Goal: Task Accomplishment & Management: Use online tool/utility

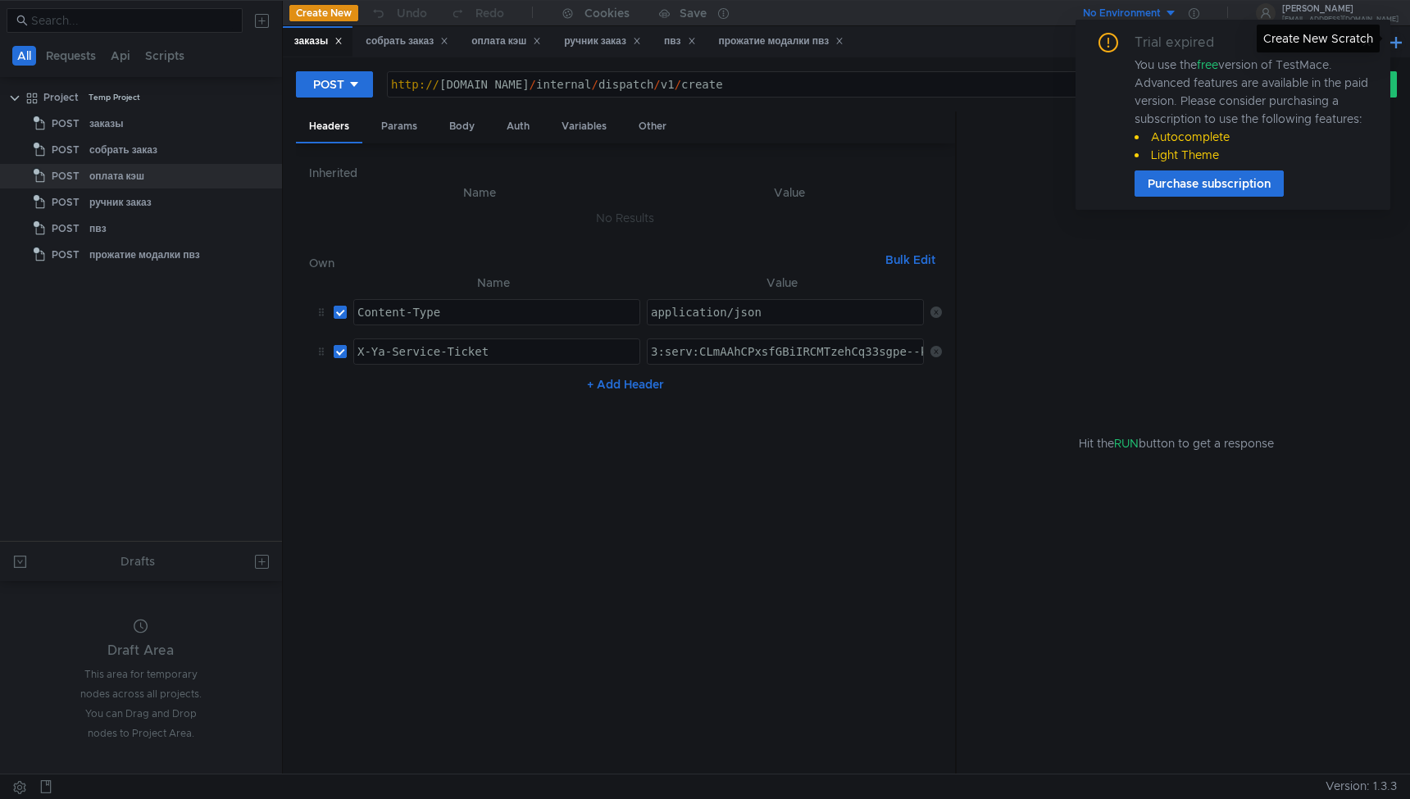
click at [1396, 47] on button at bounding box center [1396, 42] width 20 height 20
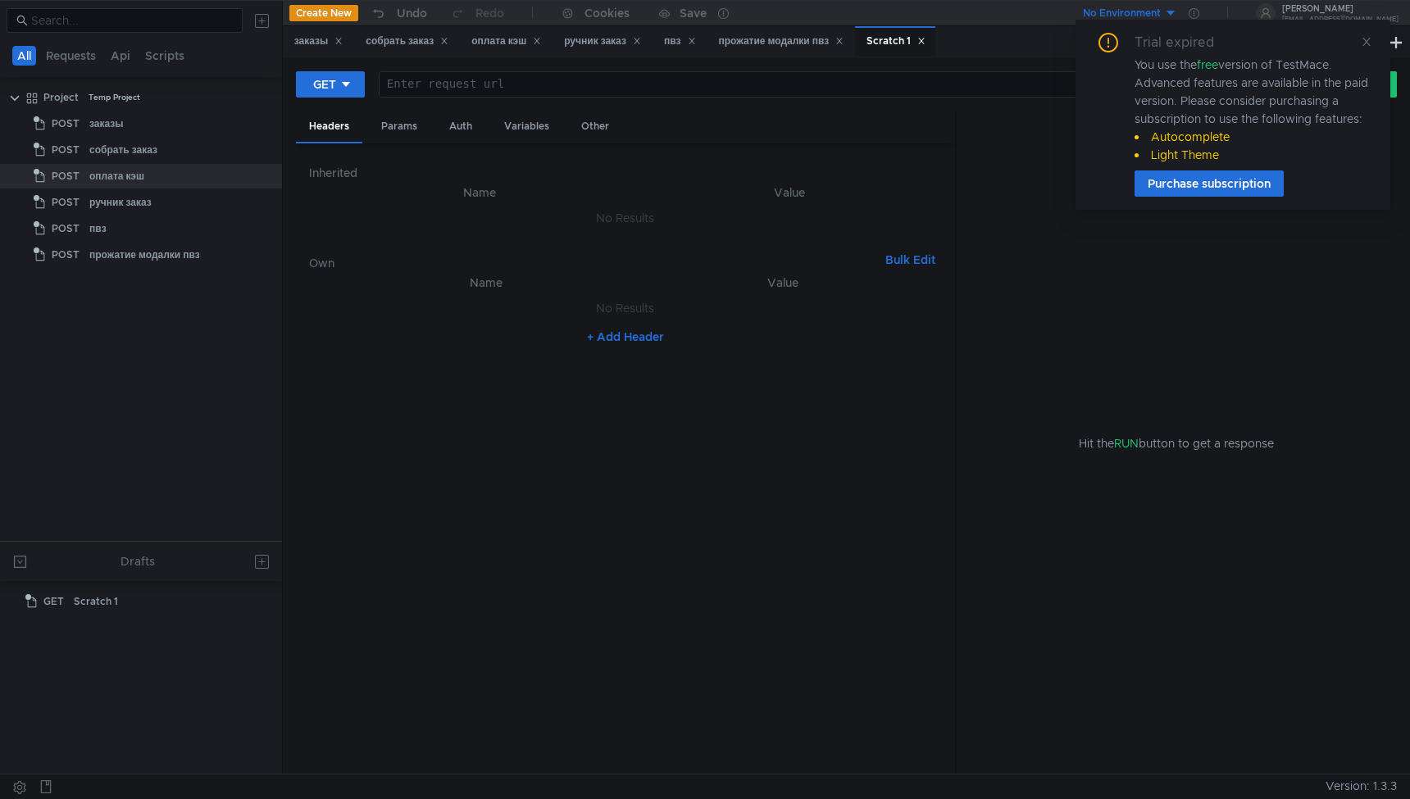
drag, startPoint x: 1367, startPoint y: 48, endPoint x: 707, endPoint y: 194, distance: 676.9
click at [1367, 48] on span at bounding box center [1366, 41] width 11 height 15
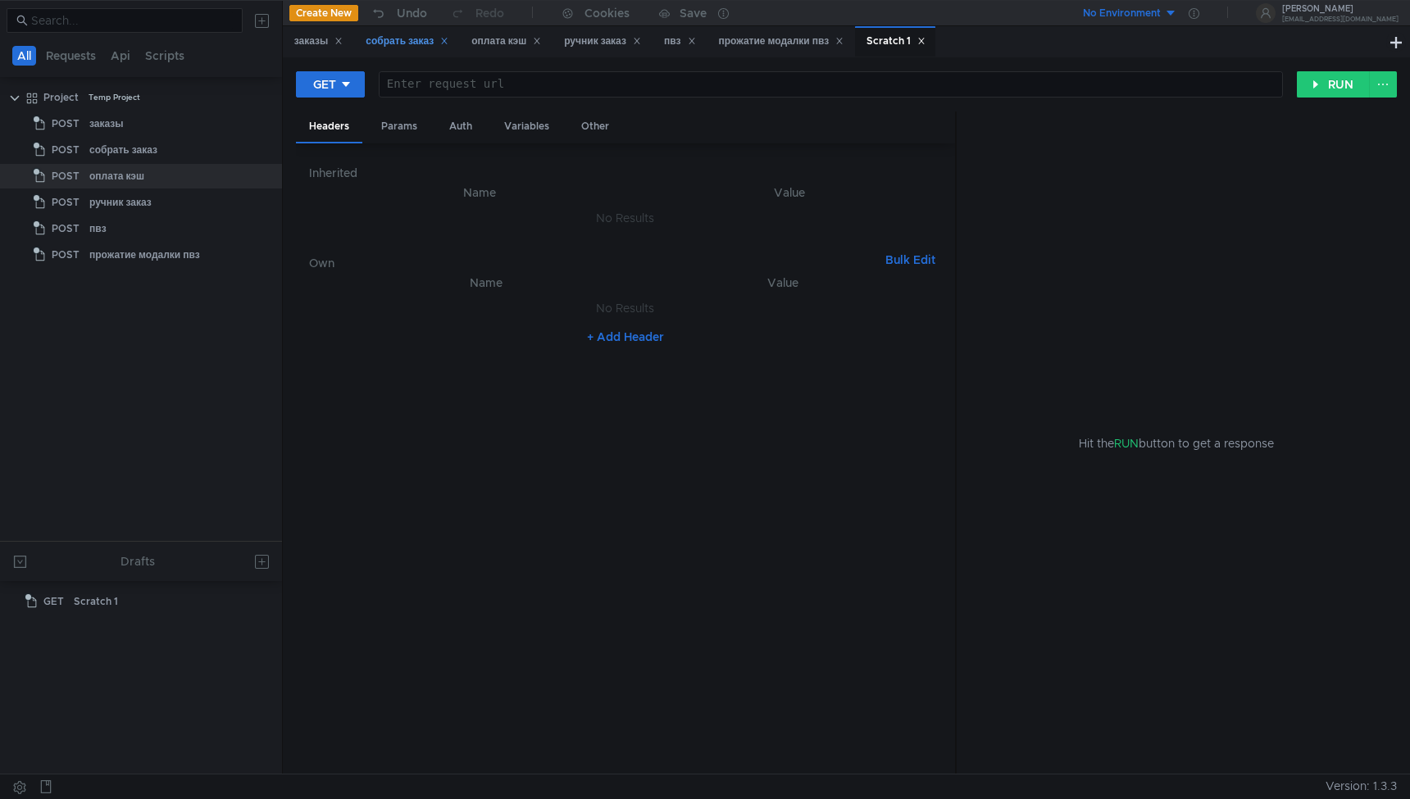
click at [371, 48] on div "собрать заказ" at bounding box center [407, 41] width 83 height 17
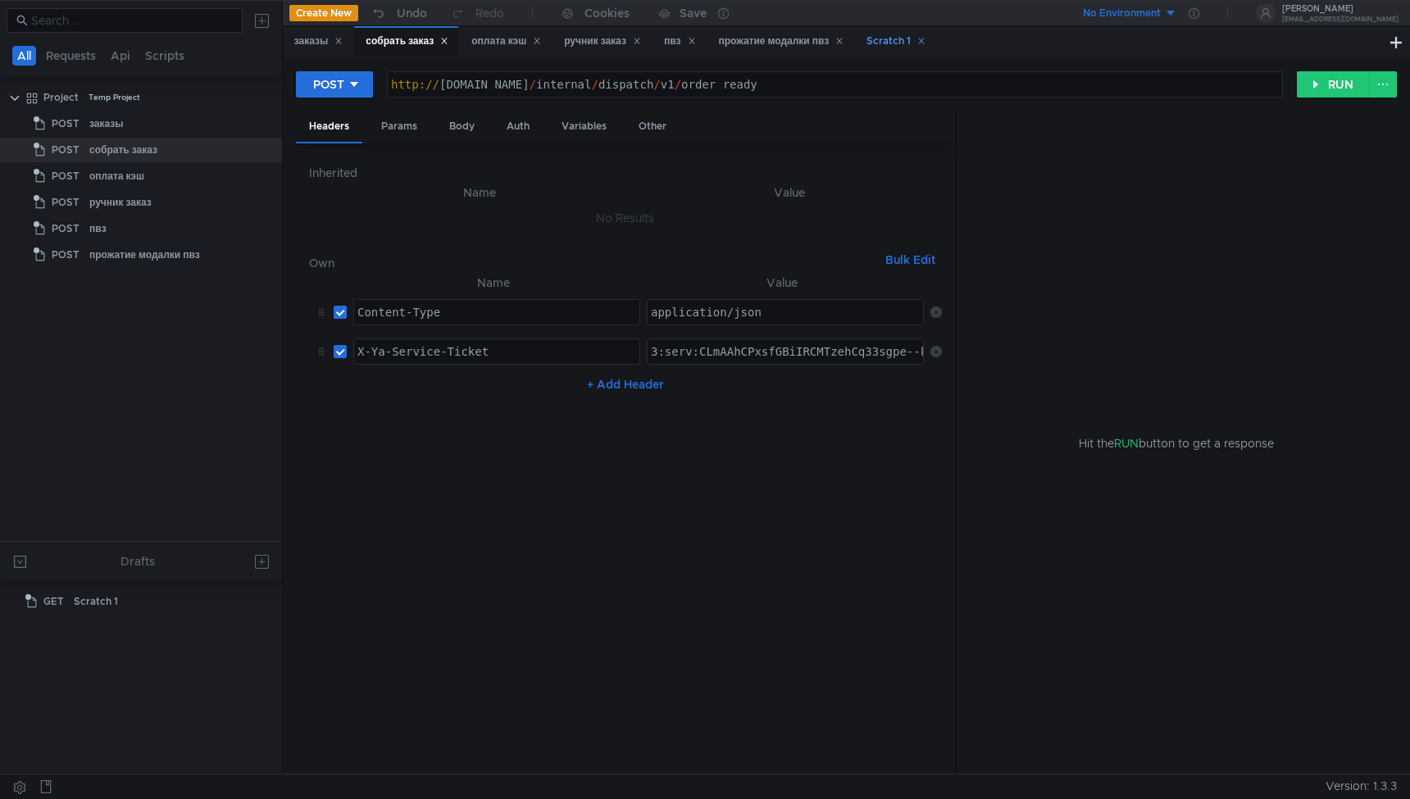
click at [925, 42] on icon at bounding box center [922, 42] width 6 height 6
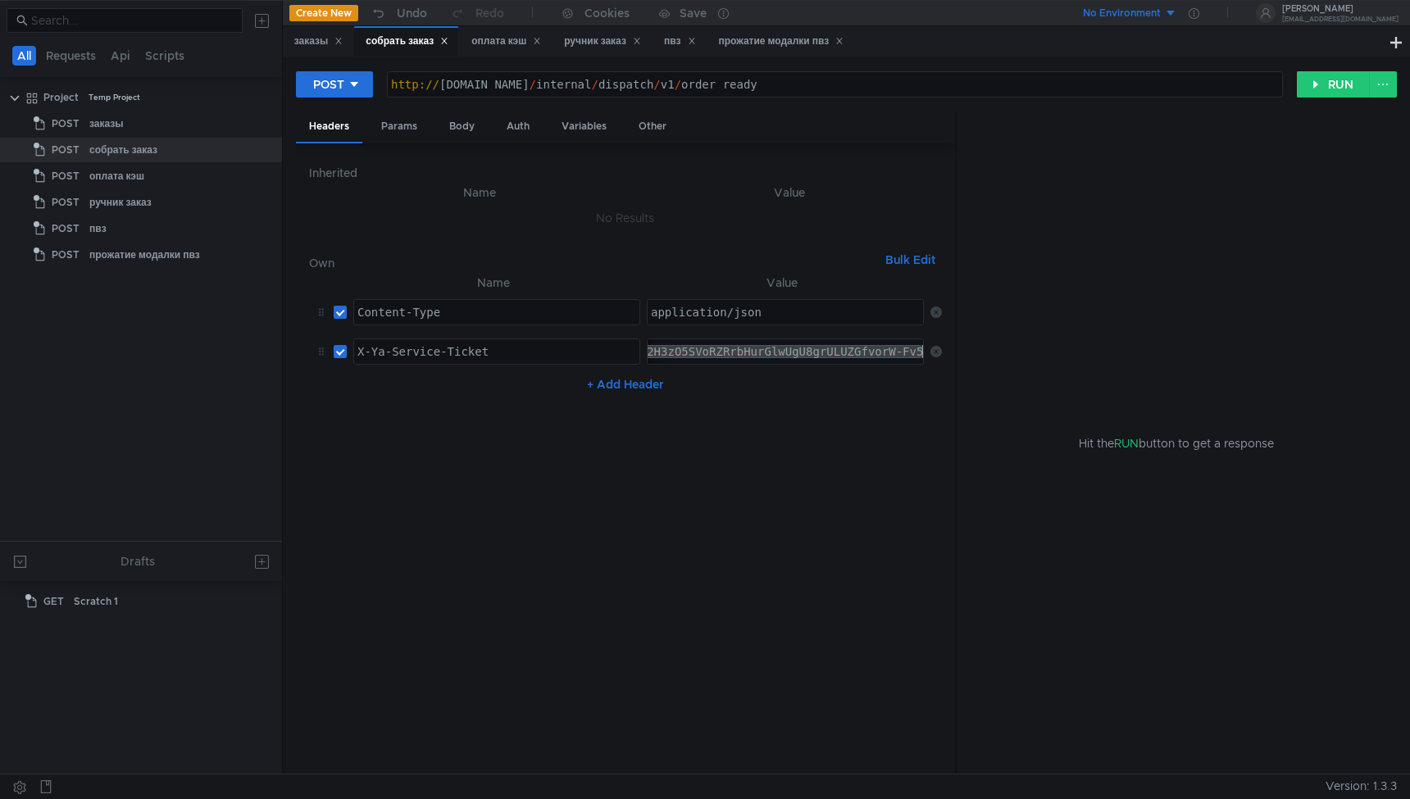
paste textarea "I2BAhCBmJHHBiIRCMTzehCq33sgg43MkaXU_gE:NGBZdPvf5XEkAfrqTxDU4s5ZLMQL6h6SAYKtFNhd…"
type textarea "3:serv:CI2BAhCBmJHHBiIRCMTzehCq33sgg43MkaXU_gE:NGBZdPvf5XEkAfrqTxDU4s5ZLMQL6h6S…"
click at [815, 422] on nz-table "Name Value Content-Type ההההההההההההההההההההההההההההההההההההההההההההההההההההההה…" at bounding box center [625, 517] width 633 height 489
click at [323, 40] on div "заказы" at bounding box center [318, 41] width 49 height 17
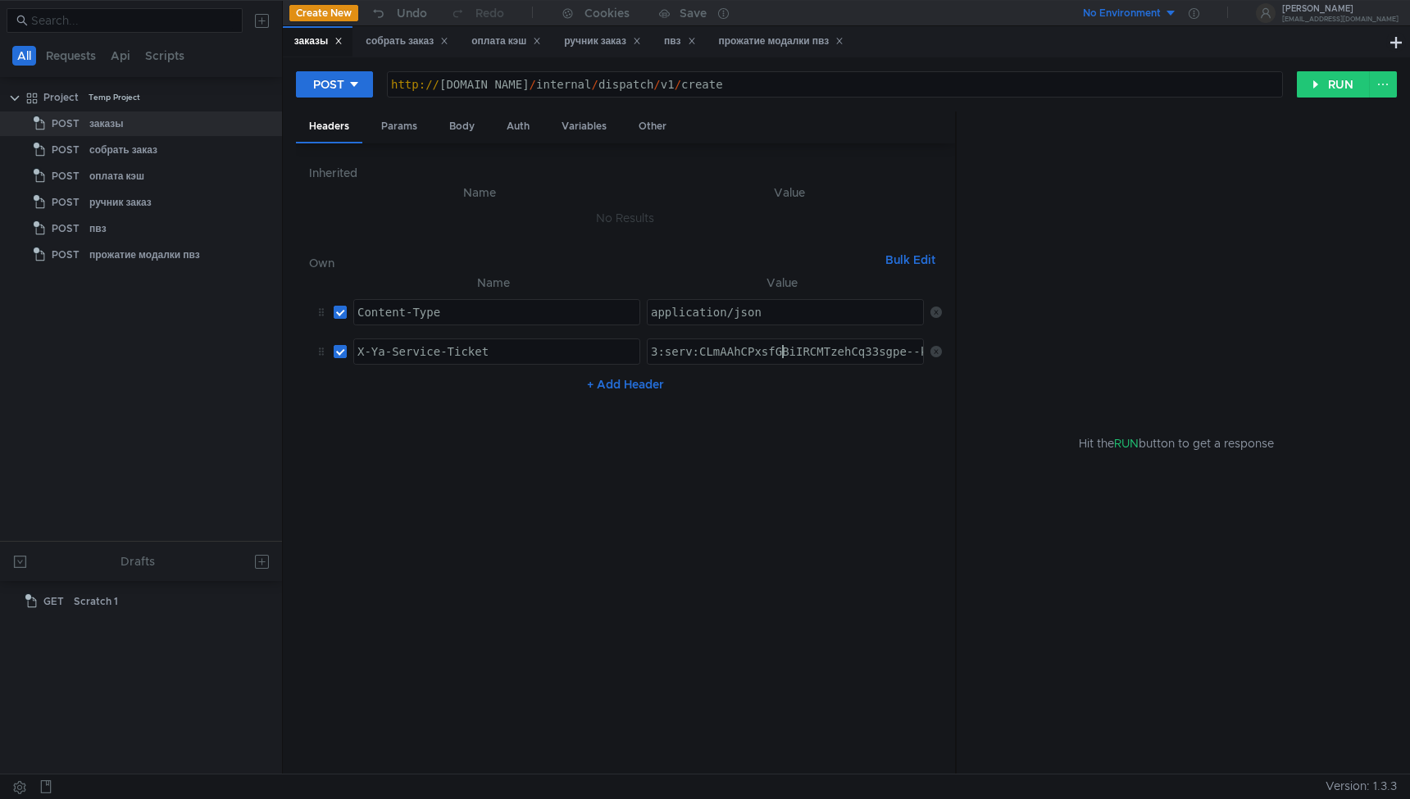
click at [776, 343] on div "3:serv:CLmAAhCPxsfGBiIRCMTzehCq33sgpe--kaXU_gE:IU4ADu1G9BBPR3S8aExJR9rw6V7qebzr…" at bounding box center [785, 351] width 275 height 25
paste textarea "I2BAhCBmJHHBiIRCMTzehCq33sgg43MkaXU_gE:NGBZdPvf5XEkAfrqTxDU4s5ZLMQL6h6SAYKtFNhd…"
type textarea "3:serv:CI2BAhCBmJHHBiIRCMTzehCq33sgg43MkaXU_gE:NGBZdPvf5XEkAfrqTxDU4s5ZLMQL6h6S…"
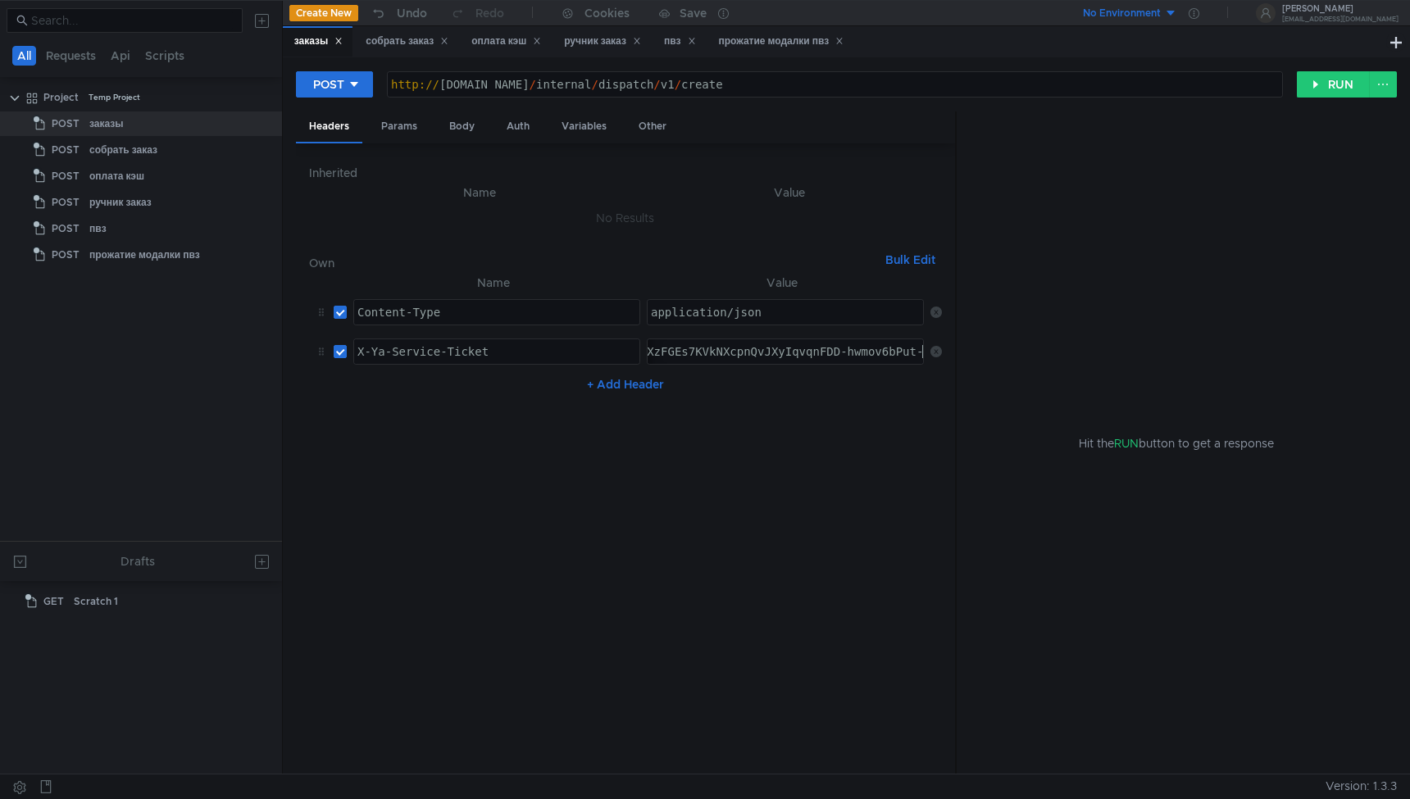
click at [712, 505] on nz-table "Name Value Content-Type ההההההההההההההההההההההההההההההההההההההההההההההההההההההה…" at bounding box center [625, 517] width 633 height 489
click at [481, 29] on div "оплата кэш" at bounding box center [505, 41] width 91 height 30
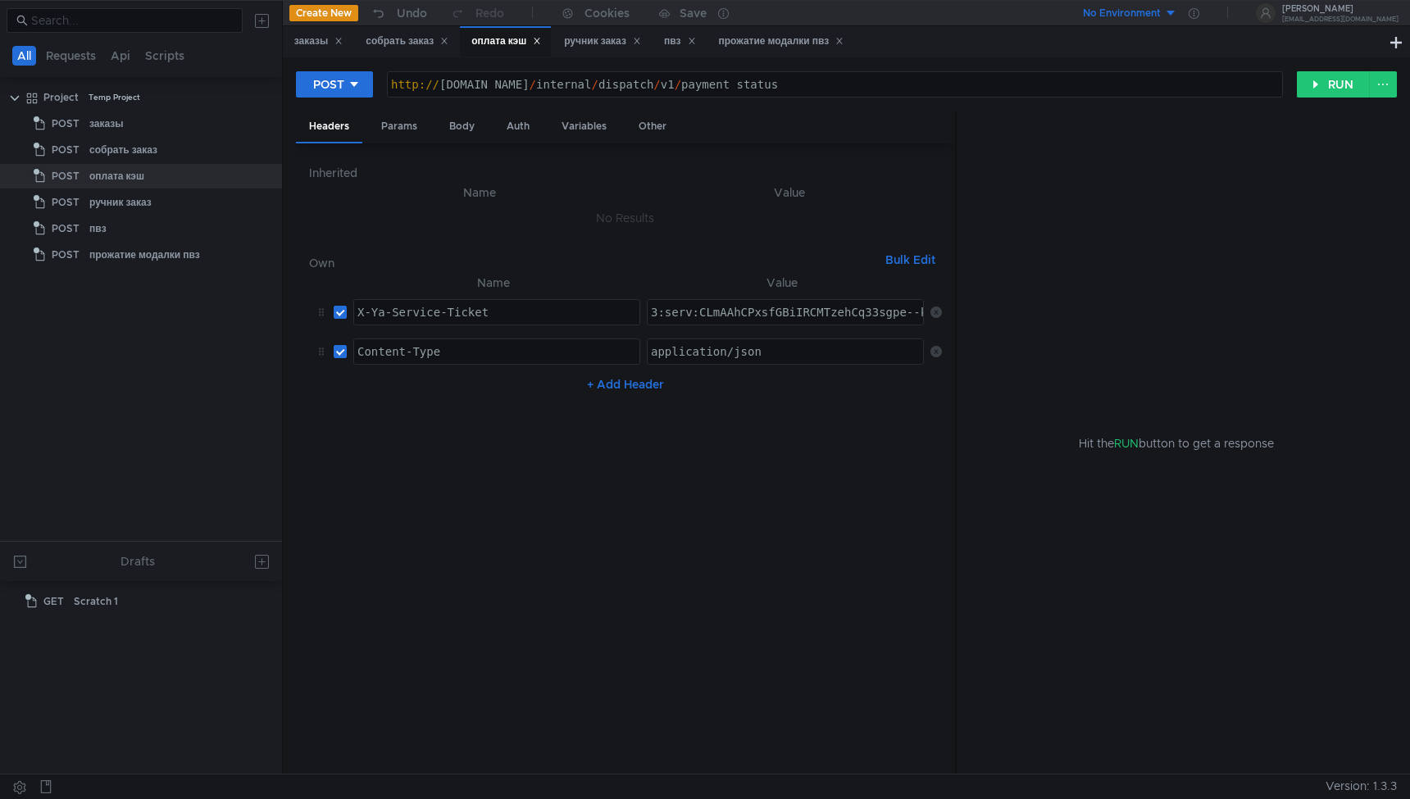
paste textarea "I2BAhCBmJHHBiIRCMTzehCq33sgg43MkaXU_gE:NGBZdPvf5XEkAfrqTxDU4s5ZLMQL6h6SAYKtFNhd…"
type textarea "3:serv:CI2BAhCBmJHHBiIRCMTzehCq33sgg43MkaXU_gE:NGBZdPvf5XEkAfrqTxDU4s5ZLMQL6h6S…"
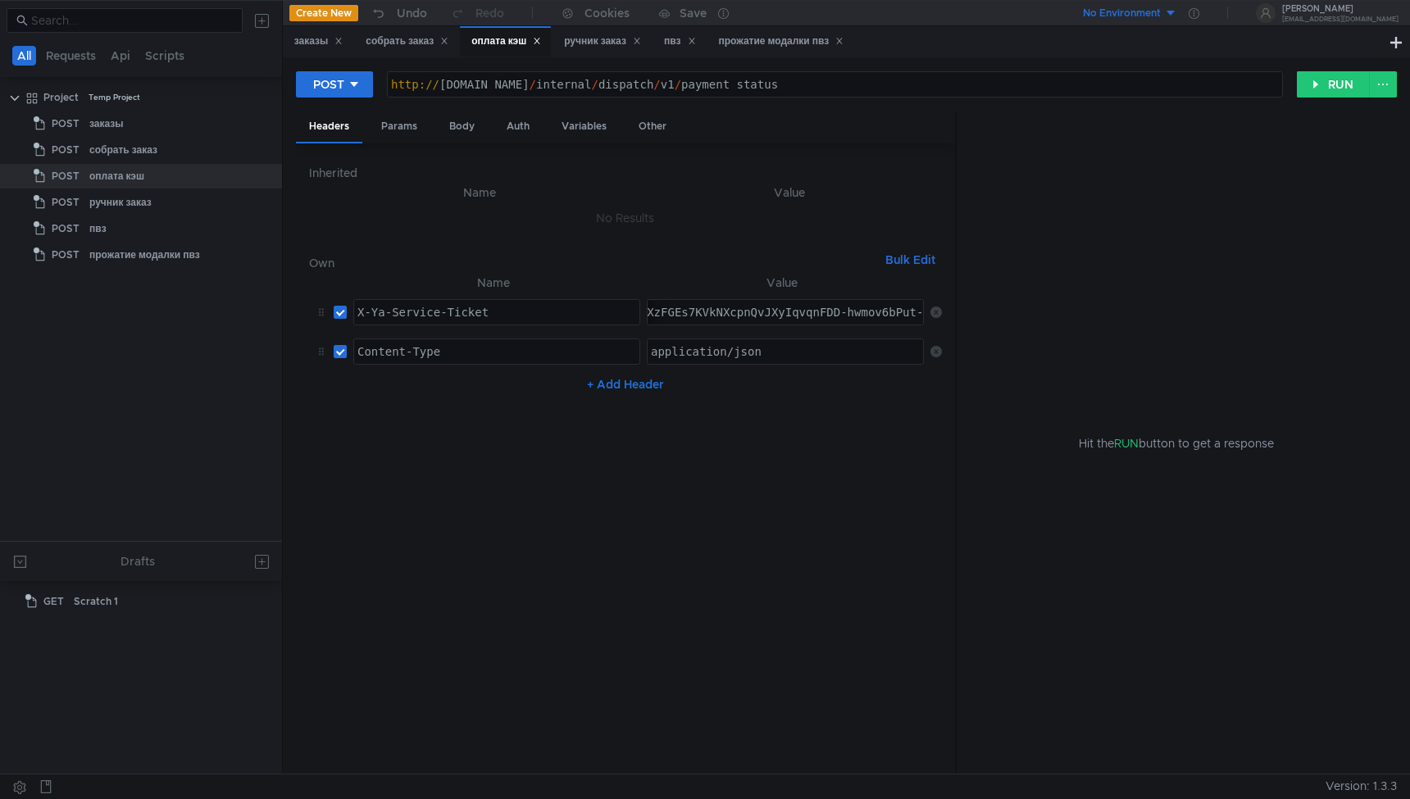
click at [785, 491] on nz-table "Name Value X-Ya-Service-Ticket הההההההההההההההההההההההההההההההההההההההההההההההה…" at bounding box center [625, 517] width 633 height 489
click at [612, 37] on div "ручник заказ" at bounding box center [602, 41] width 77 height 17
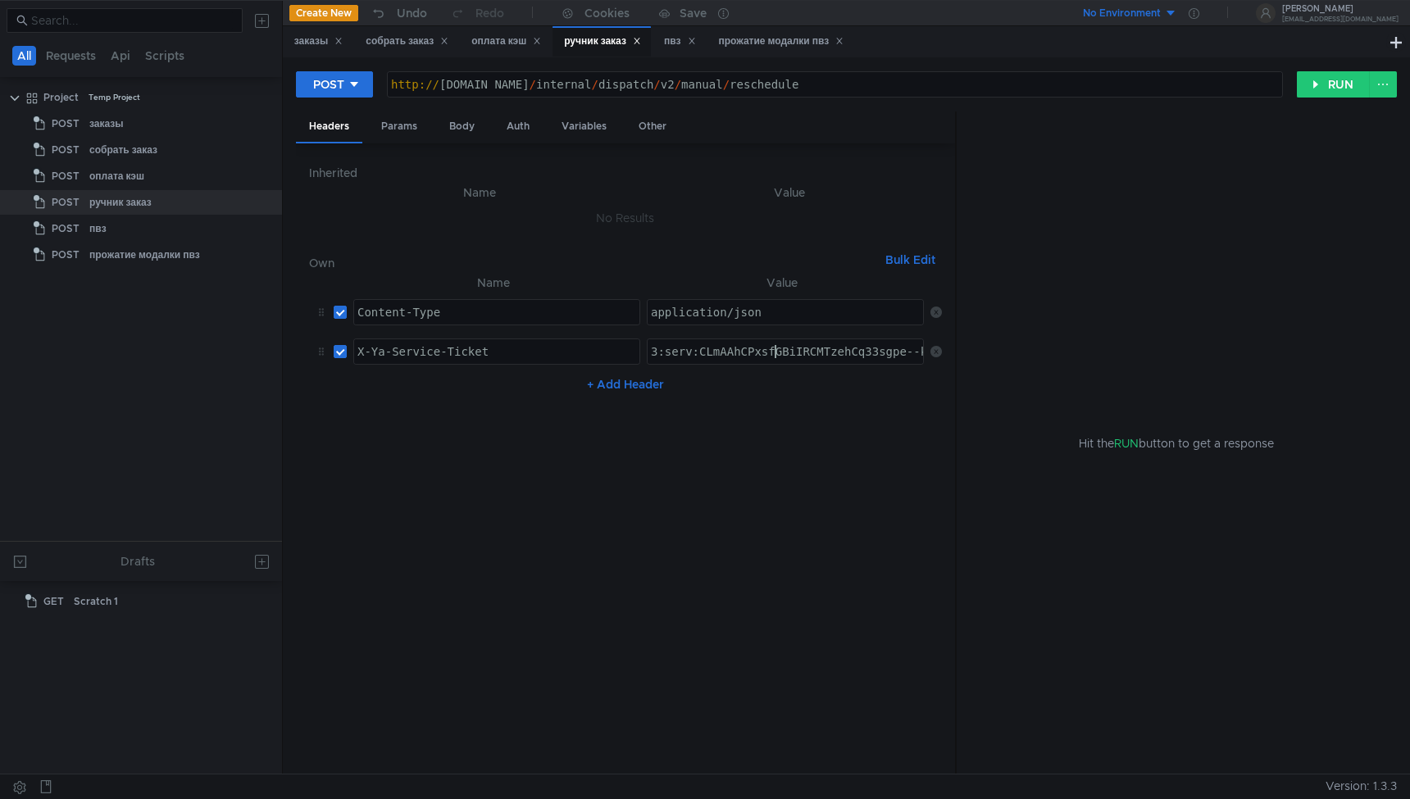
paste textarea "I2BAhCBmJHHBiIRCMTzehCq33sgg43MkaXU_gE:NGBZdPvf5XEkAfrqTxDU4s5ZLMQL6h6SAYKtFNhd…"
type textarea "3:serv:CI2BAhCBmJHHBiIRCMTzehCq33sgg43MkaXU_gE:NGBZdPvf5XEkAfrqTxDU4s5ZLMQL6h6S…"
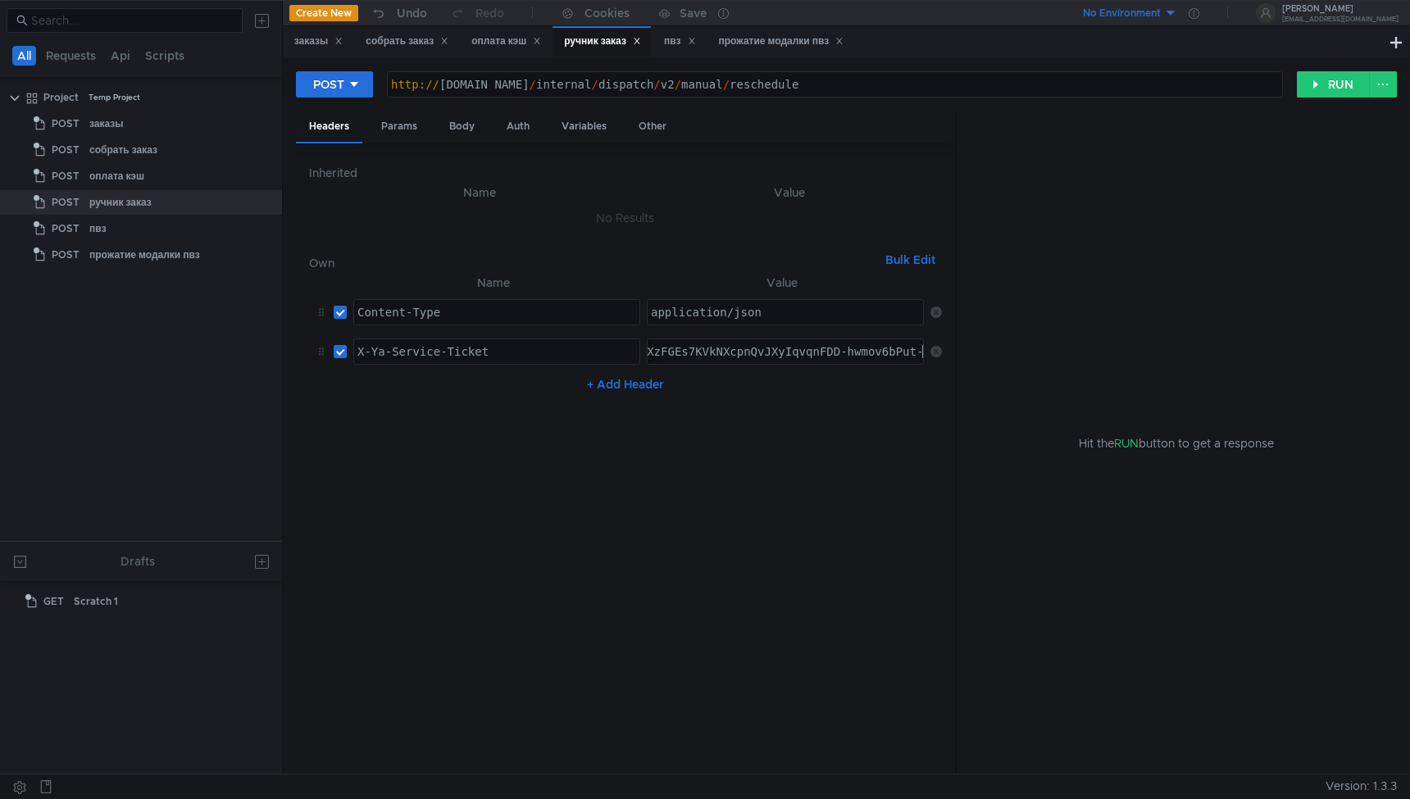
click at [779, 448] on nz-table "Name Value Content-Type ההההההההההההההההההההההההההההההההההההההההההההההההההההההה…" at bounding box center [625, 517] width 633 height 489
click at [312, 39] on div "заказы" at bounding box center [318, 41] width 49 height 17
click at [459, 129] on div "Body" at bounding box center [462, 126] width 52 height 30
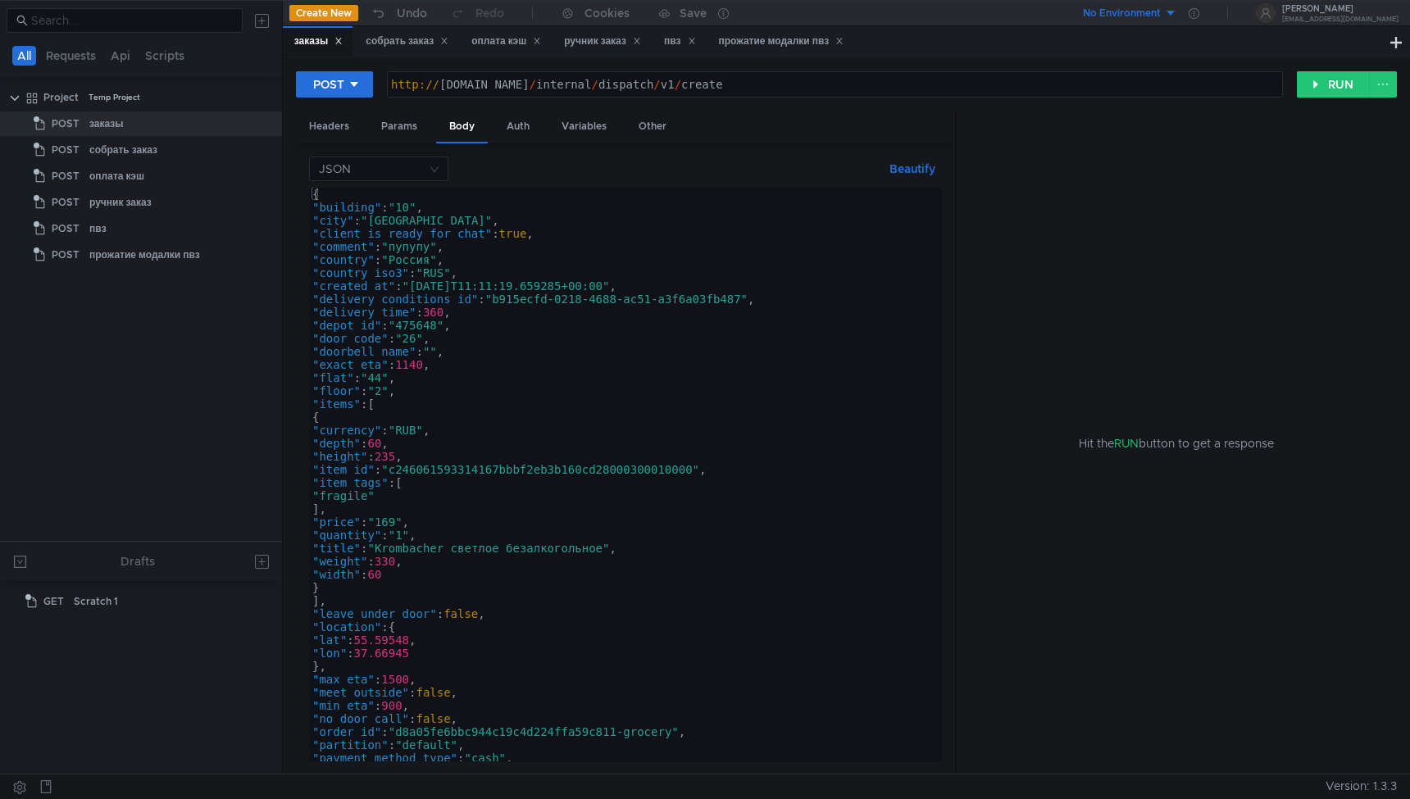
click at [486, 286] on div "{ "building" : "10" , "city" : "Москва" , "client_is_ready_for_chat" : true , "…" at bounding box center [622, 488] width 626 height 600
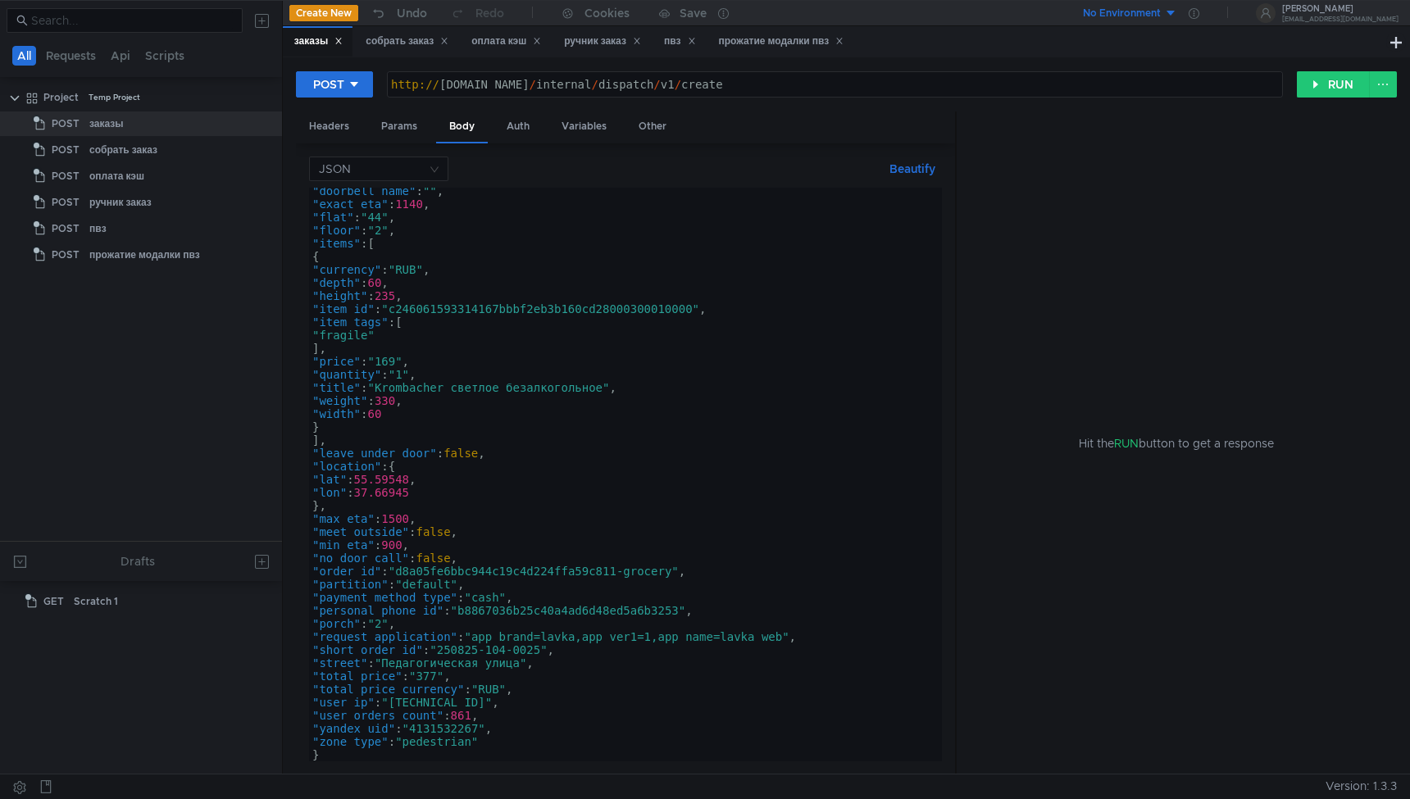
click at [622, 572] on div ""doorbell_name" : "" , "exact_eta" : 1140 , "flat" : "44" , "floor" : "2" , "it…" at bounding box center [622, 484] width 626 height 600
click at [545, 650] on div ""doorbell_name" : "" , "exact_eta" : 1140 , "flat" : "44" , "floor" : "2" , "it…" at bounding box center [622, 484] width 626 height 600
click at [730, 482] on div ""doorbell_name" : "" , "exact_eta" : 1140 , "flat" : "44" , "floor" : "2" , "it…" at bounding box center [622, 484] width 626 height 600
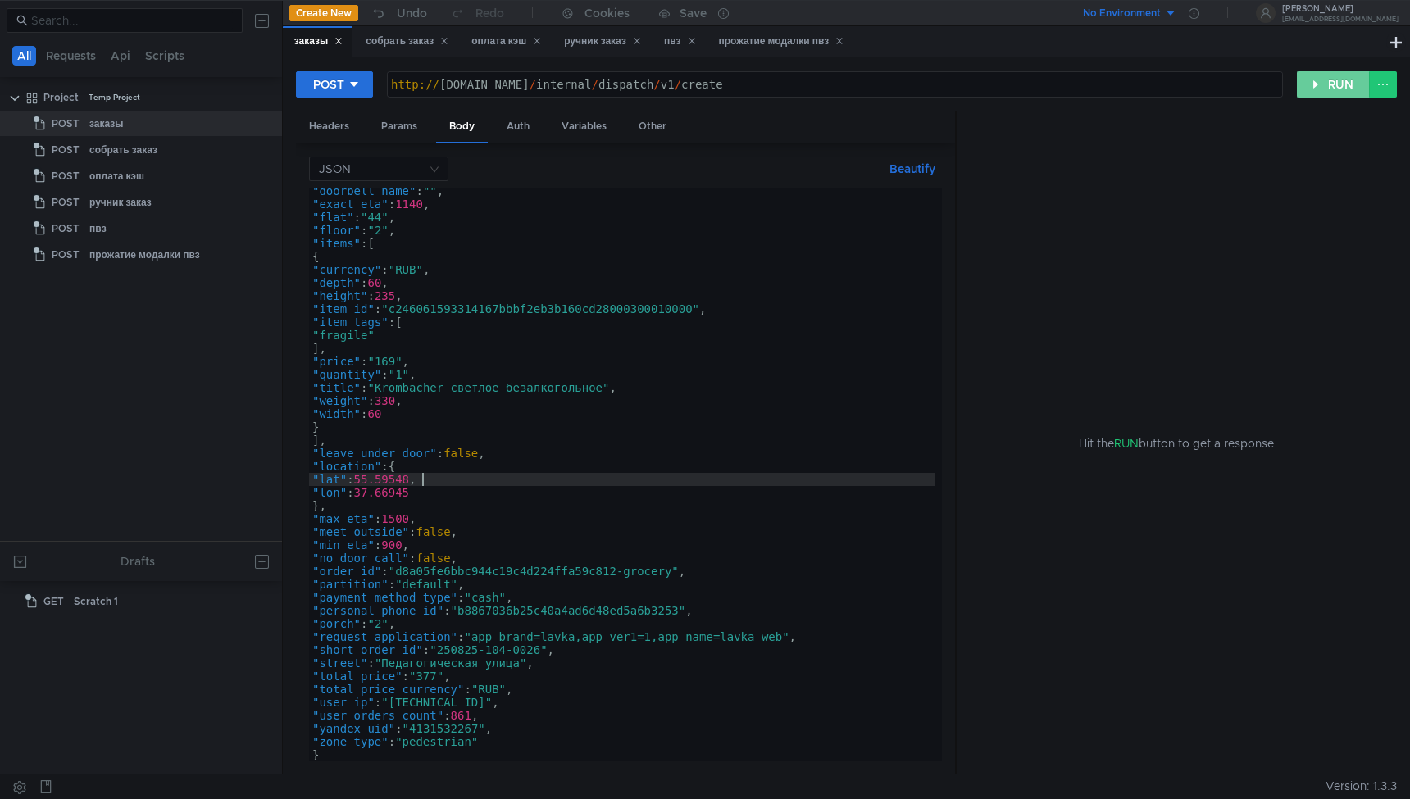
click at [1324, 86] on button "RUN" at bounding box center [1333, 84] width 73 height 26
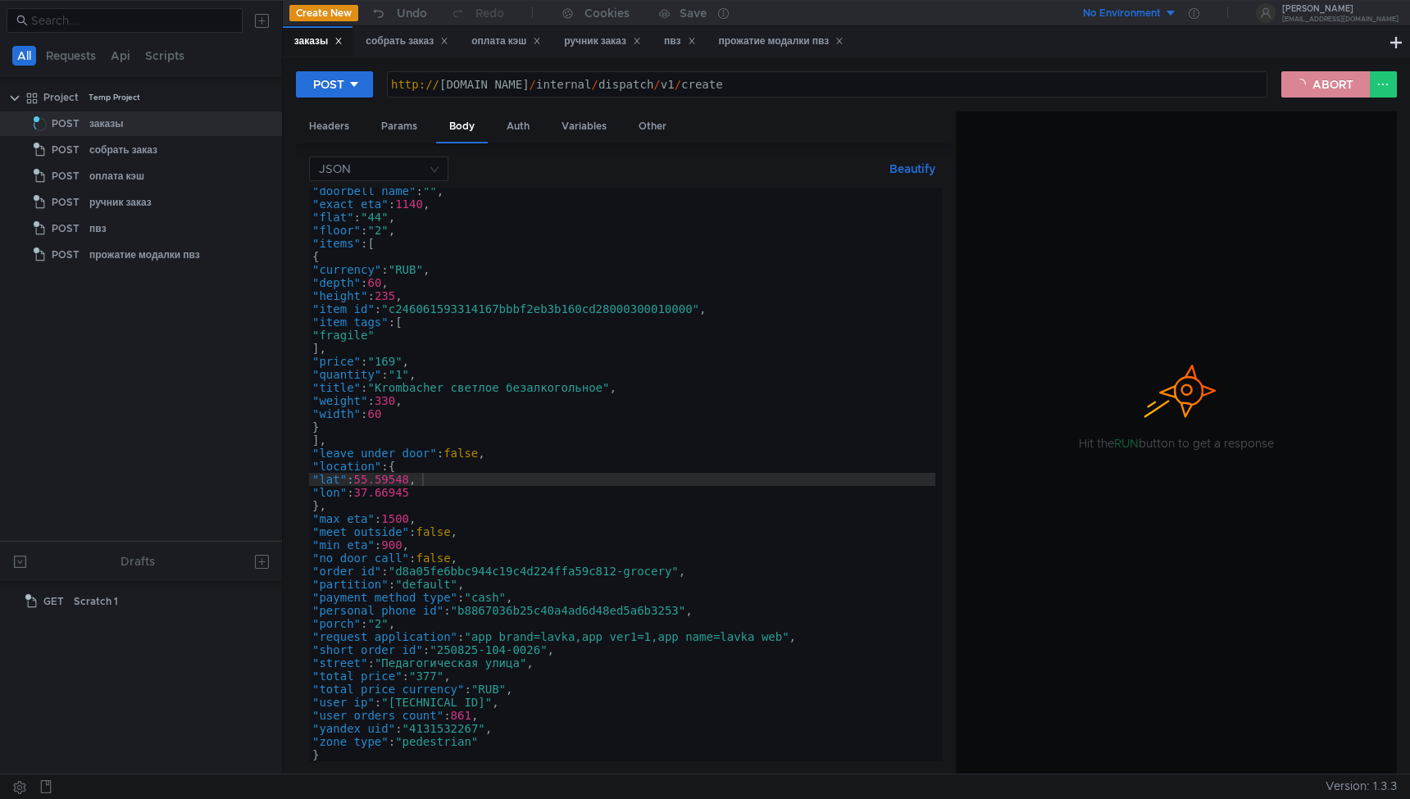
click at [1324, 86] on button "ABORT" at bounding box center [1325, 84] width 89 height 26
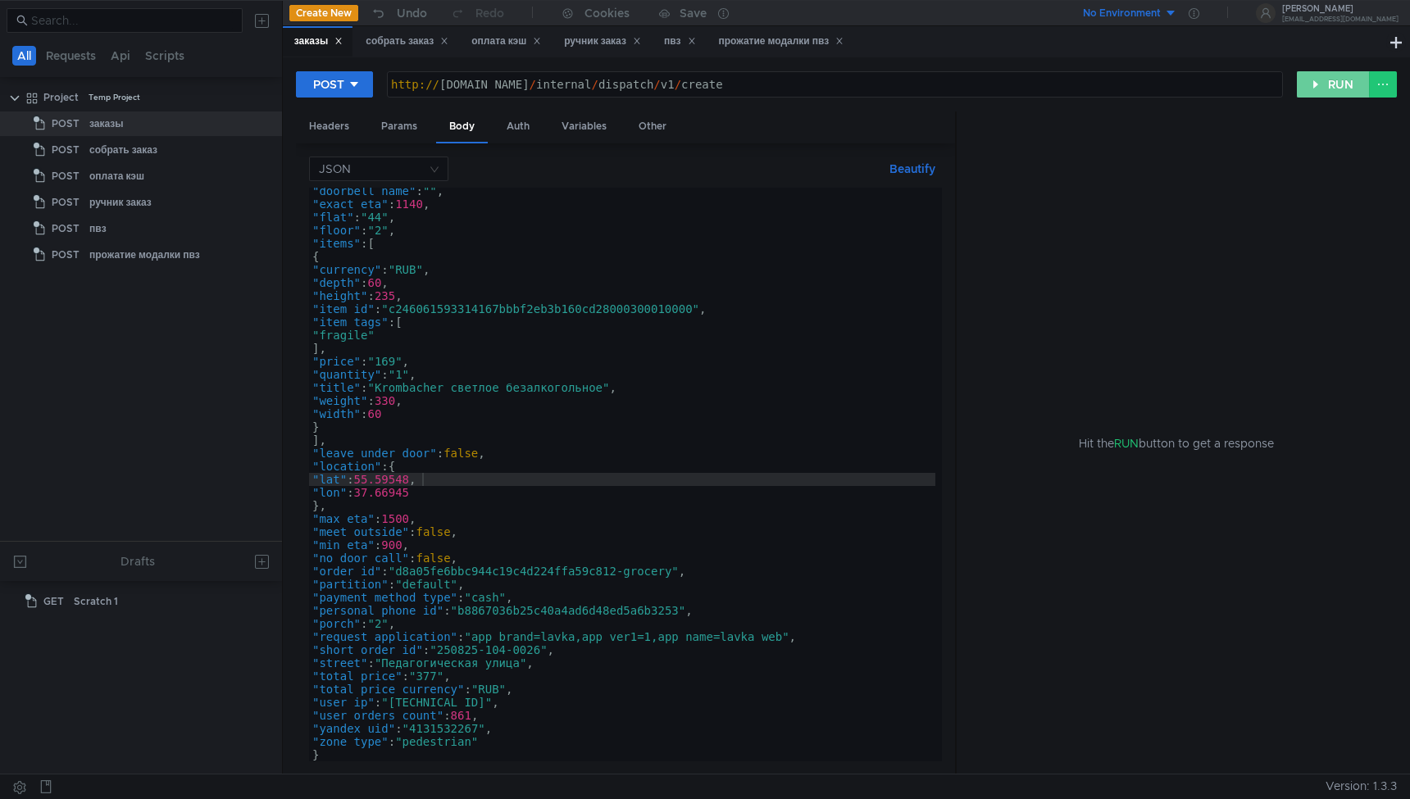
click at [1324, 86] on button "RUN" at bounding box center [1333, 84] width 73 height 26
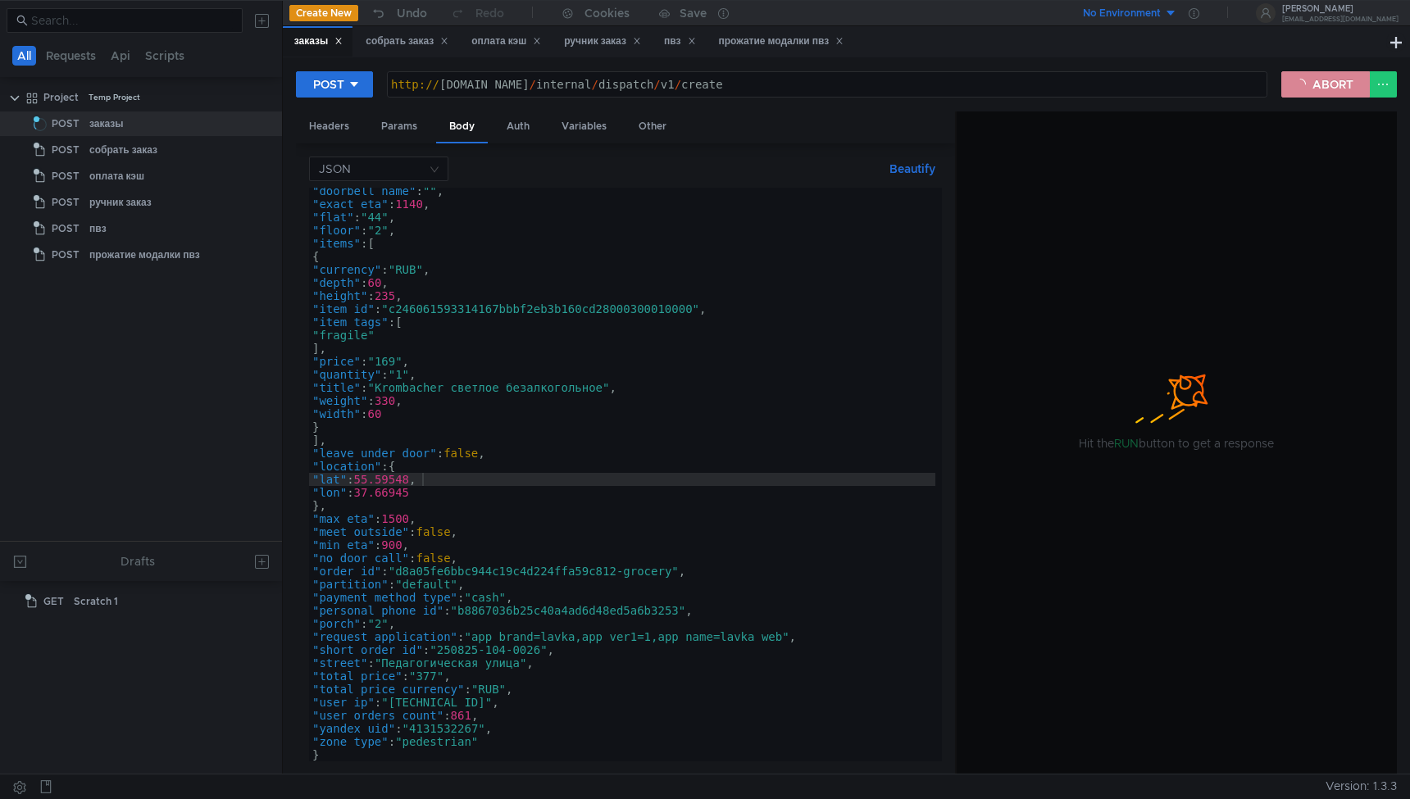
click at [1305, 87] on button "ABORT" at bounding box center [1325, 84] width 89 height 26
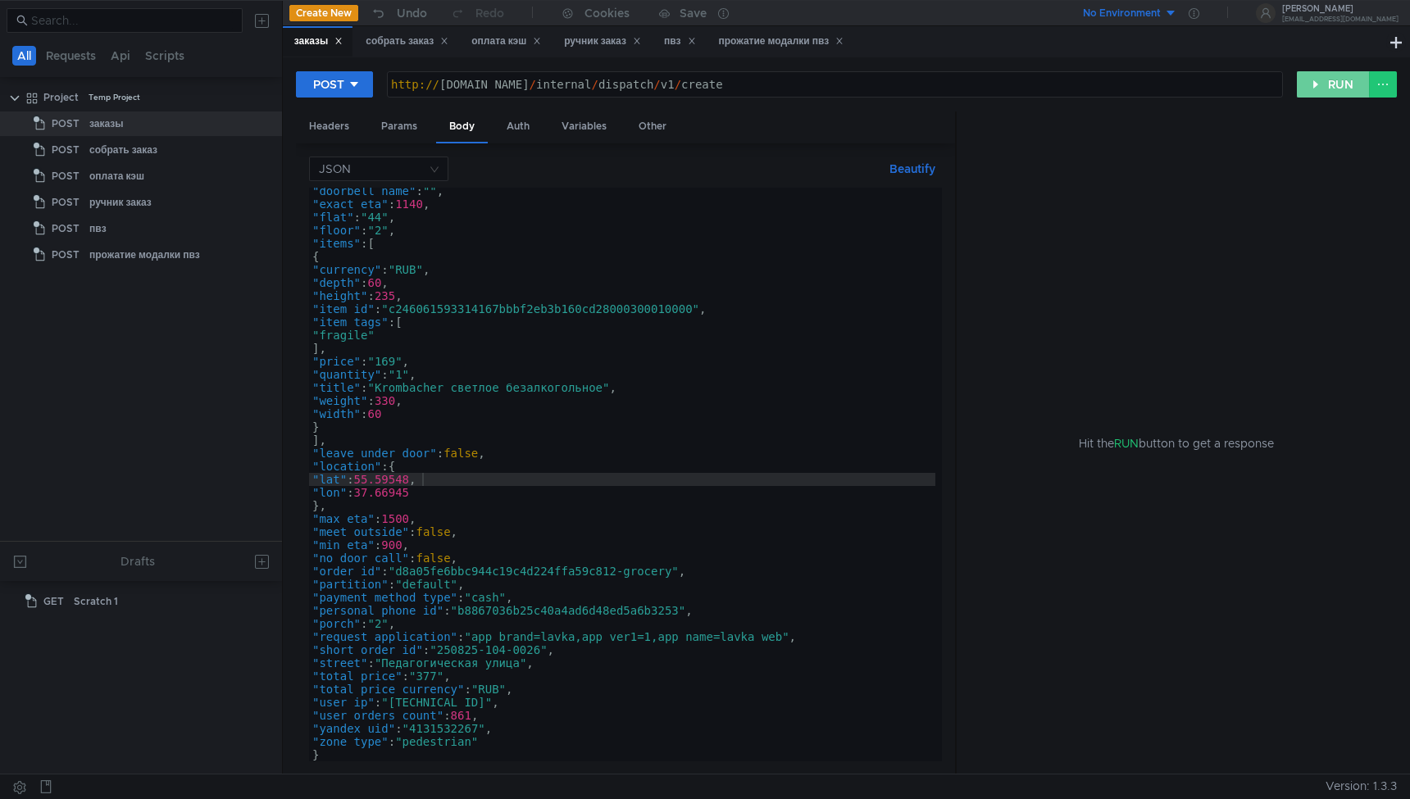
click at [1305, 87] on button "RUN" at bounding box center [1333, 84] width 73 height 26
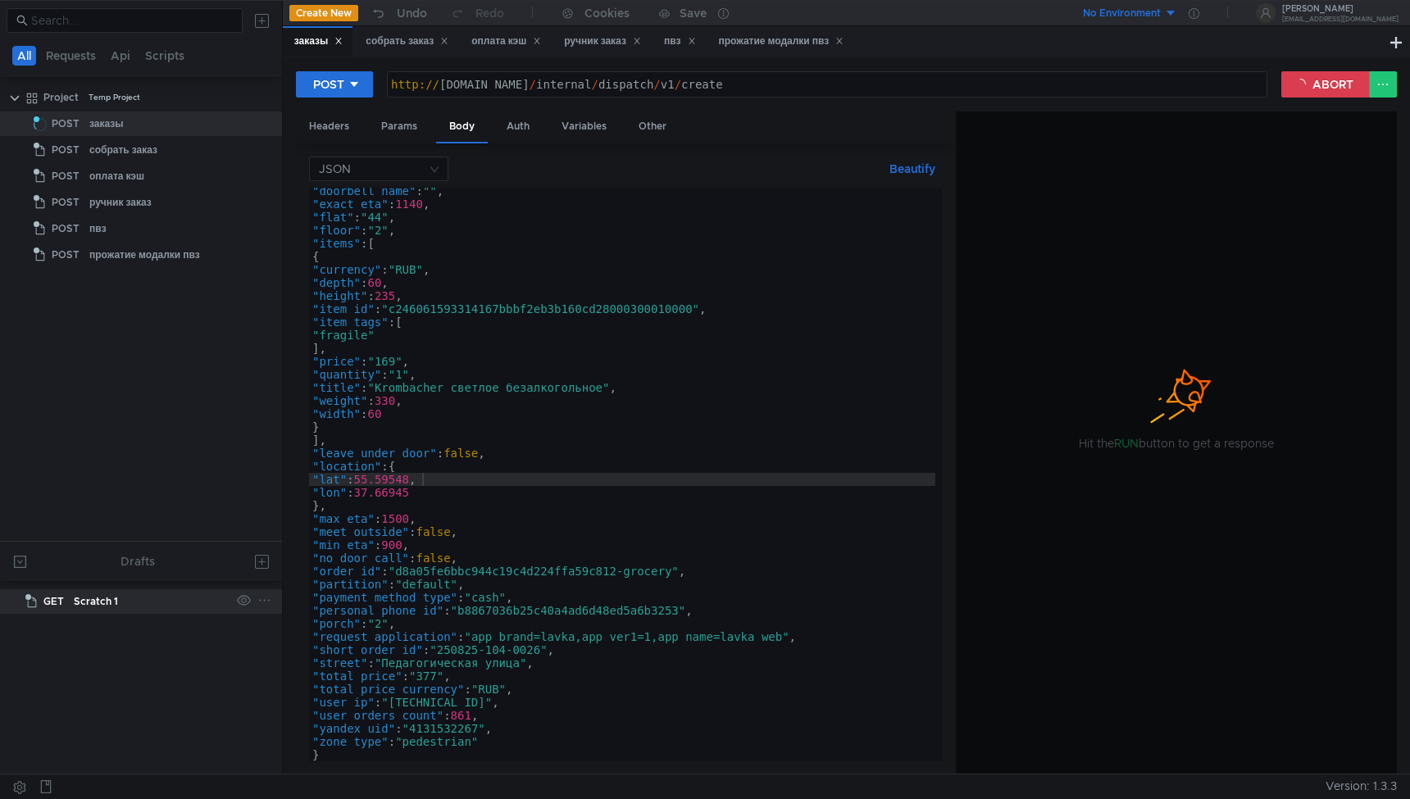
click at [266, 604] on icon at bounding box center [264, 601] width 14 height 14
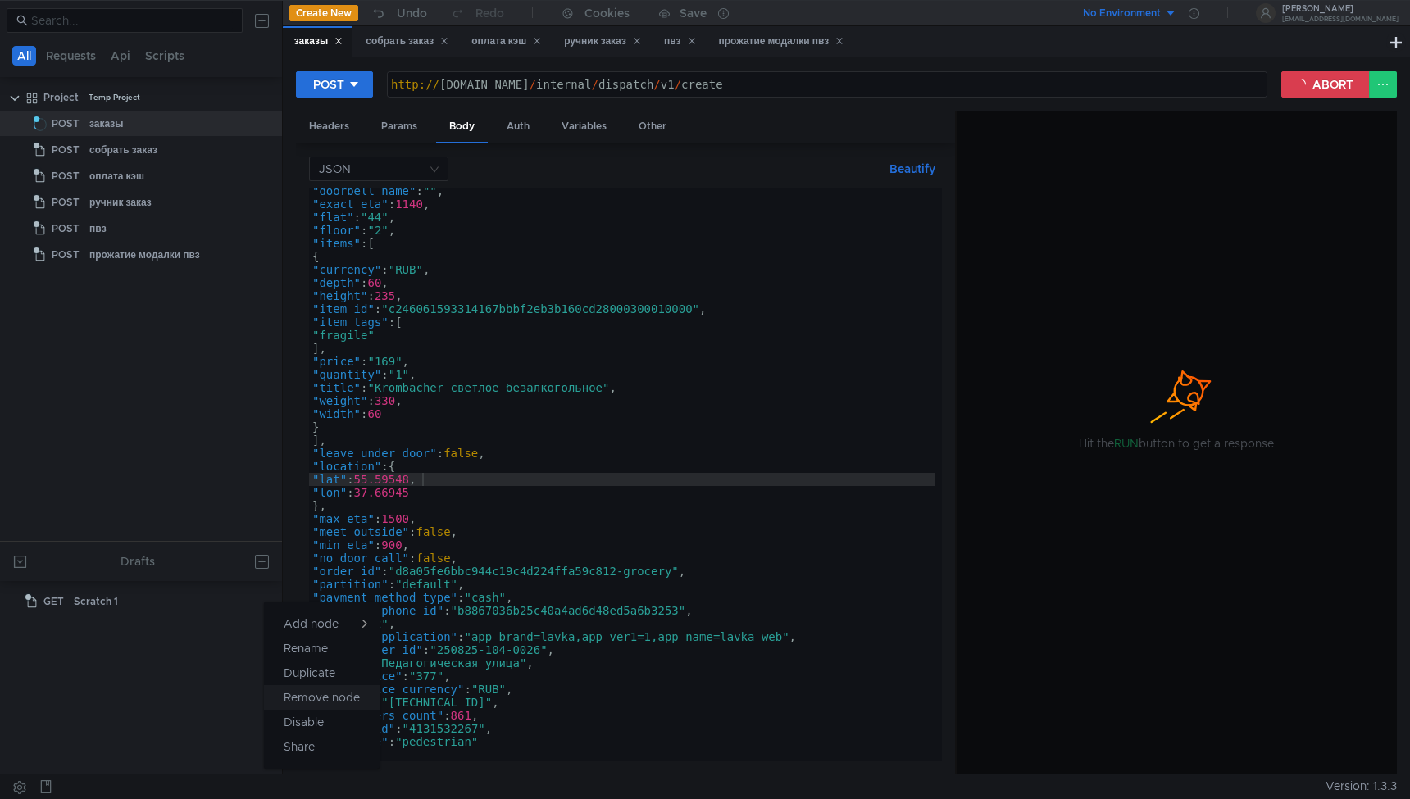
click at [341, 700] on app-tour-anchor "Remove node" at bounding box center [322, 698] width 76 height 20
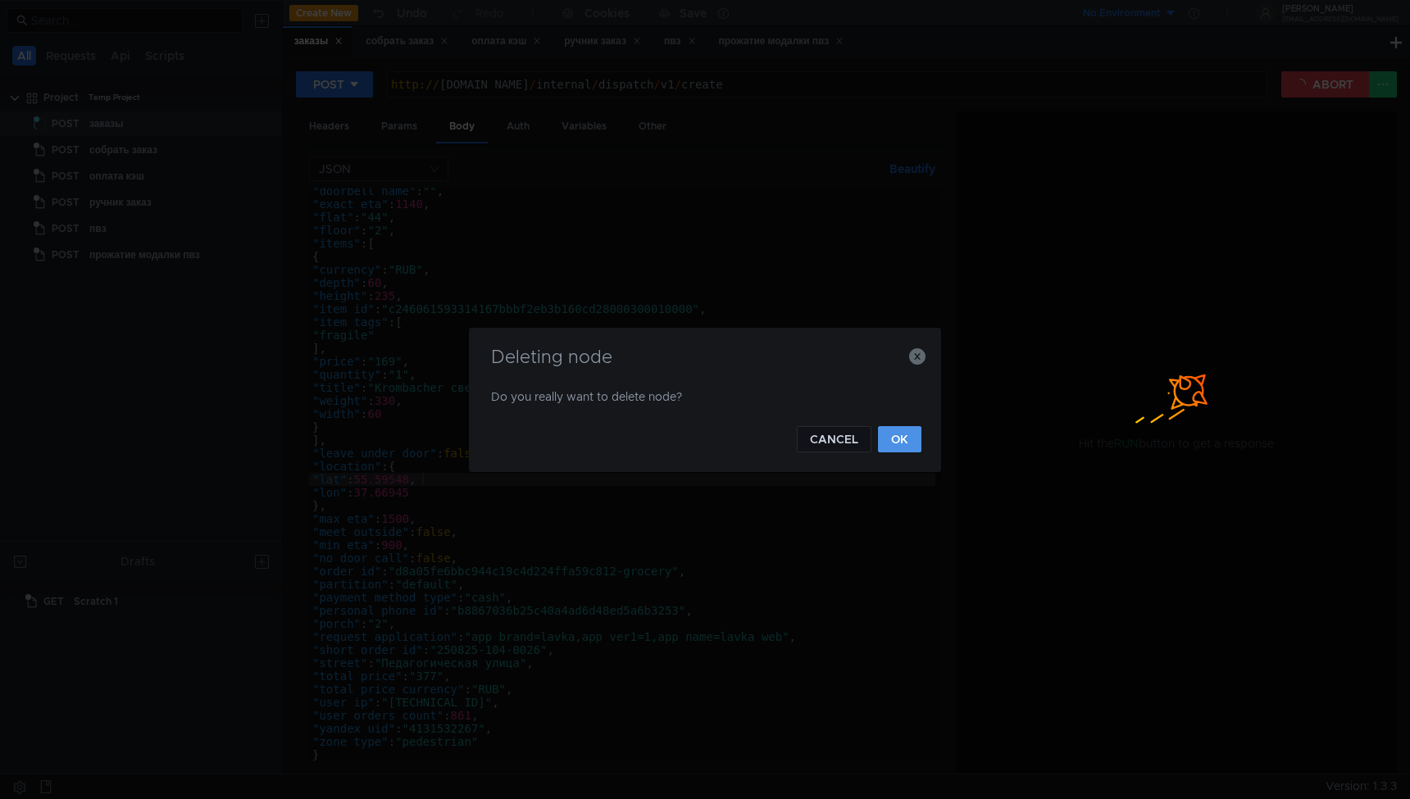
click at [906, 445] on button "OK" at bounding box center [899, 439] width 43 height 26
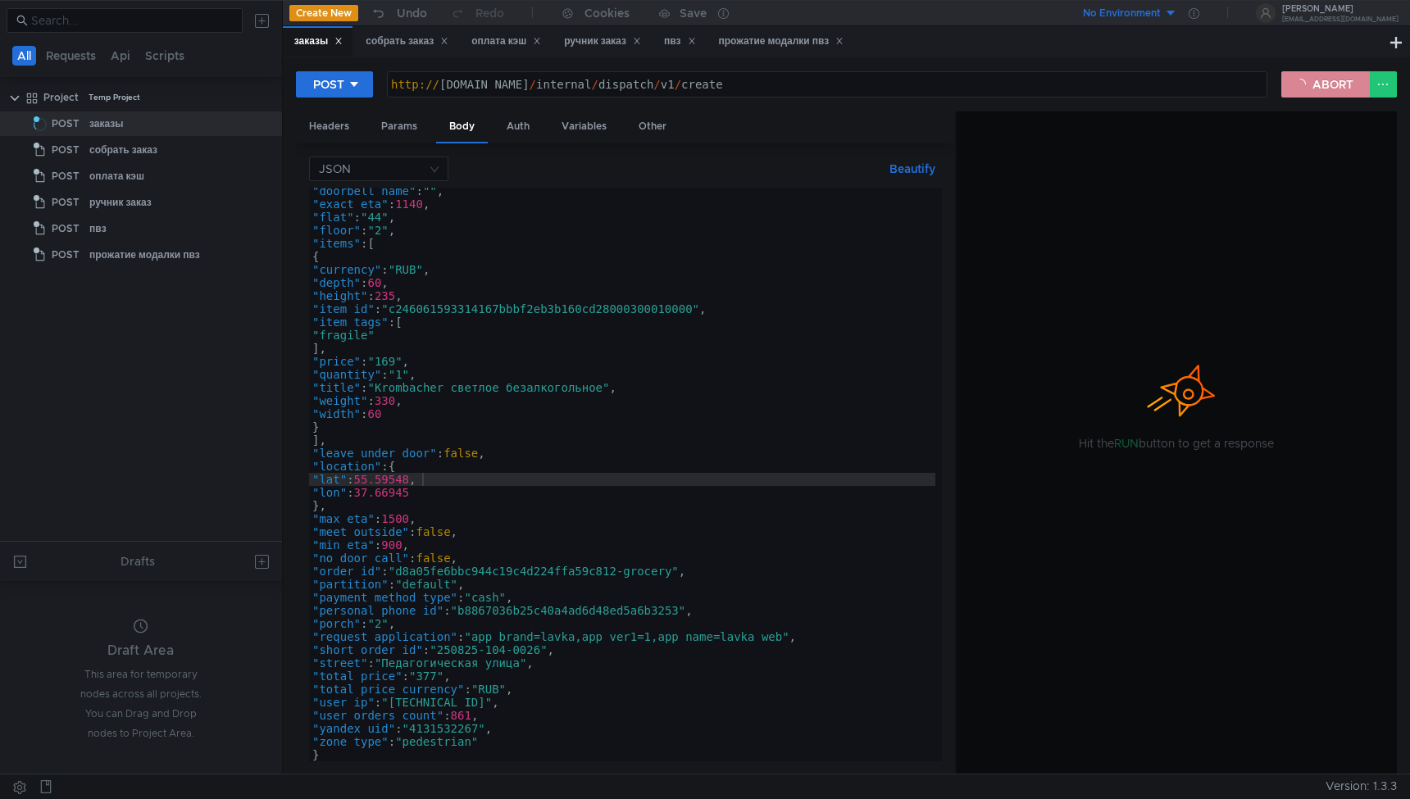
click at [1318, 93] on button "ABORT" at bounding box center [1325, 84] width 89 height 26
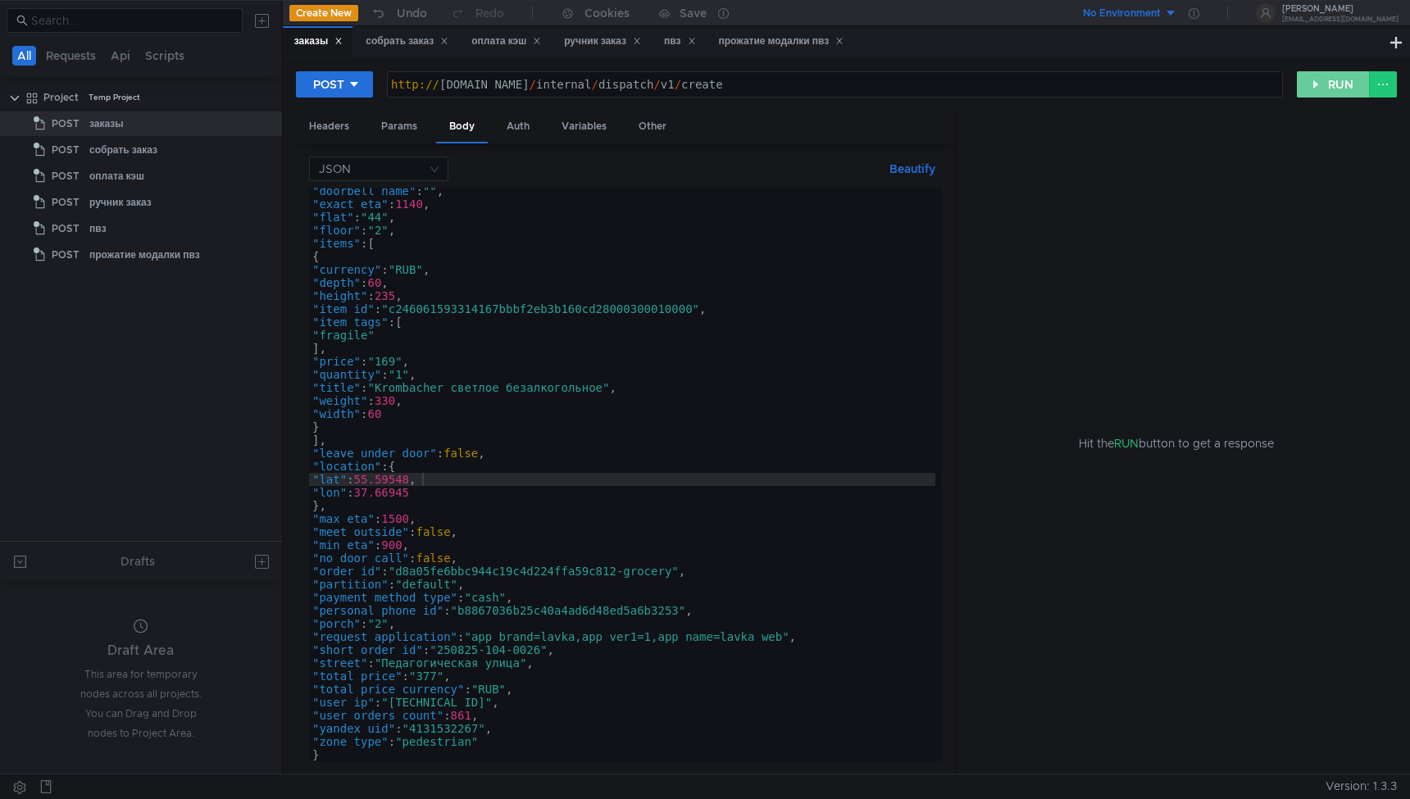
click at [1318, 93] on button "RUN" at bounding box center [1333, 84] width 73 height 26
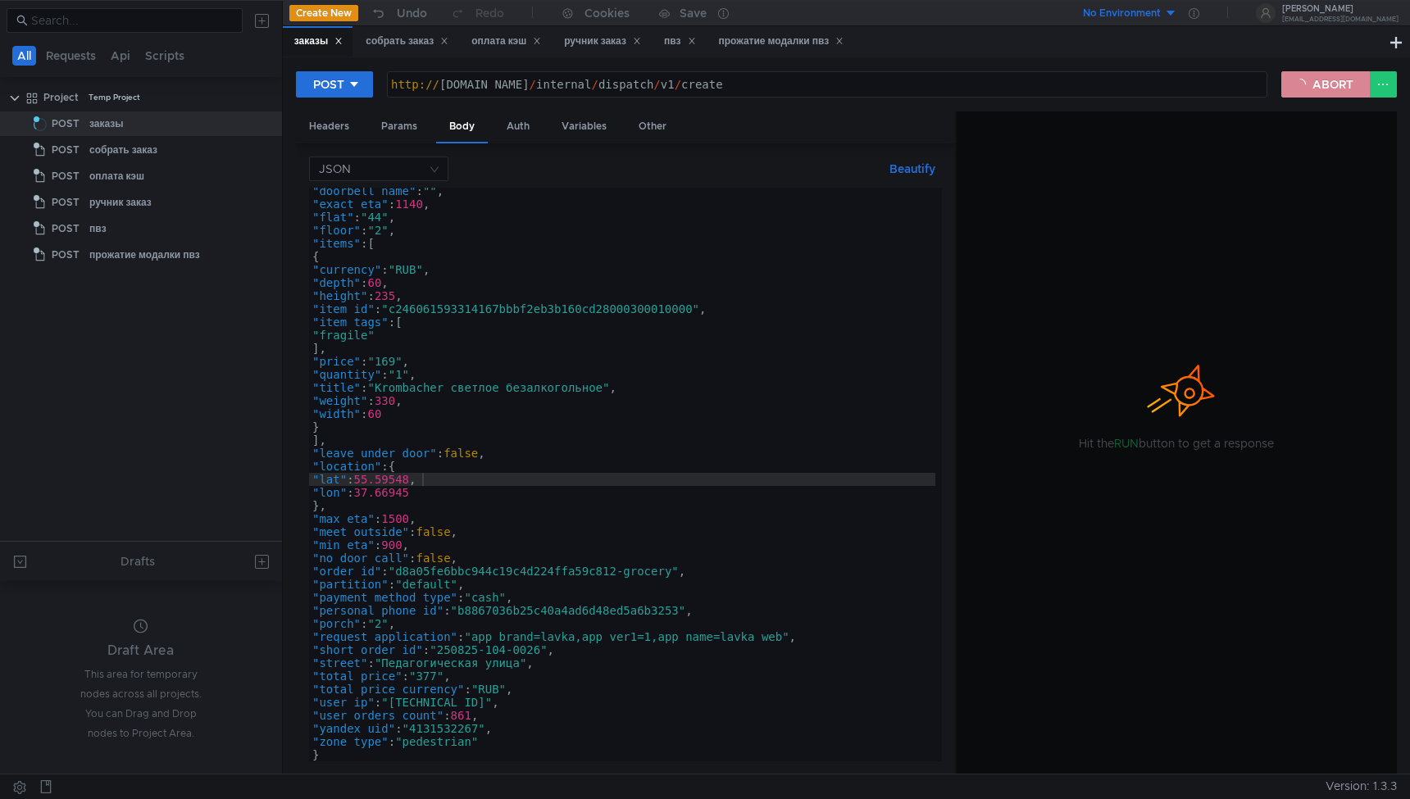
click at [1318, 93] on button "ABORT" at bounding box center [1325, 84] width 89 height 26
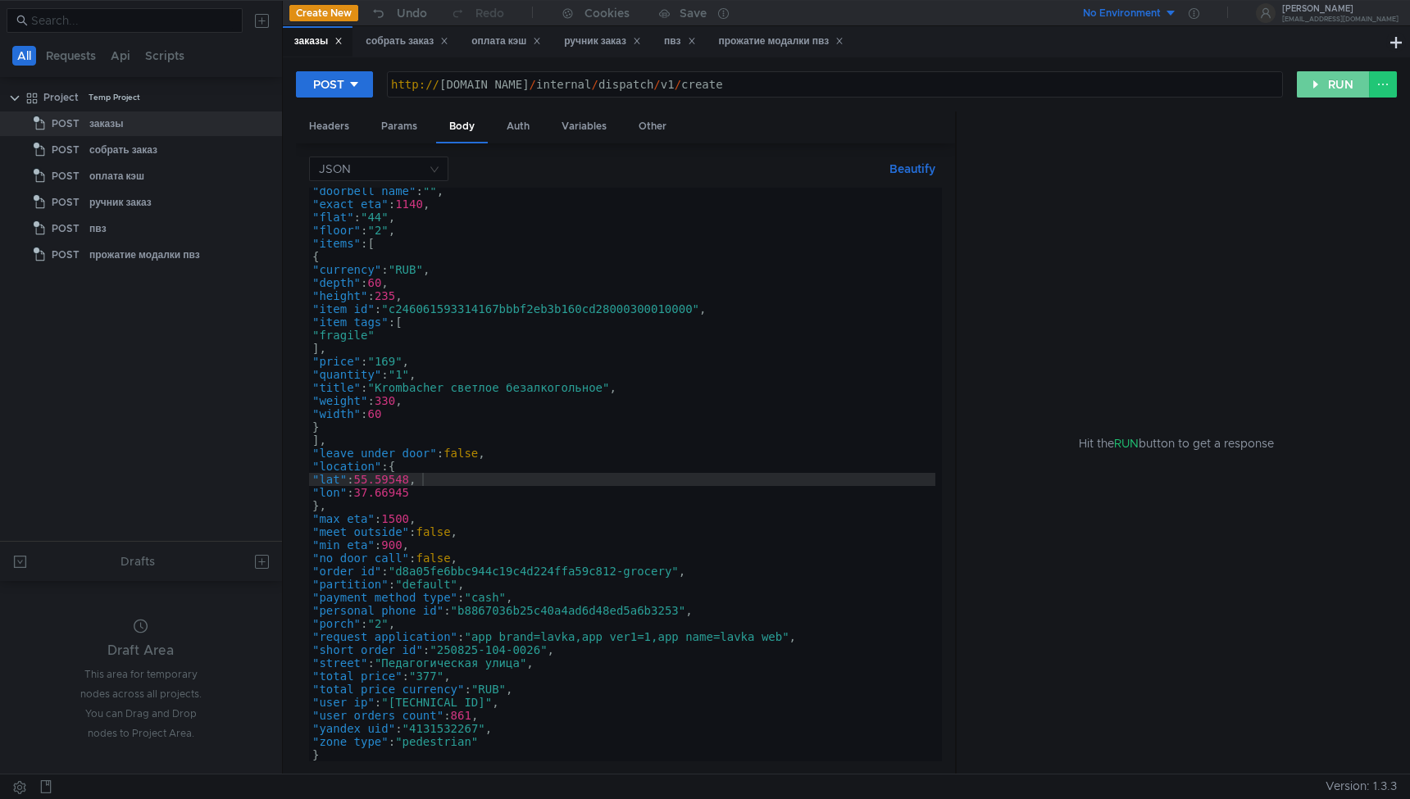
click at [1318, 93] on button "RUN" at bounding box center [1333, 84] width 73 height 26
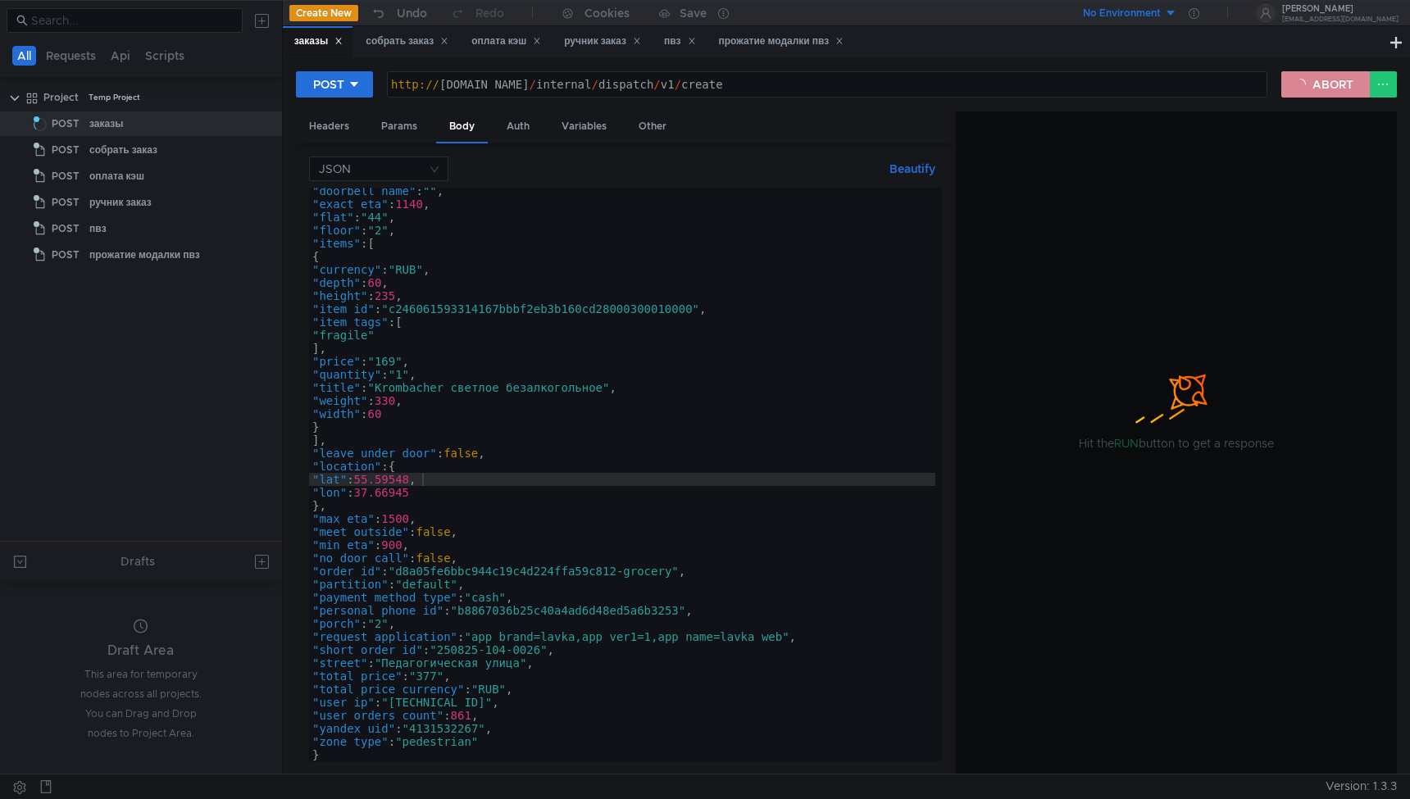
click at [1318, 93] on button "ABORT" at bounding box center [1325, 84] width 89 height 26
click at [1318, 93] on button "RUN" at bounding box center [1333, 84] width 73 height 26
click at [1318, 93] on button "ABORT" at bounding box center [1325, 84] width 89 height 26
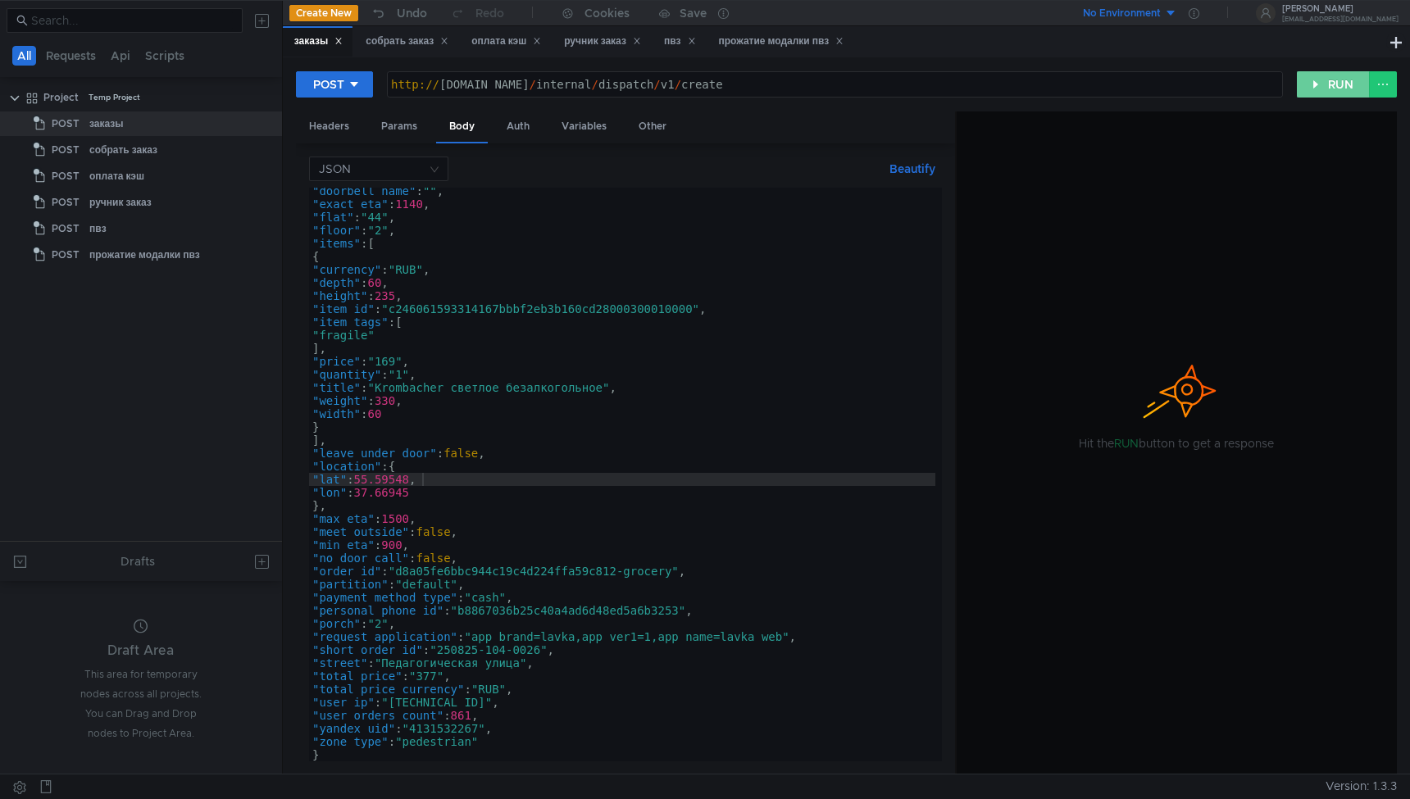
click at [1318, 93] on button "RUN" at bounding box center [1333, 84] width 73 height 26
click at [1318, 93] on button "ABORT" at bounding box center [1325, 84] width 89 height 26
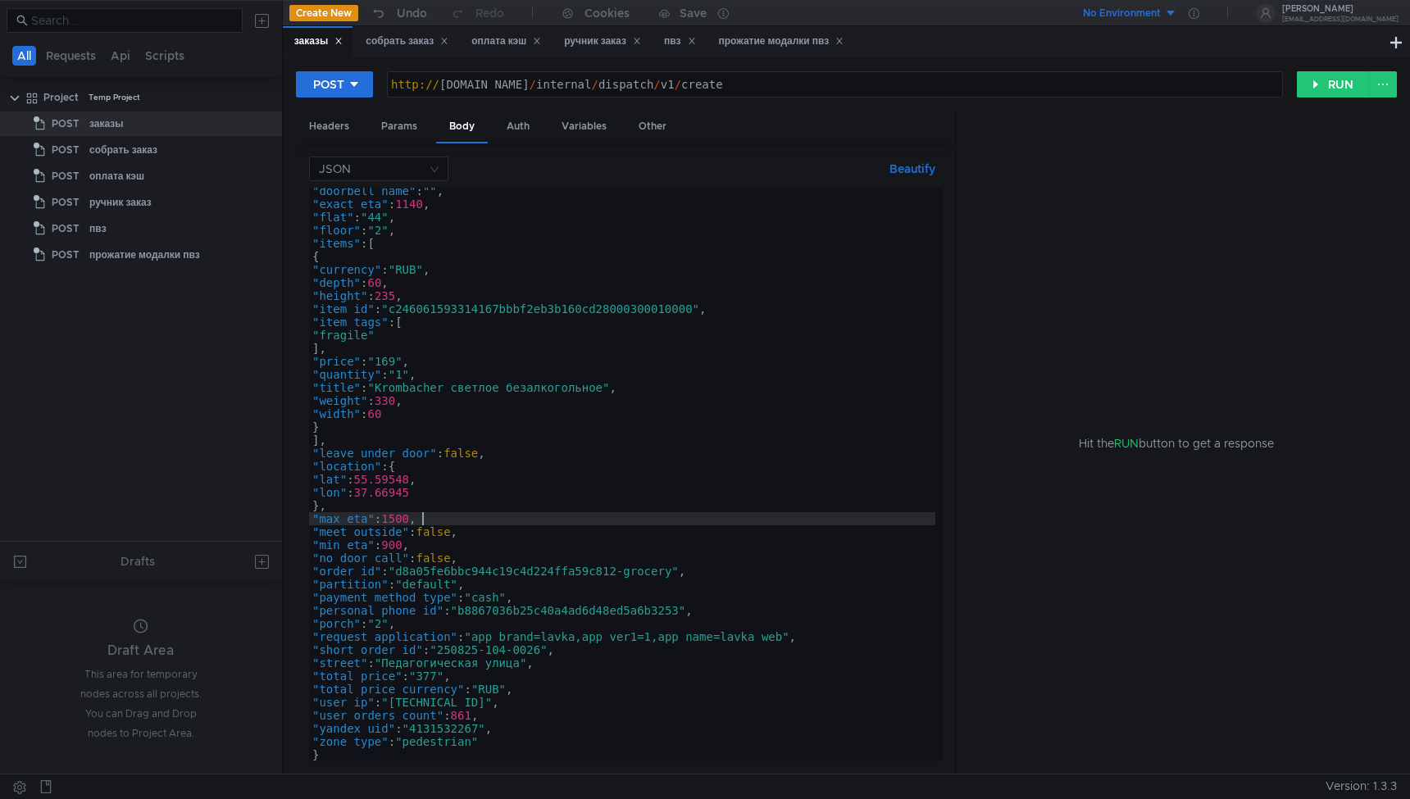
click at [715, 525] on div ""doorbell_name" : "" , "exact_eta" : 1140 , "flat" : "44" , "floor" : "2" , "it…" at bounding box center [622, 484] width 626 height 600
type textarea ""zone_type": "pedestrian" }"
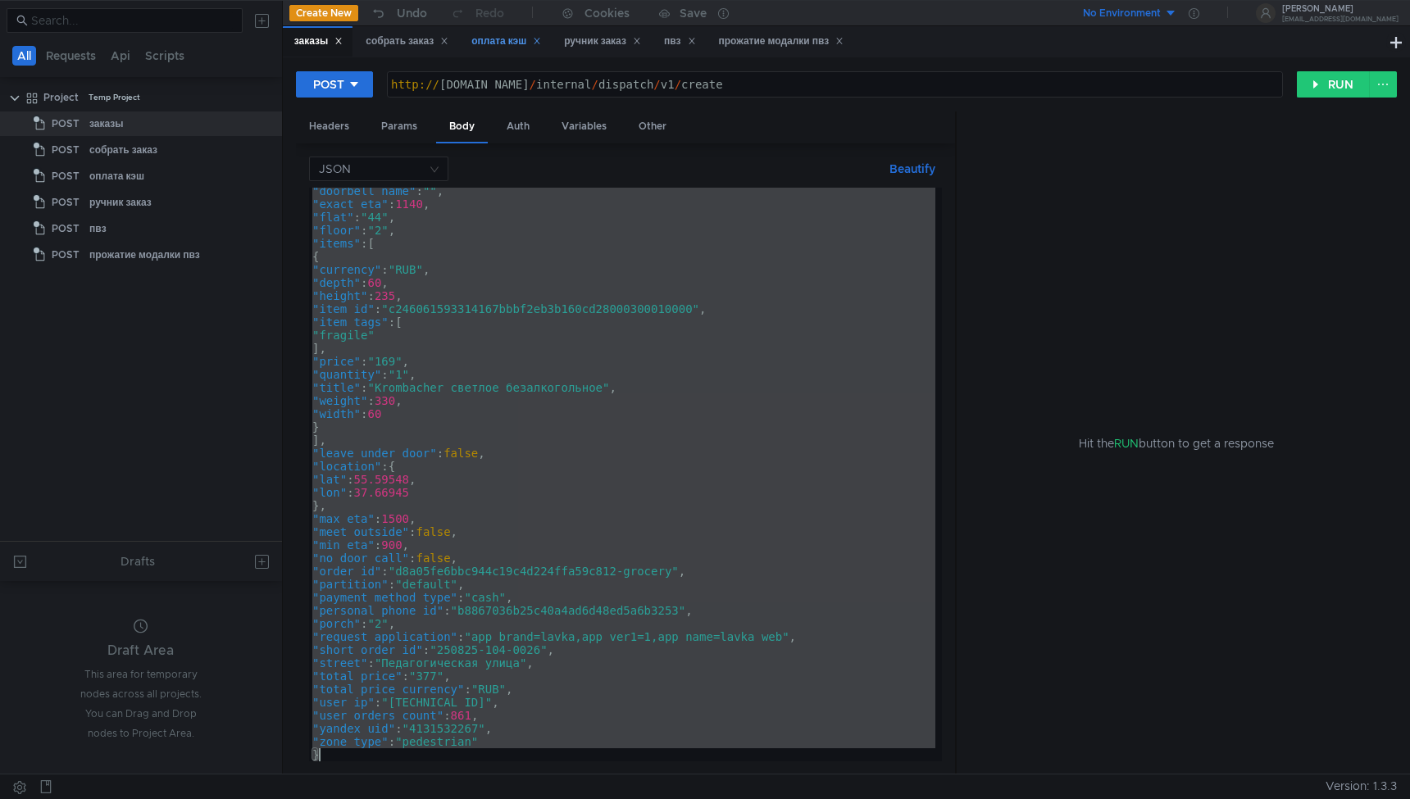
click at [493, 42] on div "оплата кэш" at bounding box center [506, 41] width 70 height 17
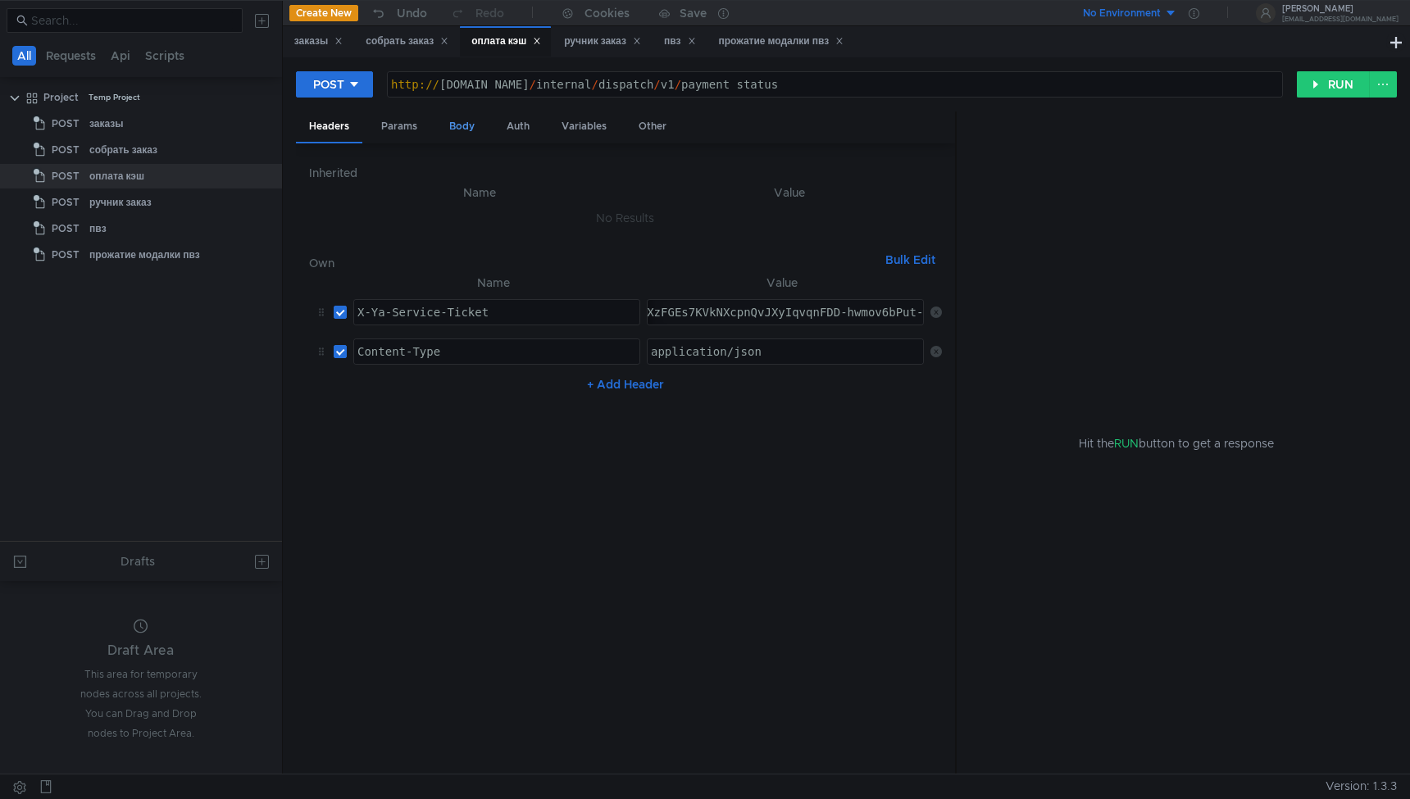
click at [465, 130] on div "Body" at bounding box center [462, 126] width 52 height 30
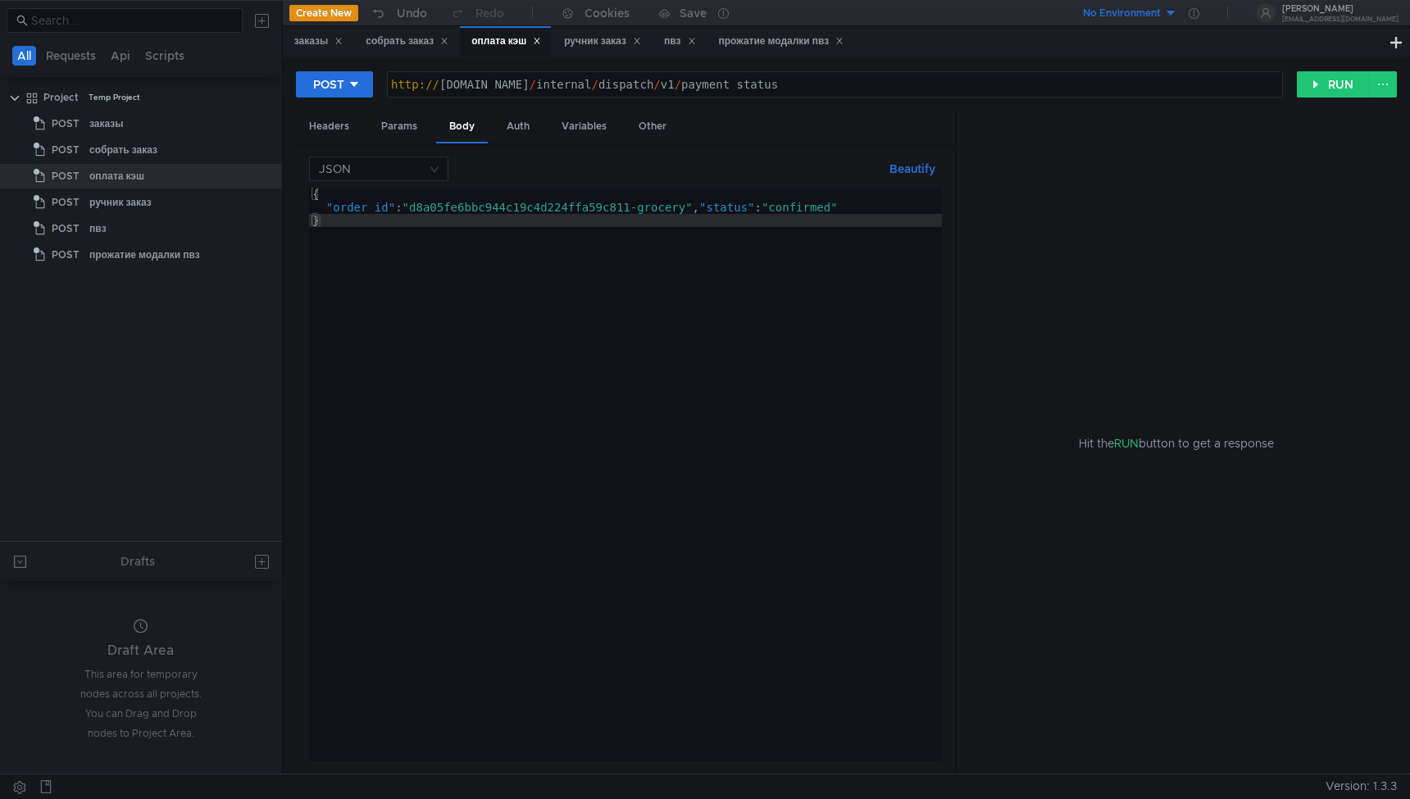
click at [611, 401] on div "{ "order_id" : "d8a05fe6bbc944c19c4d224ffa59c811-grocery" , "status" : "confirm…" at bounding box center [625, 488] width 633 height 600
click at [637, 205] on div "{ "order_id" : "d8a05fe6bbc944c19c4d224ffa59c811-grocery" , "status" : "confirm…" at bounding box center [625, 488] width 633 height 600
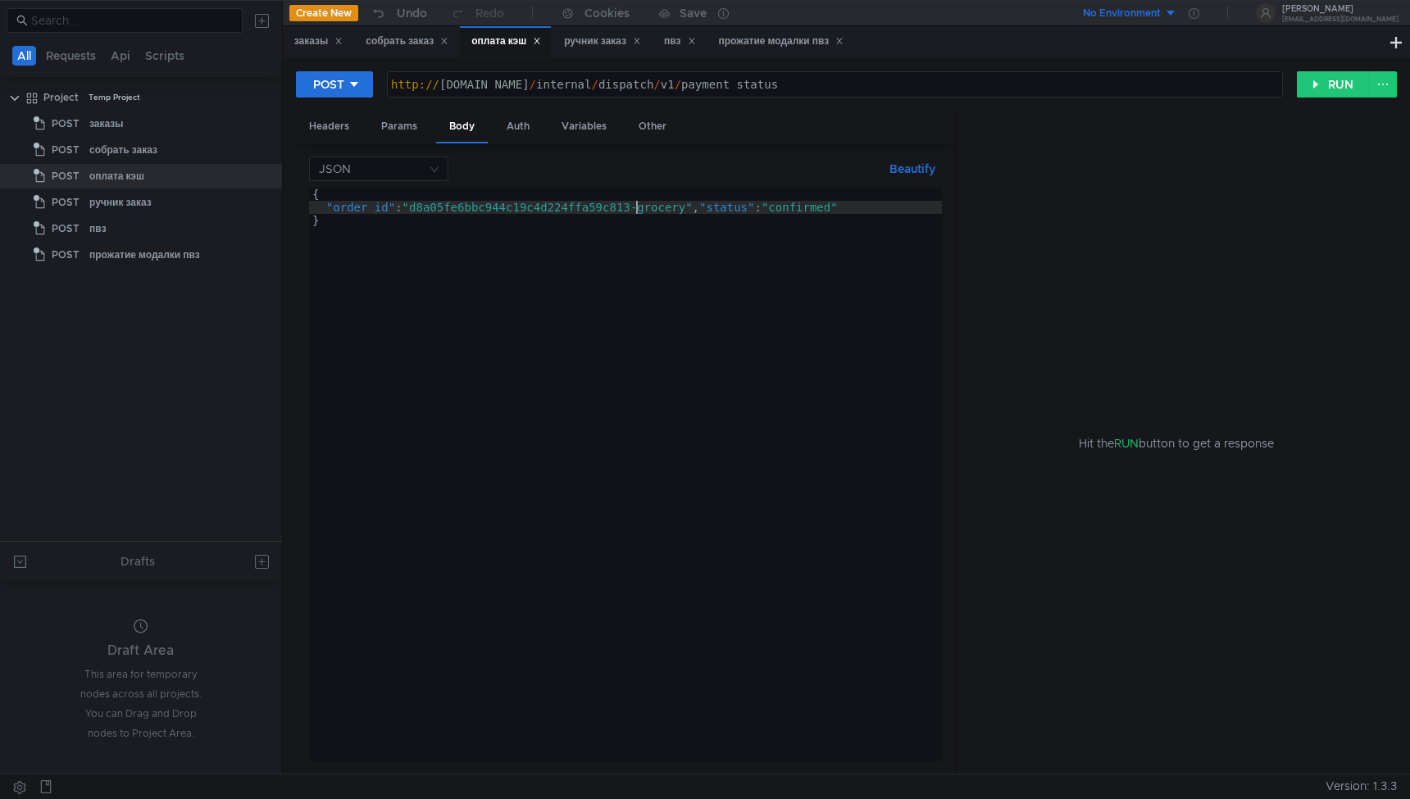
scroll to position [0, 23]
type textarea ""order_id": "d8a05fe6bbc944c19c4d224ffa59c813-grocery", "status": "confirmed""
click at [1317, 84] on button "RUN" at bounding box center [1333, 84] width 73 height 26
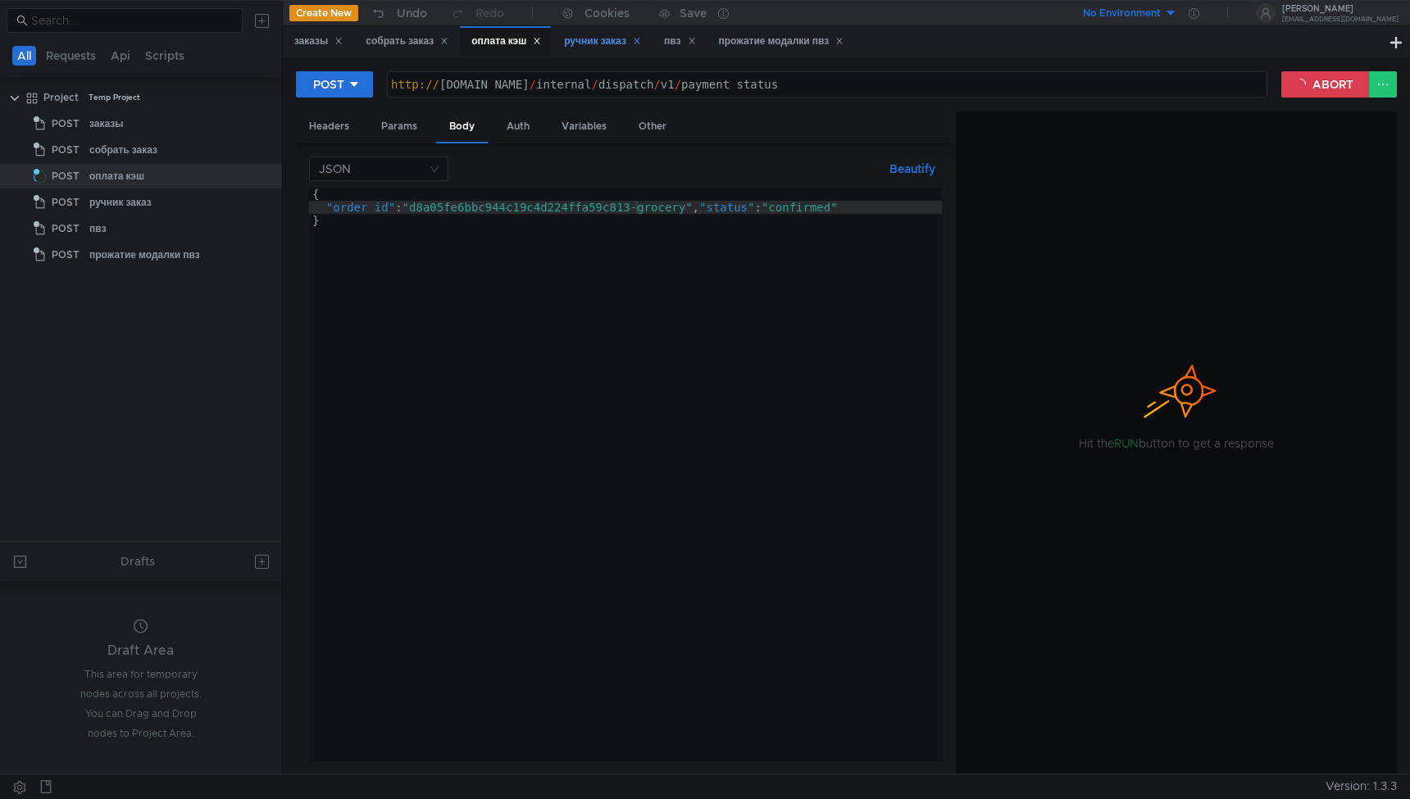
click at [597, 44] on div "ручник заказ" at bounding box center [602, 41] width 77 height 17
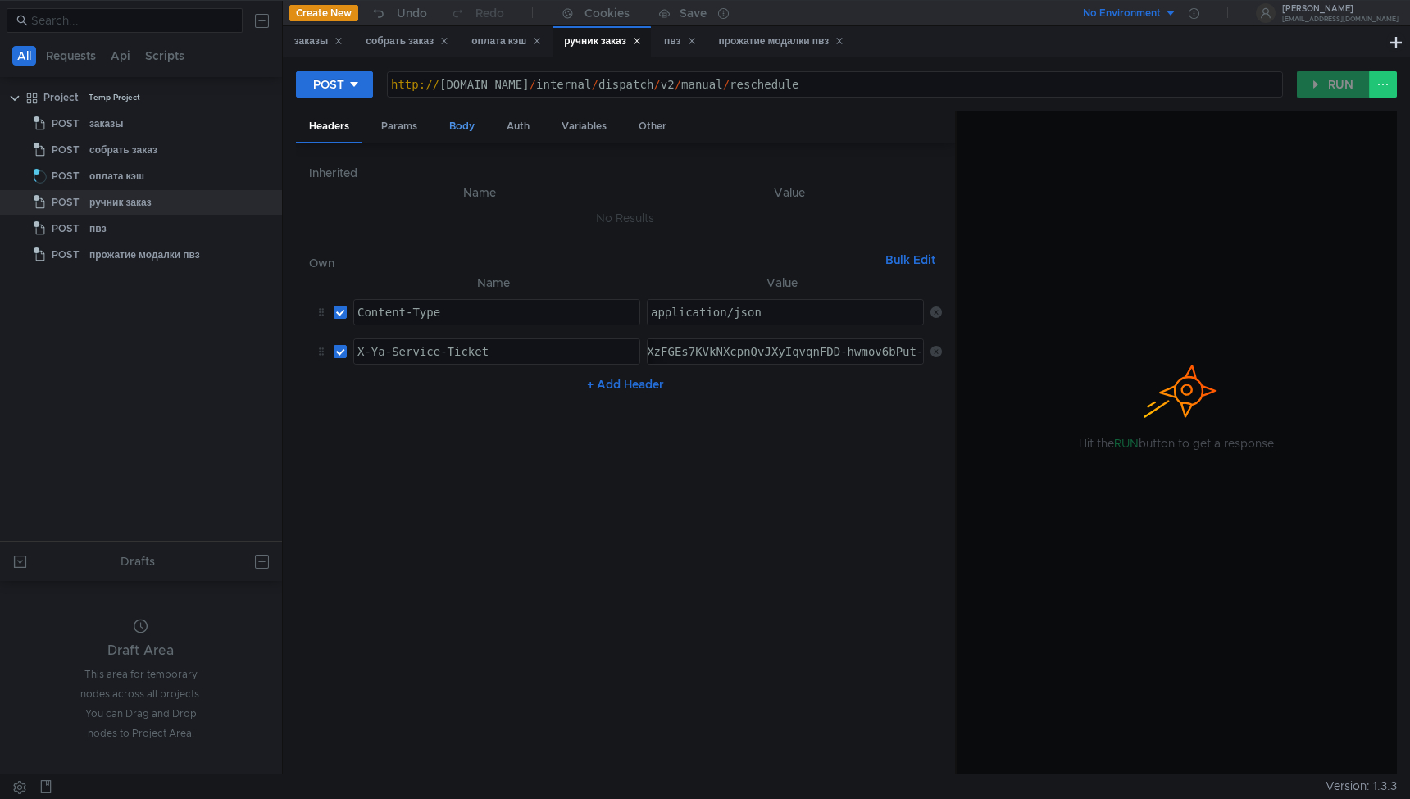
click at [474, 125] on div "Body" at bounding box center [462, 126] width 52 height 30
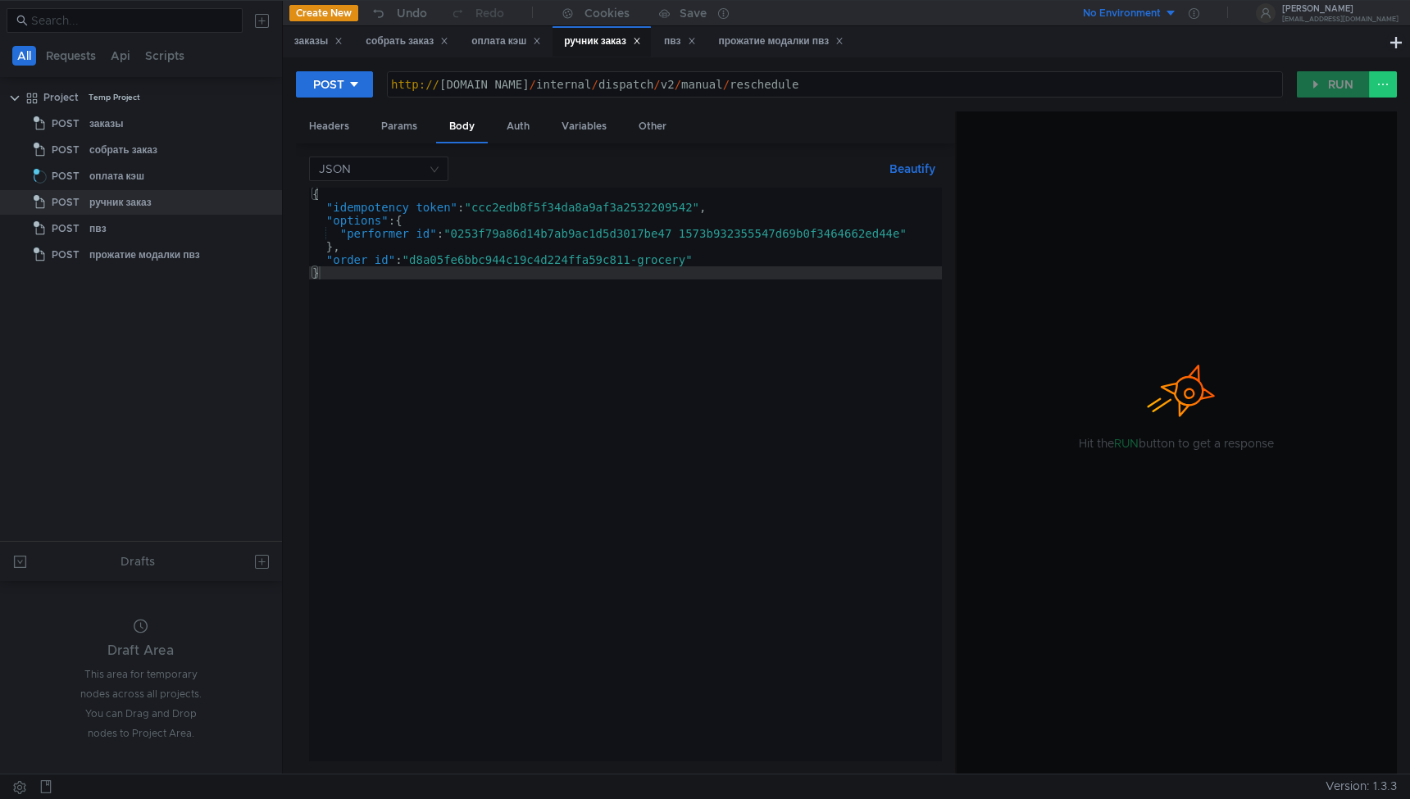
click at [637, 265] on div "{ "idempotency_token" : "ccc2edb8f5f34da8a9af3a2532209542" , "options" : { "per…" at bounding box center [625, 488] width 633 height 600
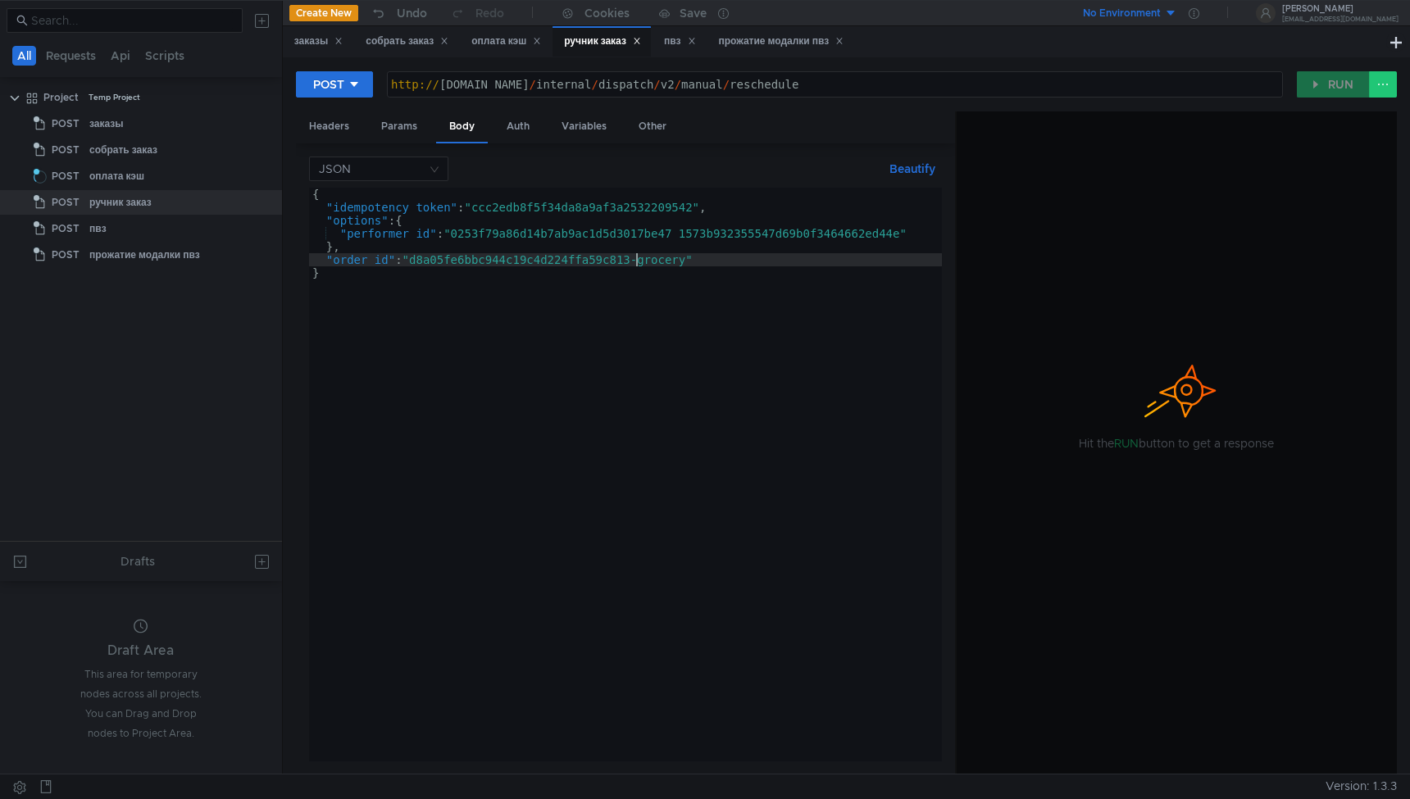
type textarea ""order_id": "d8a05fe6bbc944c19c4d224ffa59c813-grocery""
click at [511, 57] on div "POST http:// grocery-dispatch.lavka.tst.yandex.net / internal / dispatch / v2 /…" at bounding box center [846, 415] width 1127 height 717
click at [518, 40] on div "оплата кэш" at bounding box center [506, 41] width 70 height 17
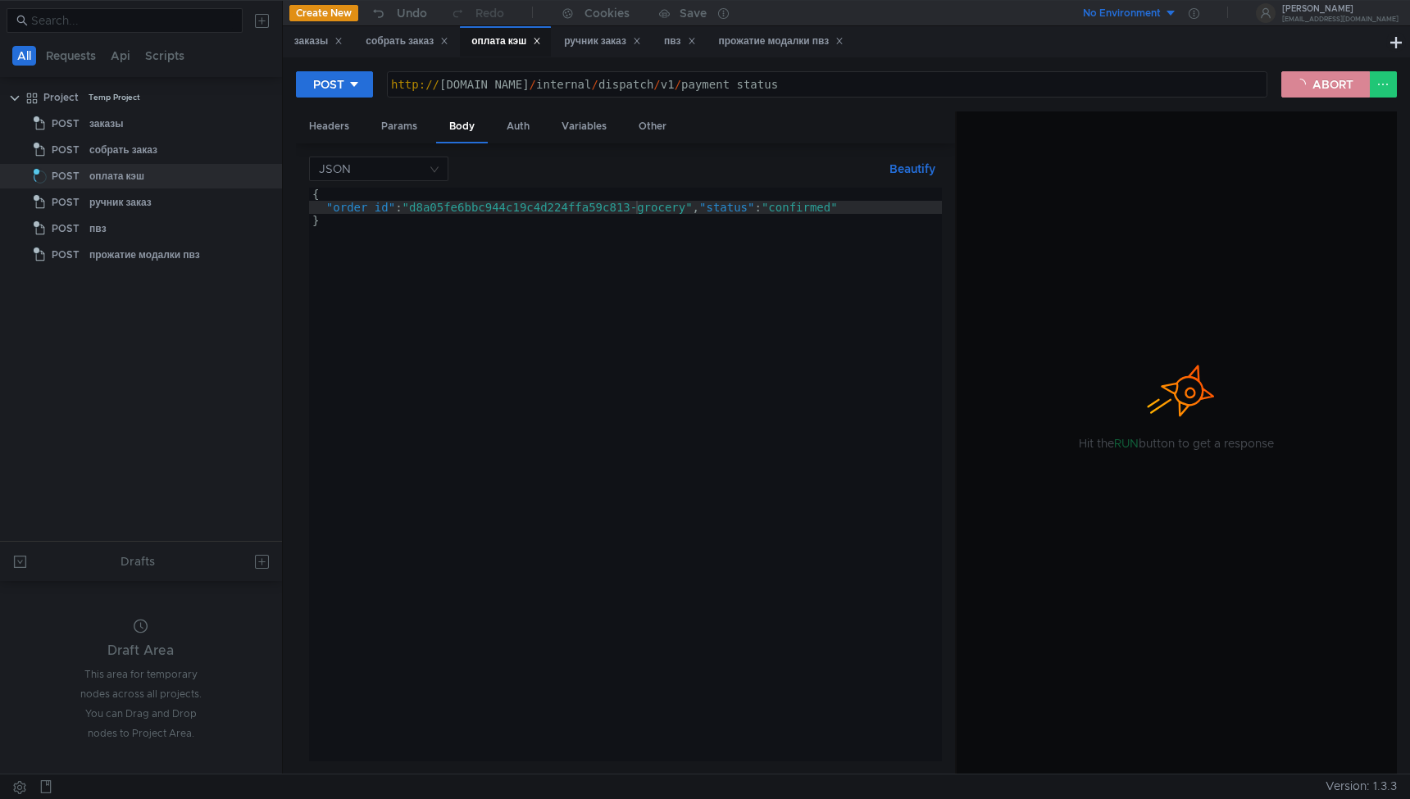
click at [1302, 84] on button "ABORT" at bounding box center [1325, 84] width 89 height 26
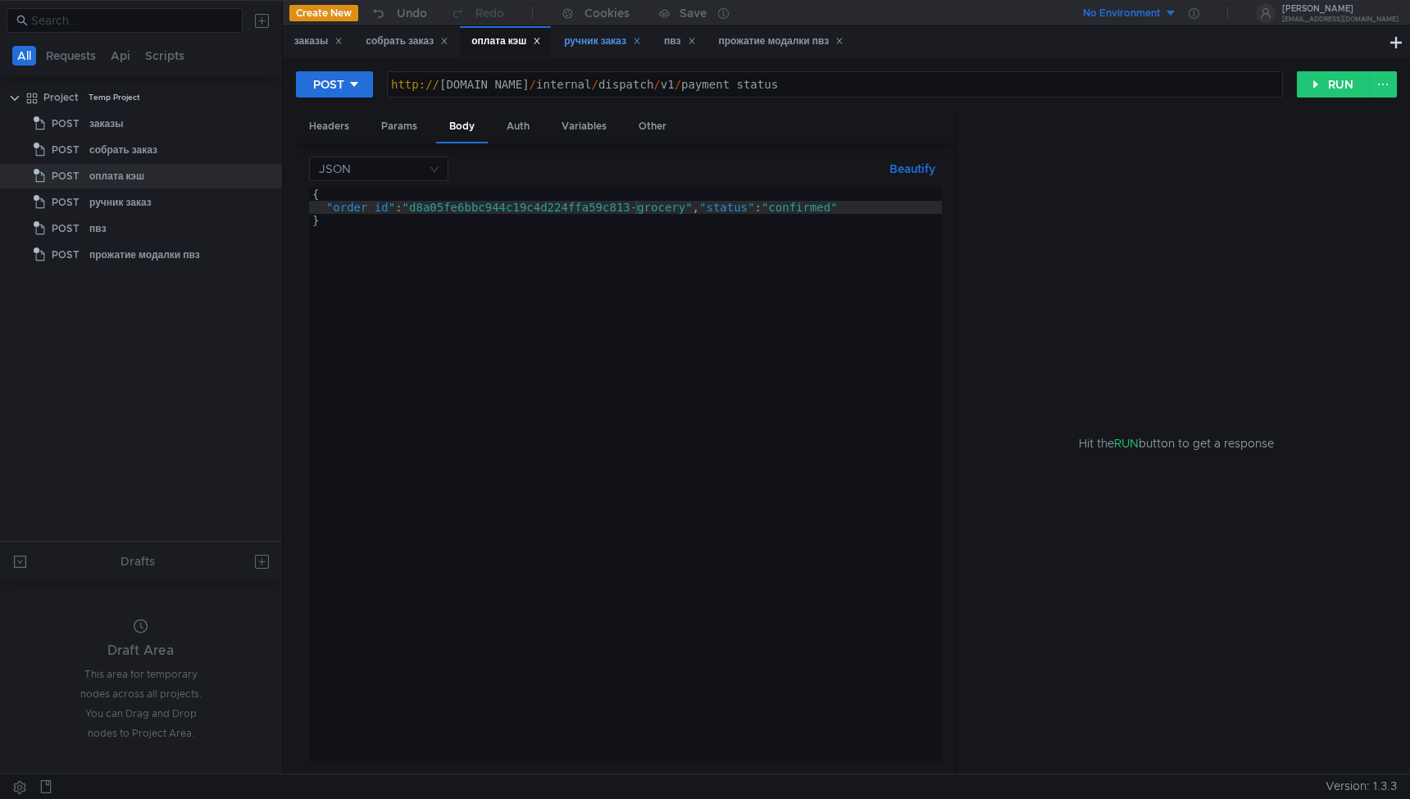
click at [608, 41] on div "ручник заказ" at bounding box center [602, 41] width 77 height 17
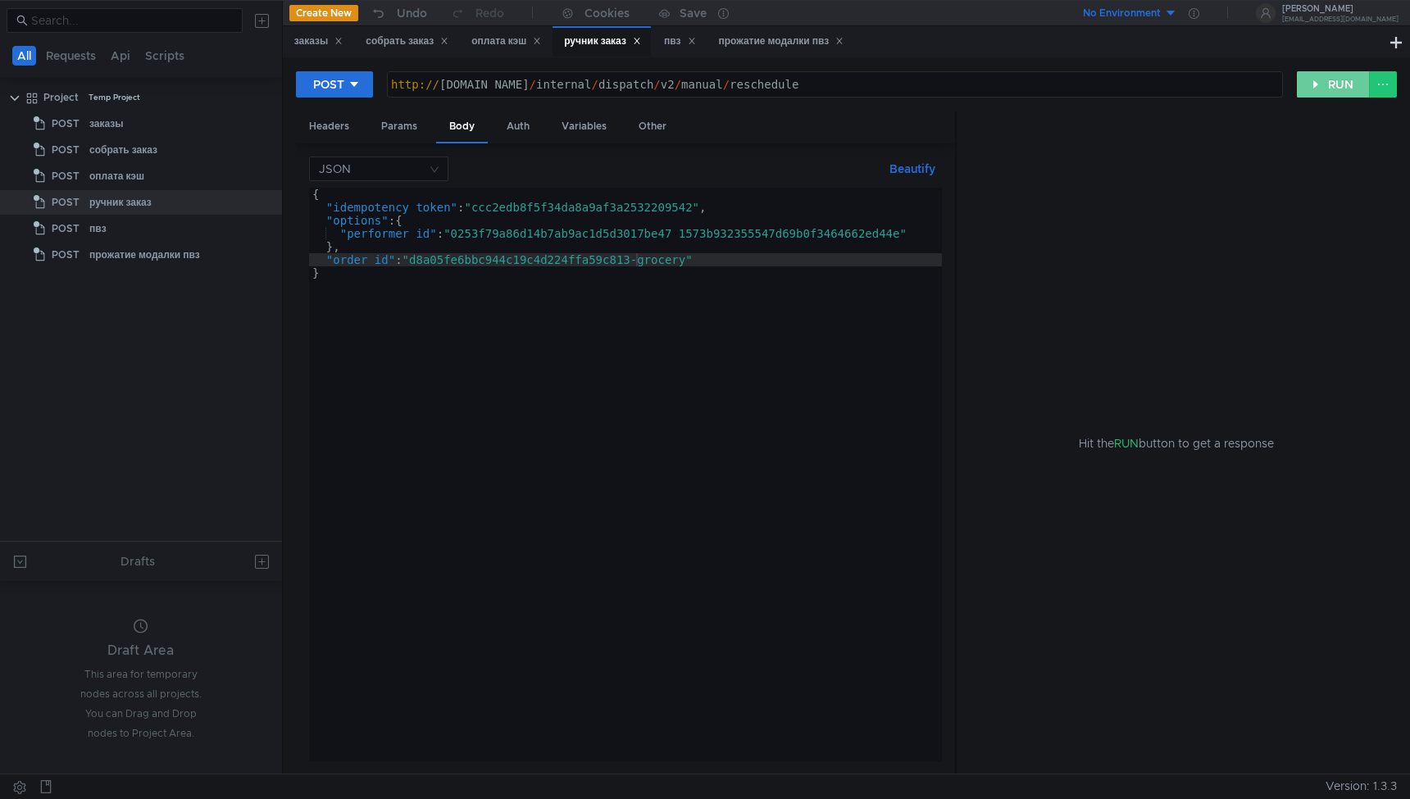
click at [1339, 74] on button "RUN" at bounding box center [1333, 84] width 73 height 26
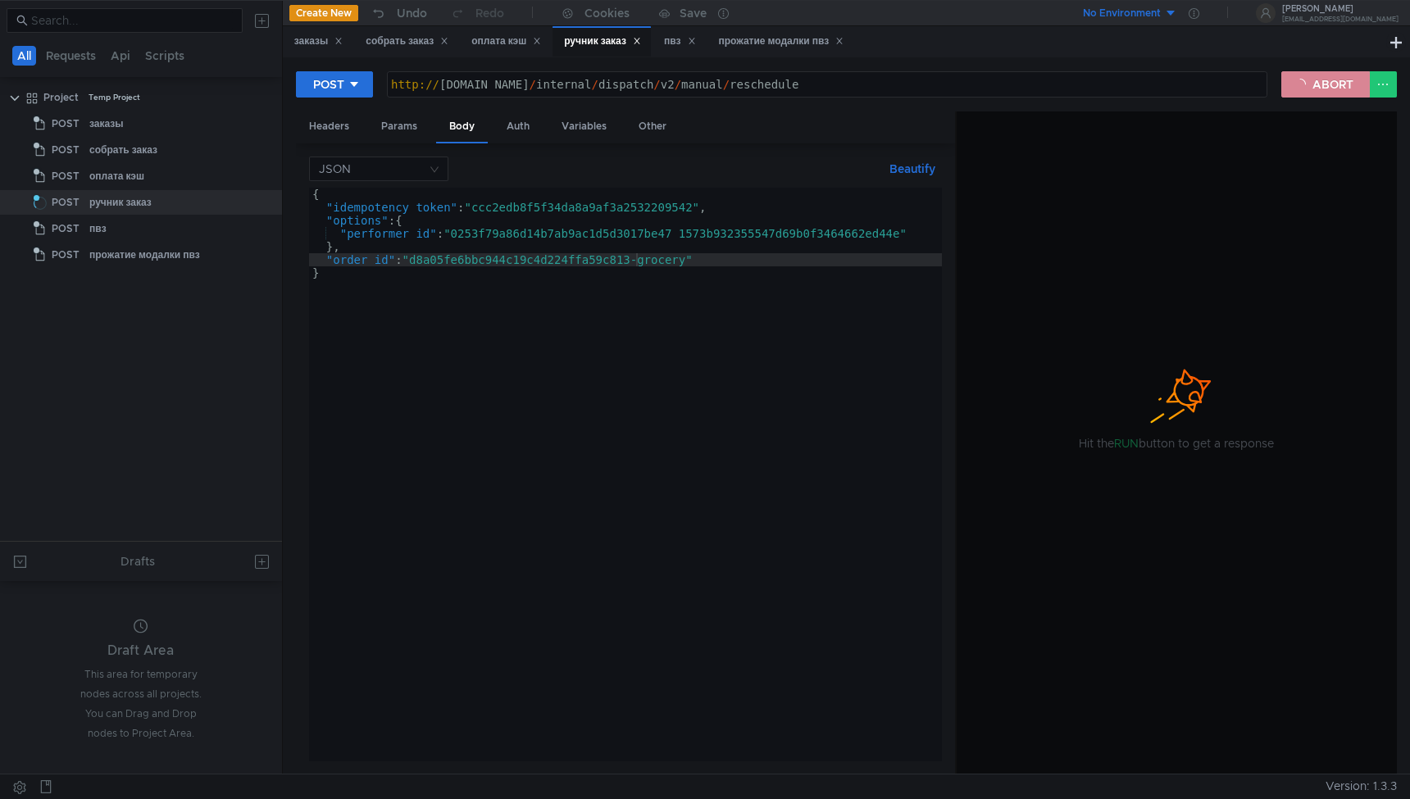
click at [1332, 84] on button "ABORT" at bounding box center [1325, 84] width 89 height 26
click at [1332, 83] on button "ABORT" at bounding box center [1325, 84] width 89 height 26
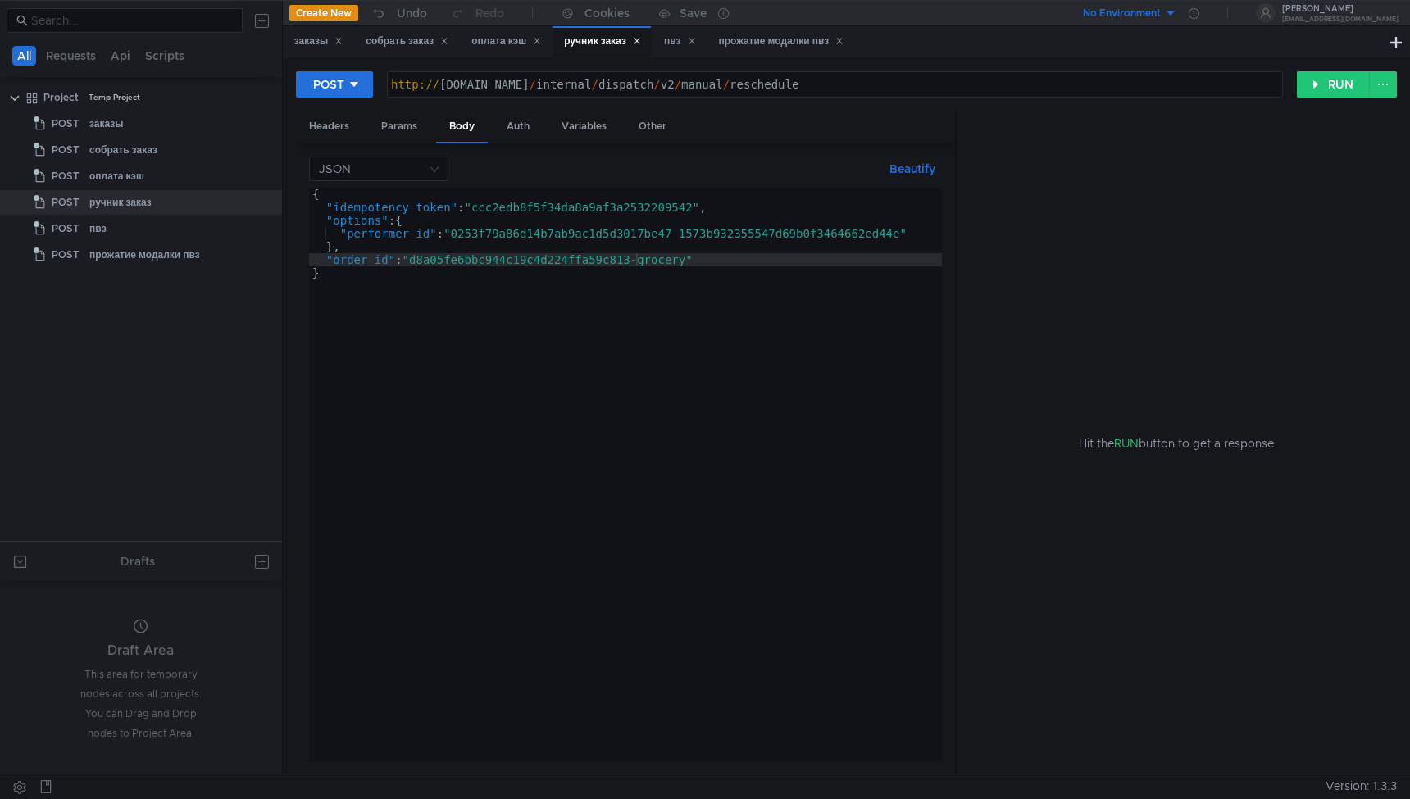
type textarea "},"
click at [776, 244] on div "{ "idempotency_token" : "ccc2edb8f5f34da8a9af3a2532209542" , "options" : { "per…" at bounding box center [625, 488] width 633 height 600
click at [498, 43] on div "оплата кэш" at bounding box center [506, 41] width 70 height 17
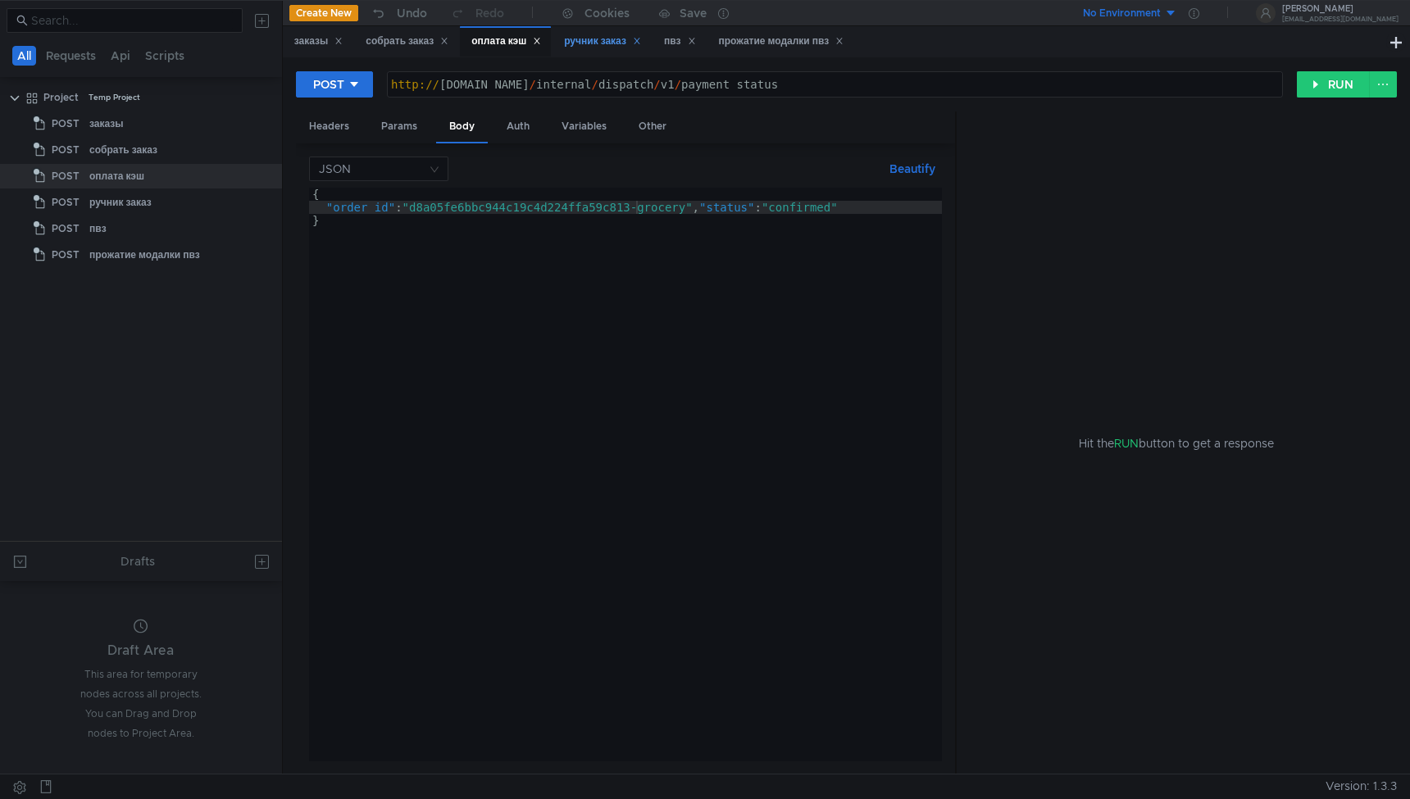
click at [580, 41] on div "ручник заказ" at bounding box center [602, 41] width 77 height 17
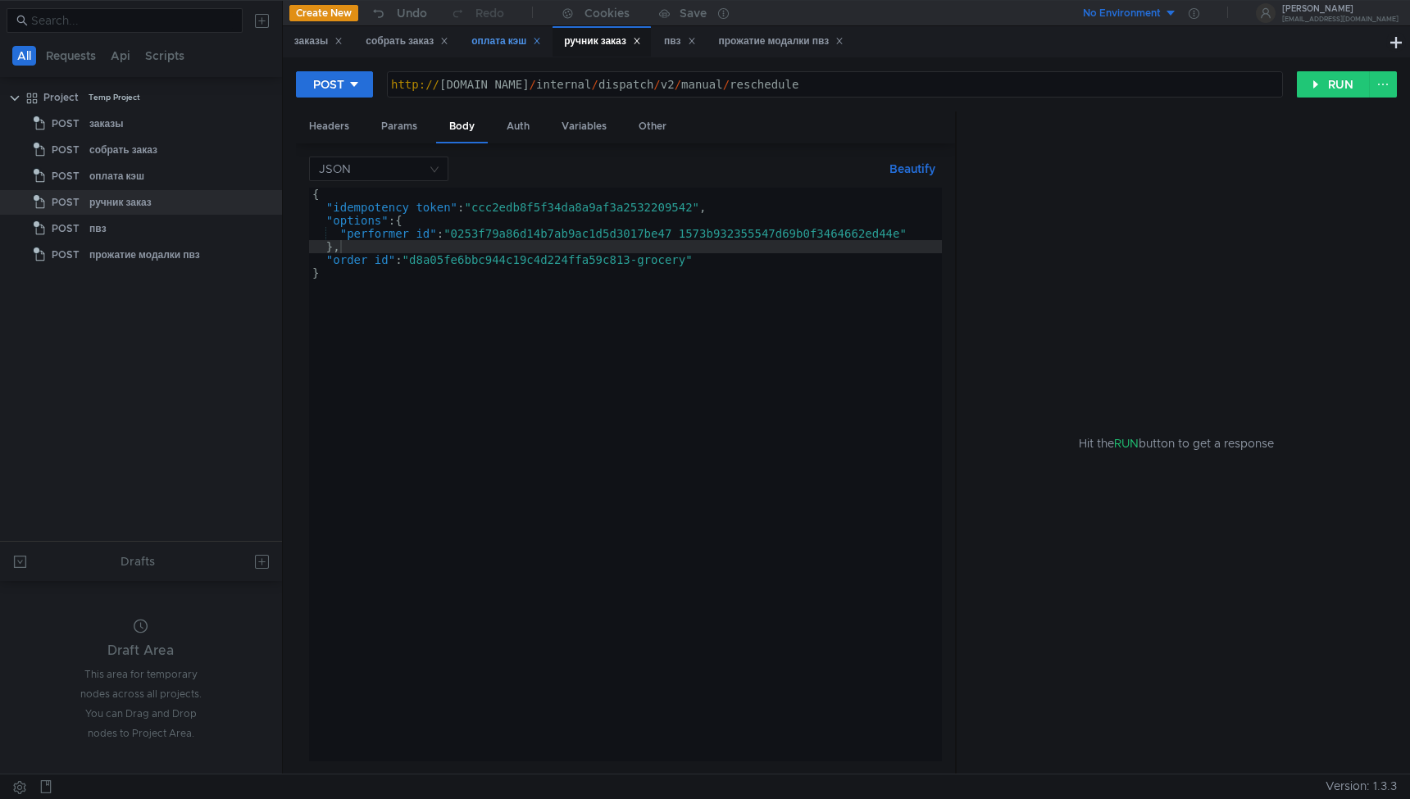
click at [497, 46] on div "оплата кэш" at bounding box center [506, 41] width 70 height 17
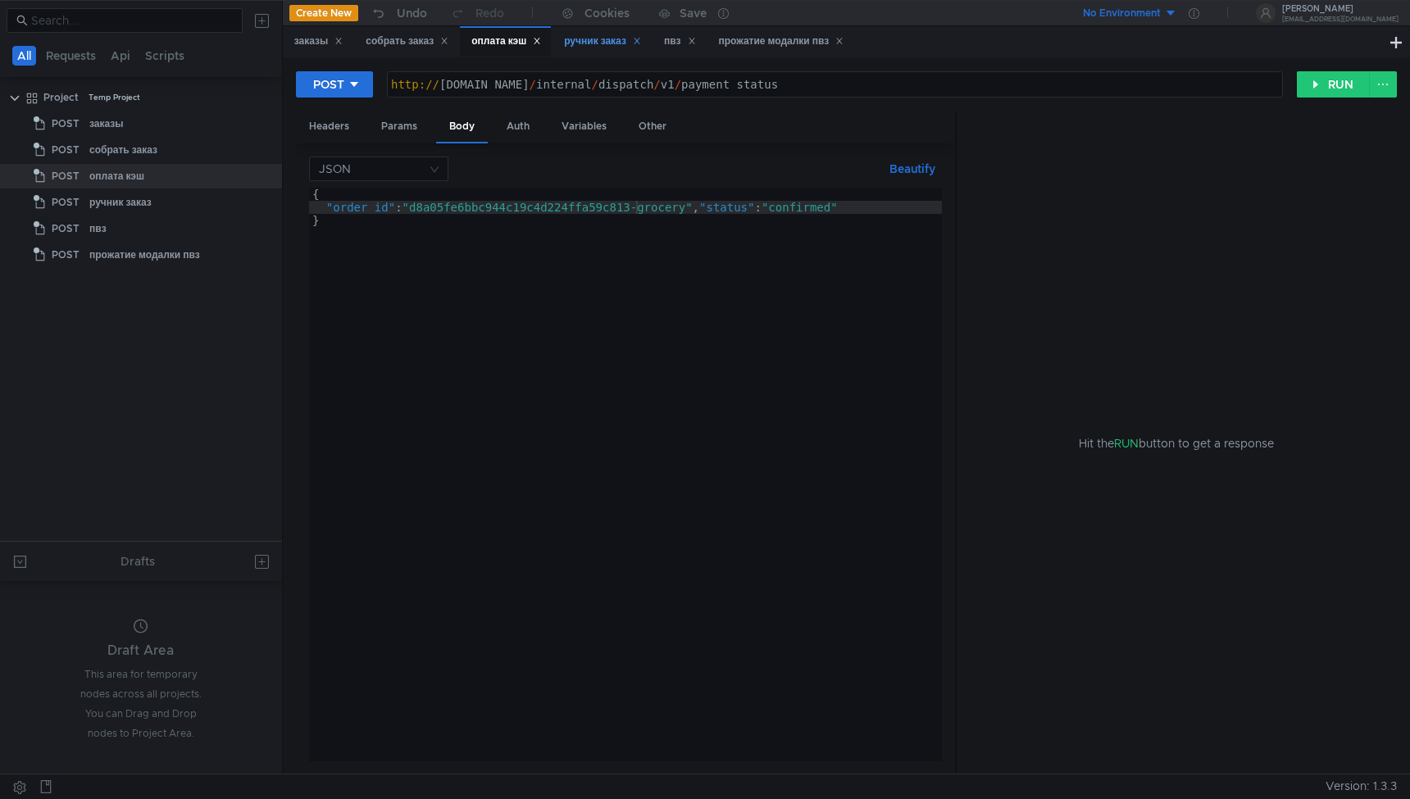
click at [602, 39] on div "ручник заказ" at bounding box center [602, 41] width 77 height 17
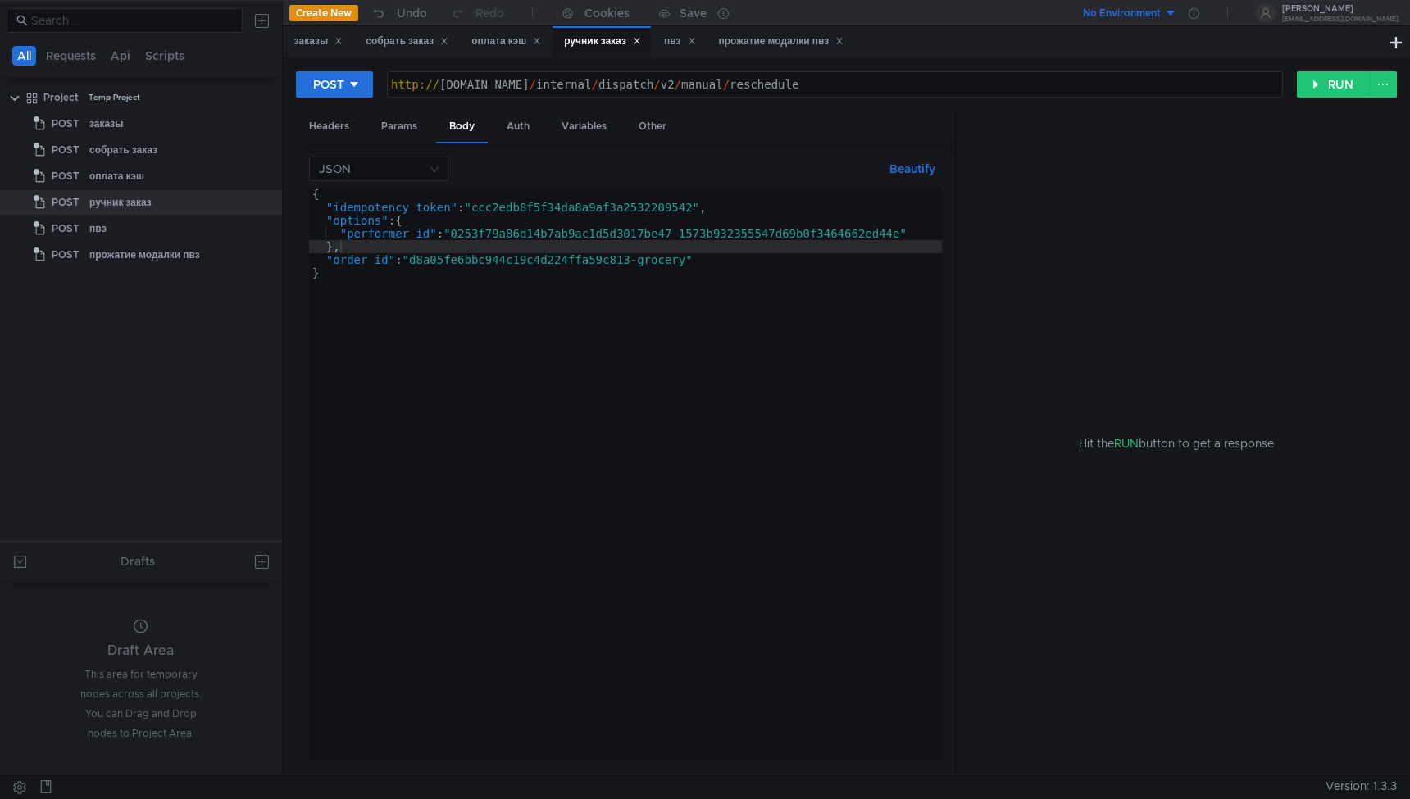
click at [636, 259] on div "{ "idempotency_token" : "ccc2edb8f5f34da8a9af3a2532209542" , "options" : { "per…" at bounding box center [625, 488] width 633 height 600
click at [854, 298] on div "{ "idempotency_token" : "ccc2edb8f5f34da8a9af3a2532209542" , "options" : { "per…" at bounding box center [625, 488] width 633 height 600
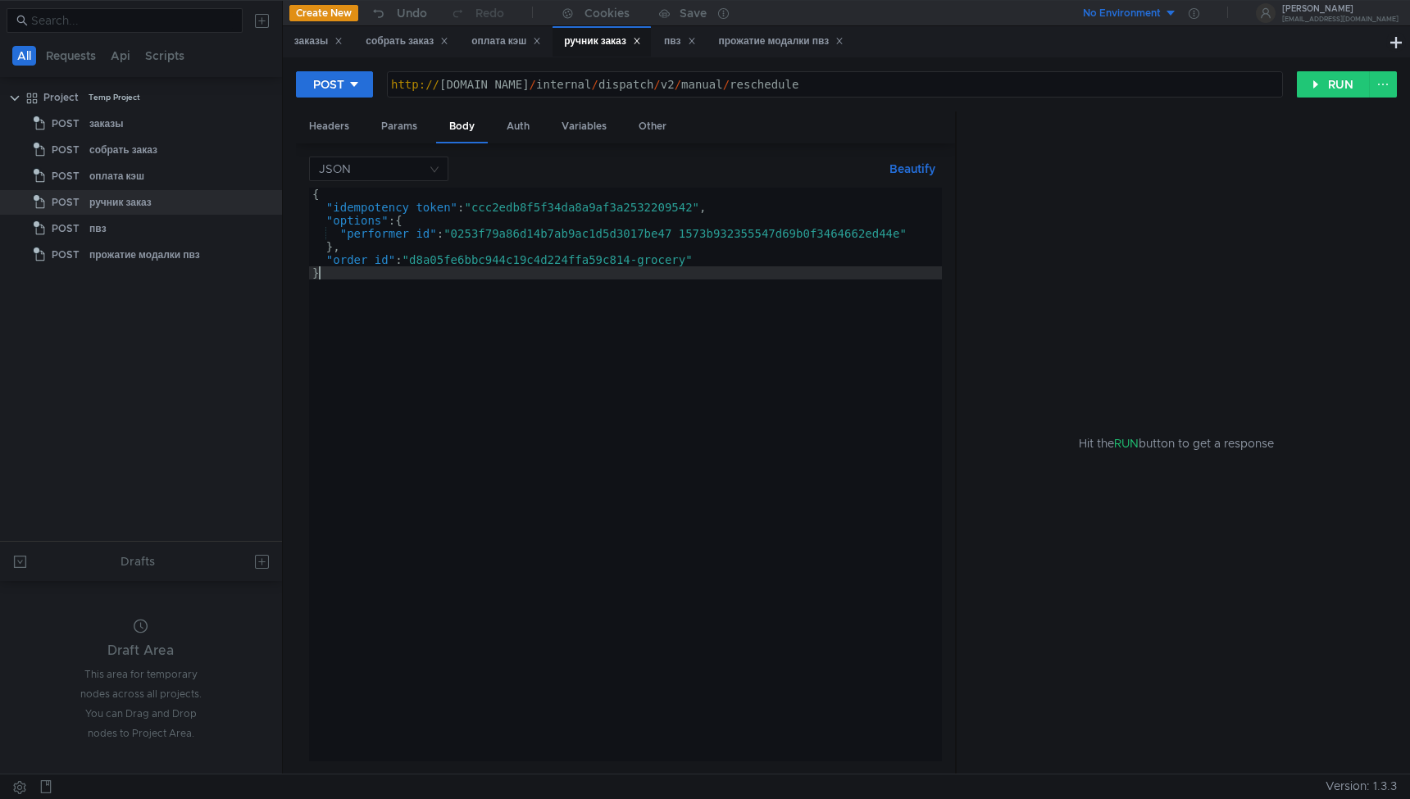
scroll to position [0, 0]
type textarea "}"
click at [1302, 93] on button "RUN" at bounding box center [1333, 84] width 73 height 26
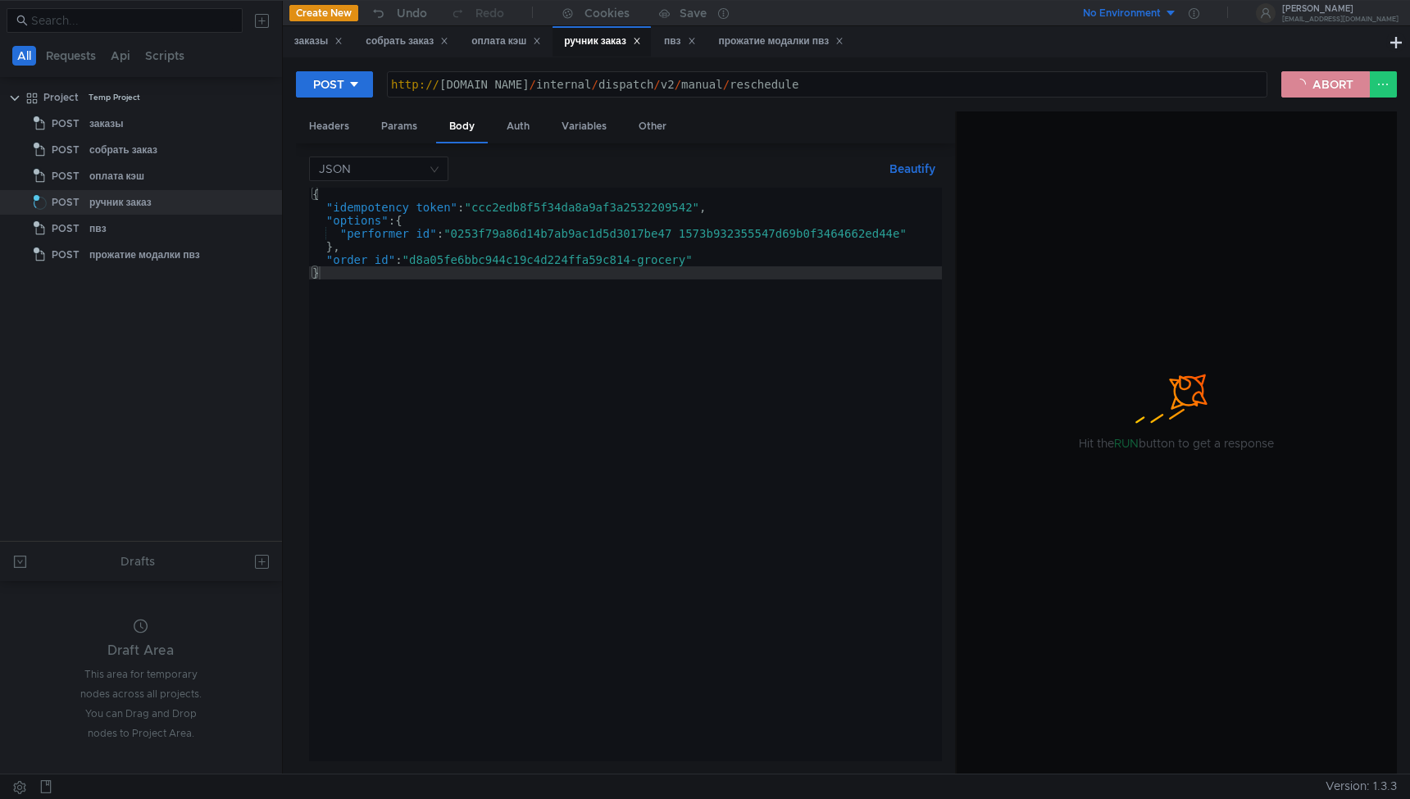
click at [1302, 93] on button "ABORT" at bounding box center [1325, 84] width 89 height 26
click at [1302, 93] on button "RUN" at bounding box center [1333, 84] width 73 height 26
click at [1302, 93] on button "ABORT" at bounding box center [1325, 84] width 89 height 26
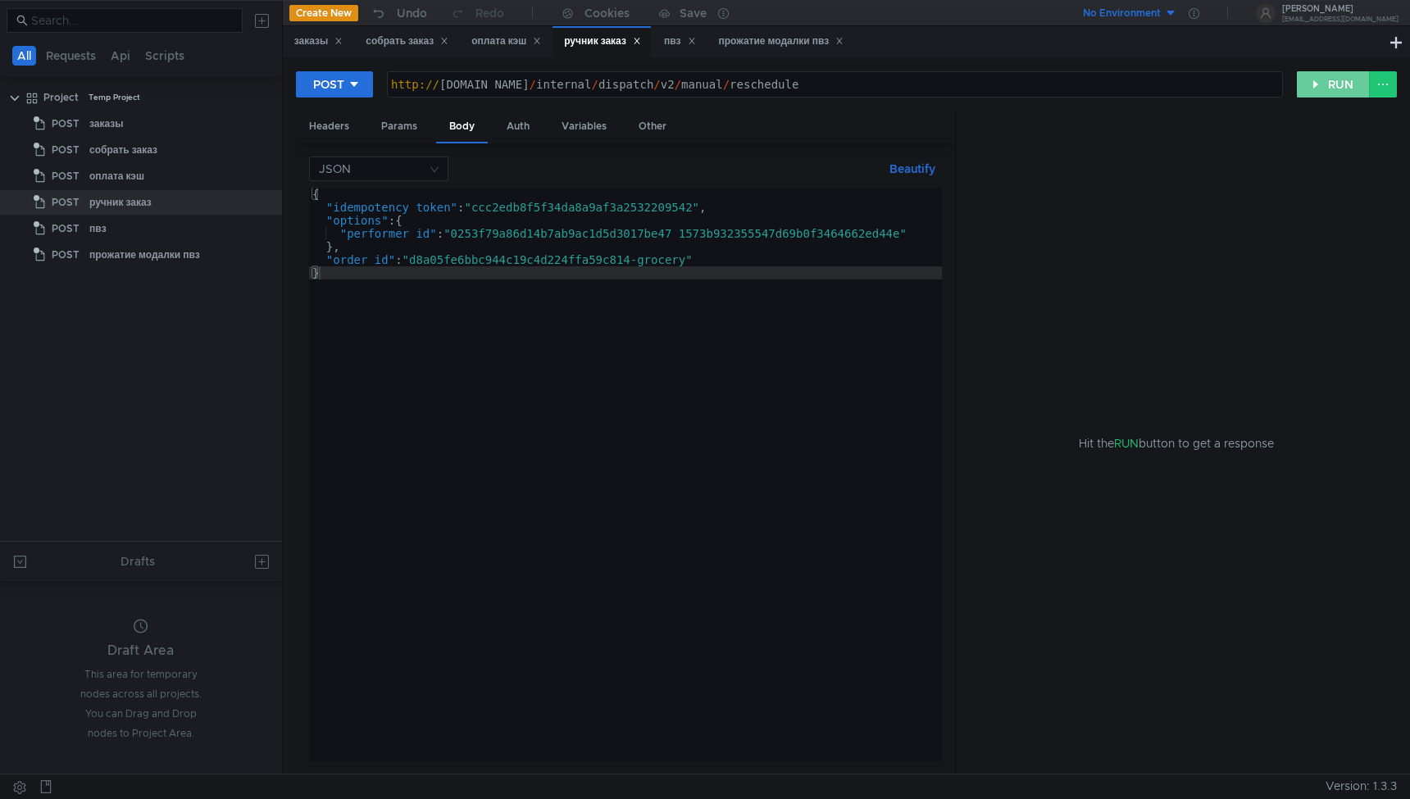
click at [1302, 93] on button "RUN" at bounding box center [1333, 84] width 73 height 26
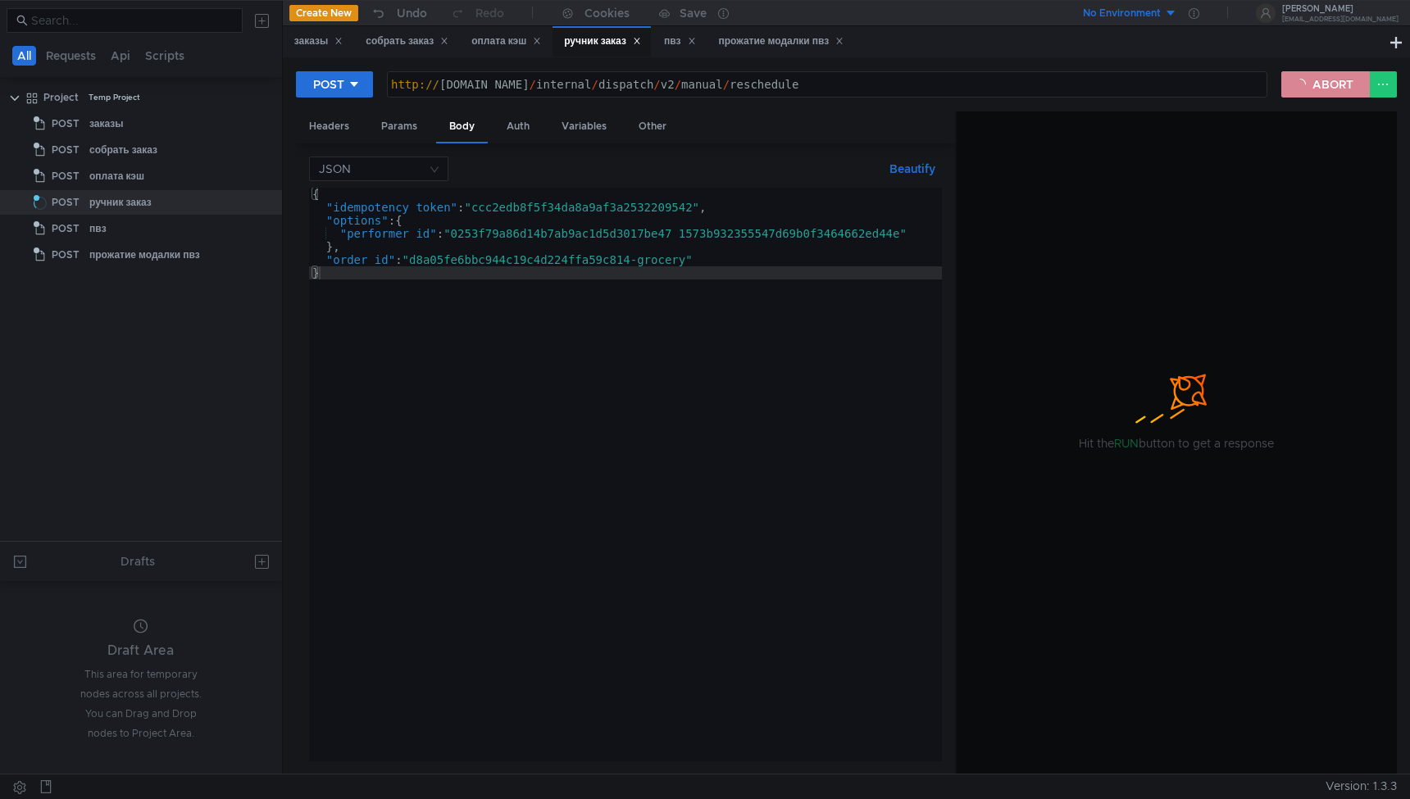
click at [1302, 93] on button "ABORT" at bounding box center [1325, 84] width 89 height 26
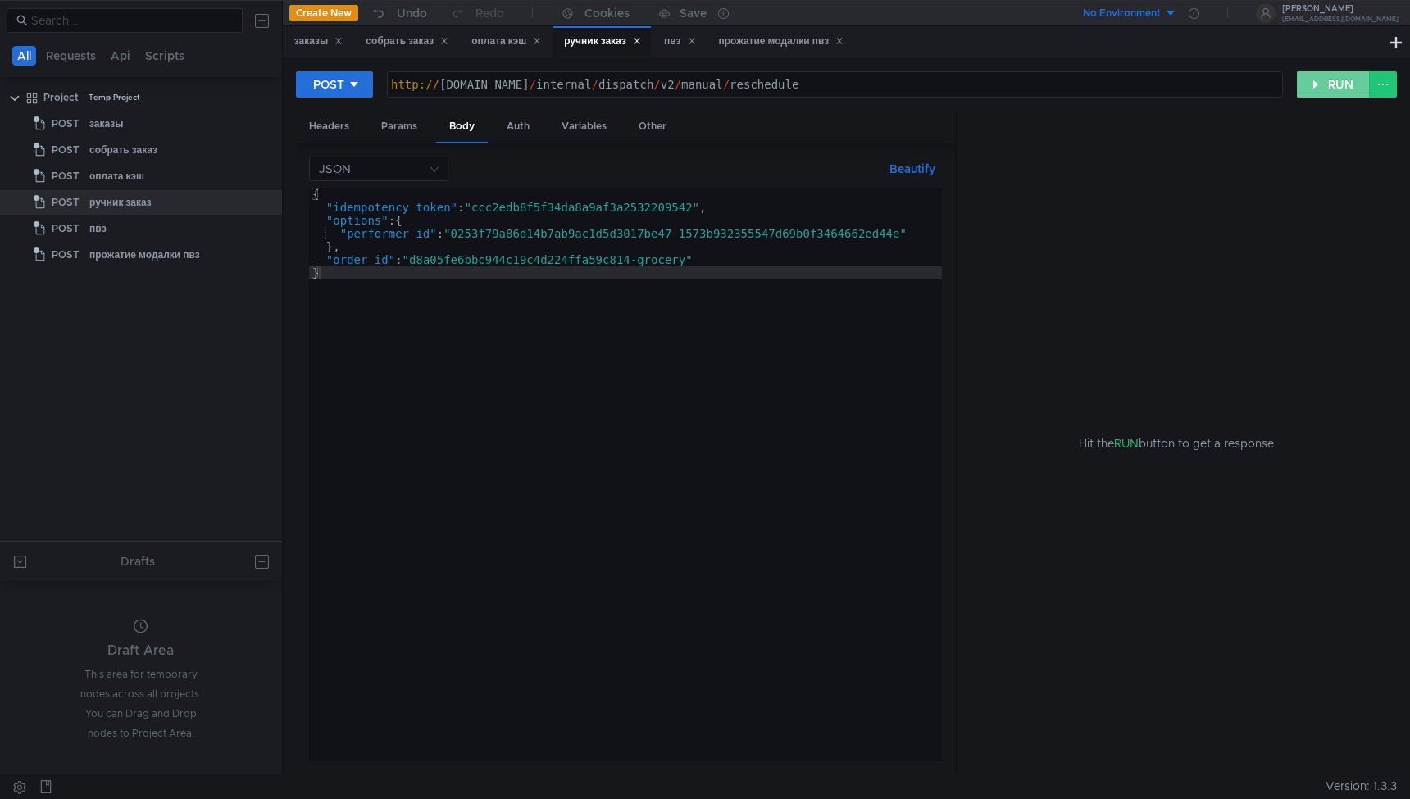
click at [1302, 93] on button "RUN" at bounding box center [1333, 84] width 73 height 26
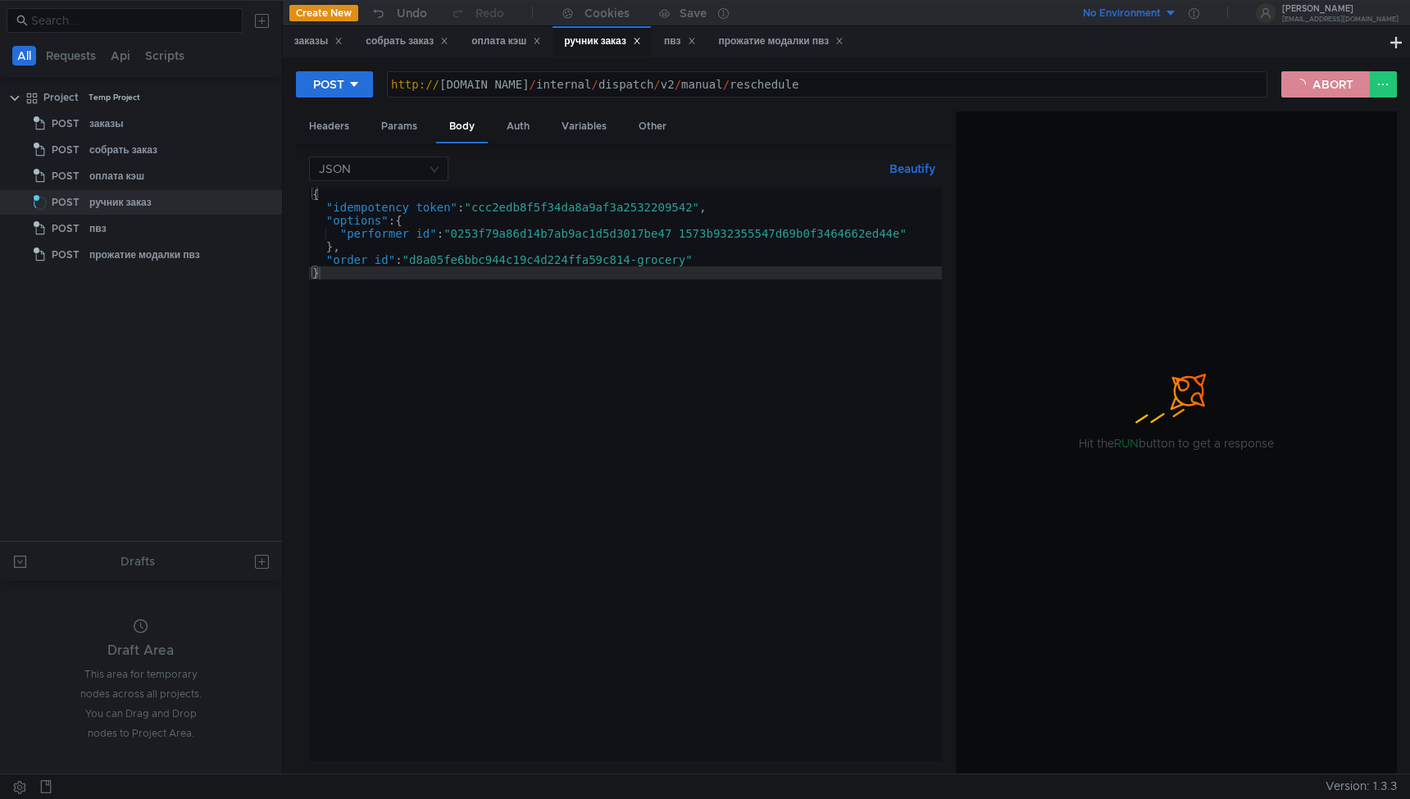
click at [1302, 93] on button "ABORT" at bounding box center [1325, 84] width 89 height 26
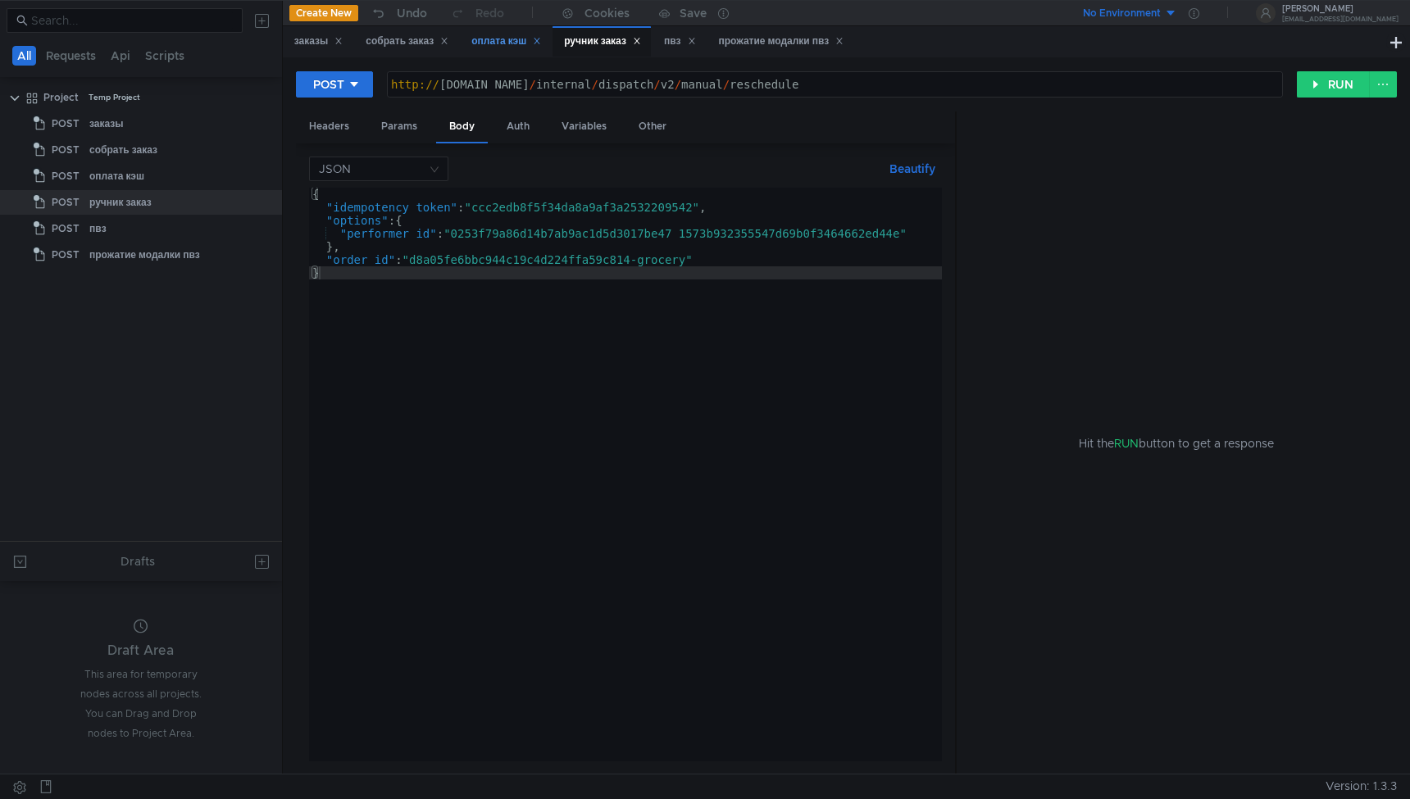
click at [511, 49] on div "оплата кэш" at bounding box center [506, 41] width 70 height 17
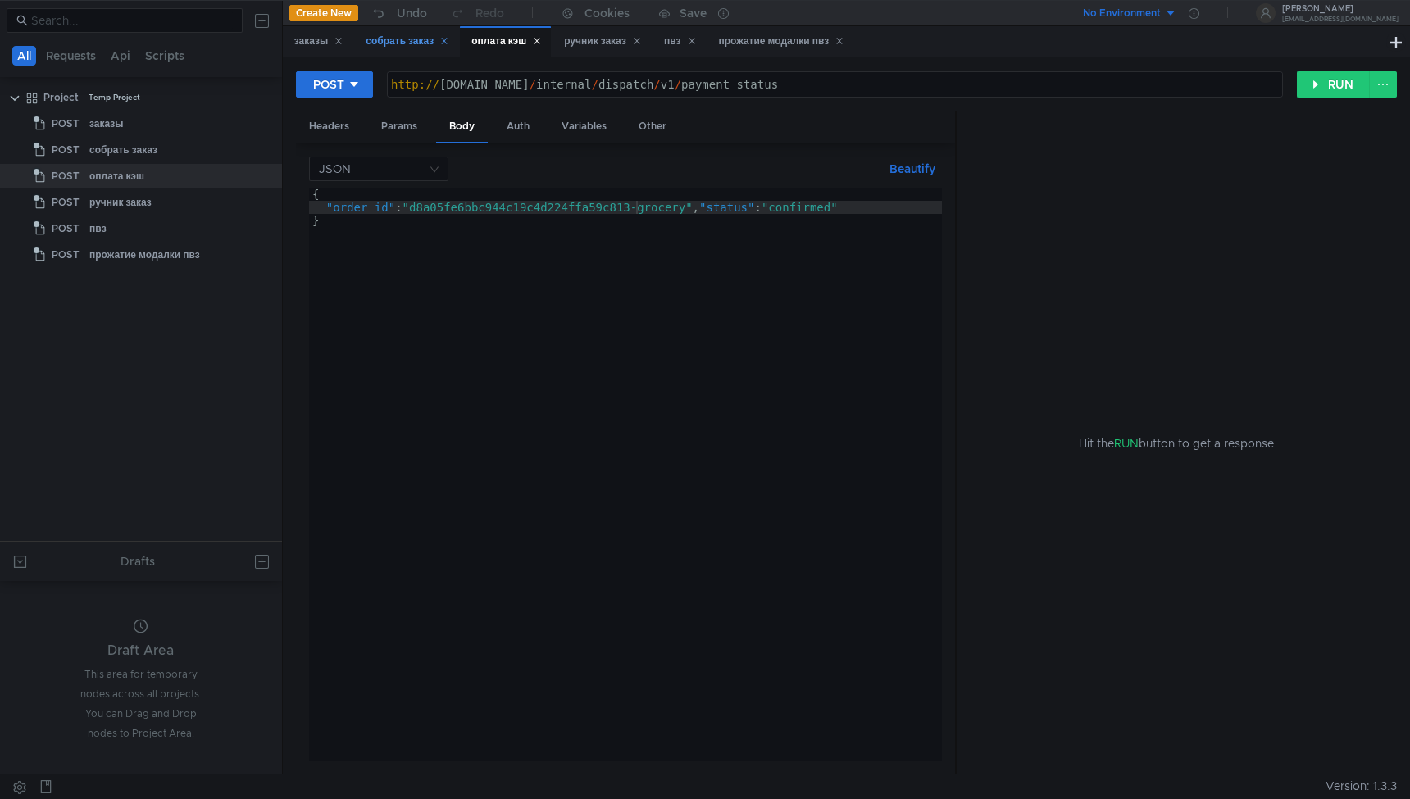
click at [423, 36] on div "собрать заказ" at bounding box center [407, 41] width 83 height 17
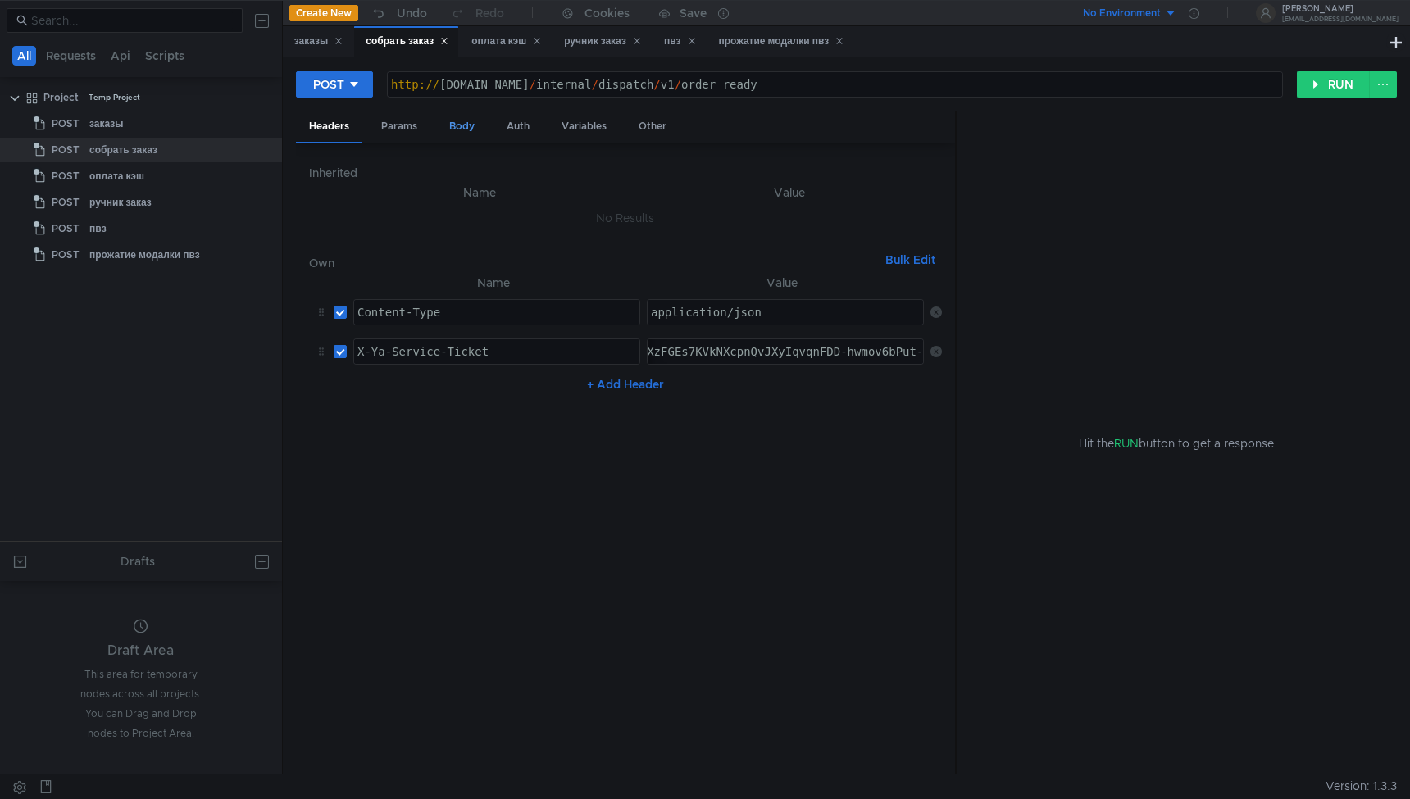
click at [468, 125] on div "Body" at bounding box center [462, 126] width 52 height 30
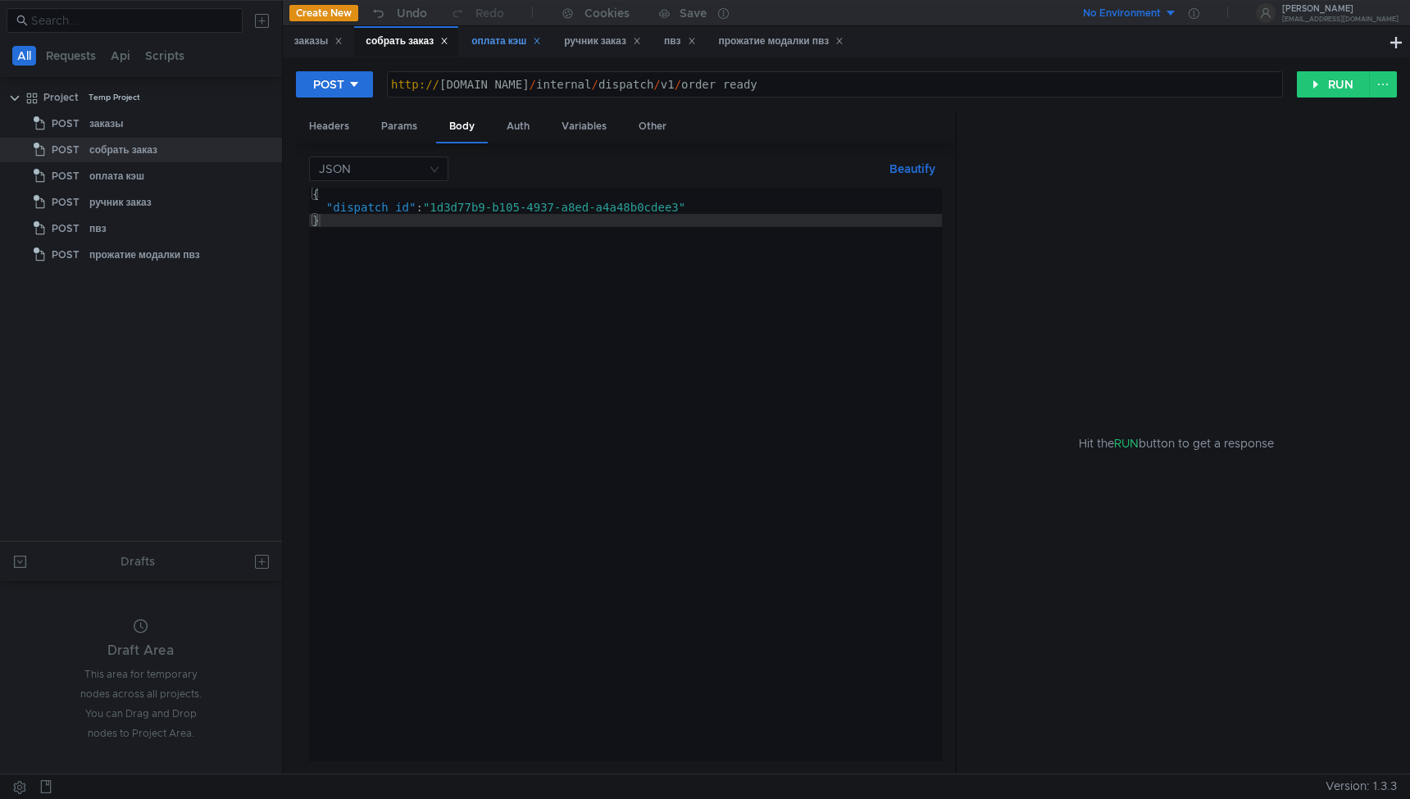
click at [499, 44] on div "оплата кэш" at bounding box center [506, 41] width 70 height 17
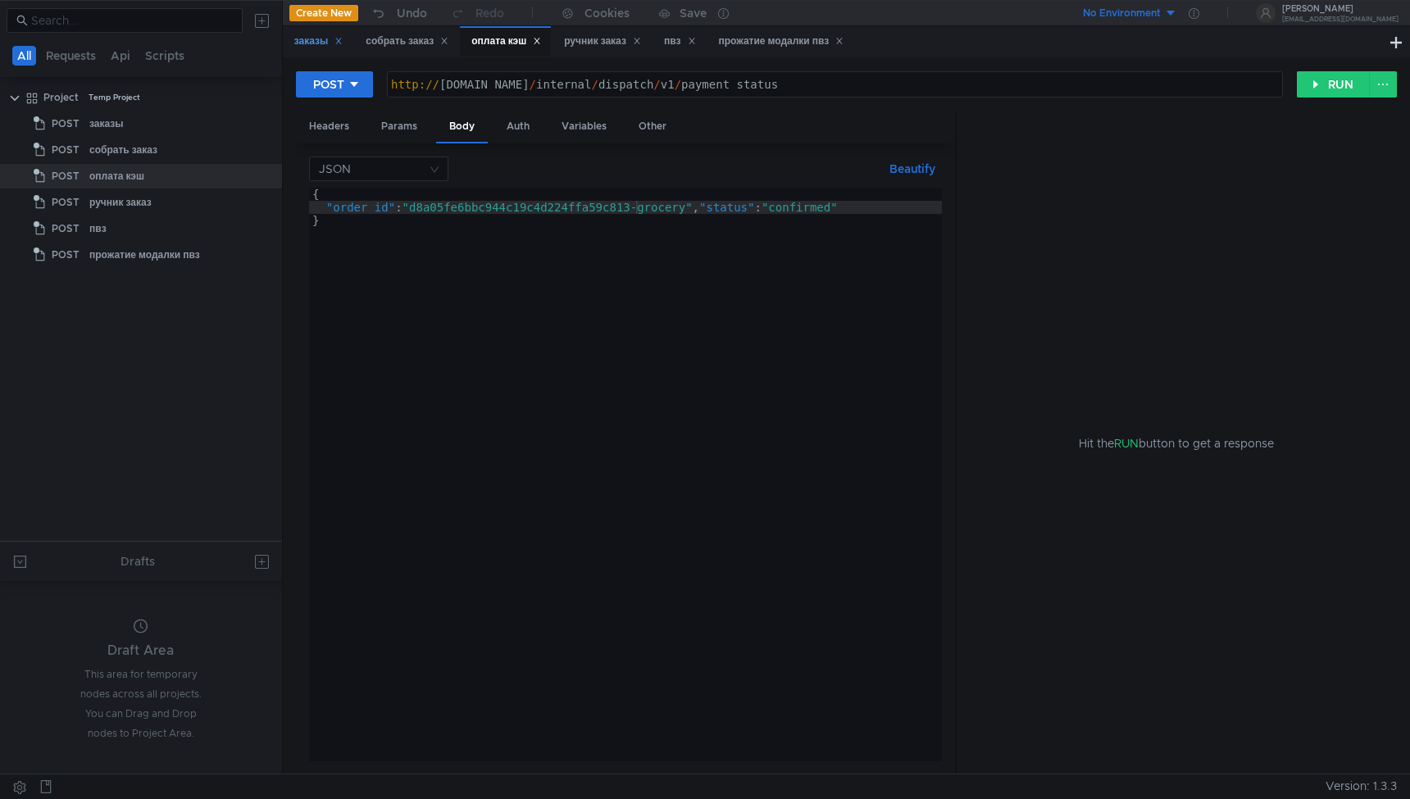
click at [307, 40] on div "заказы" at bounding box center [318, 41] width 49 height 17
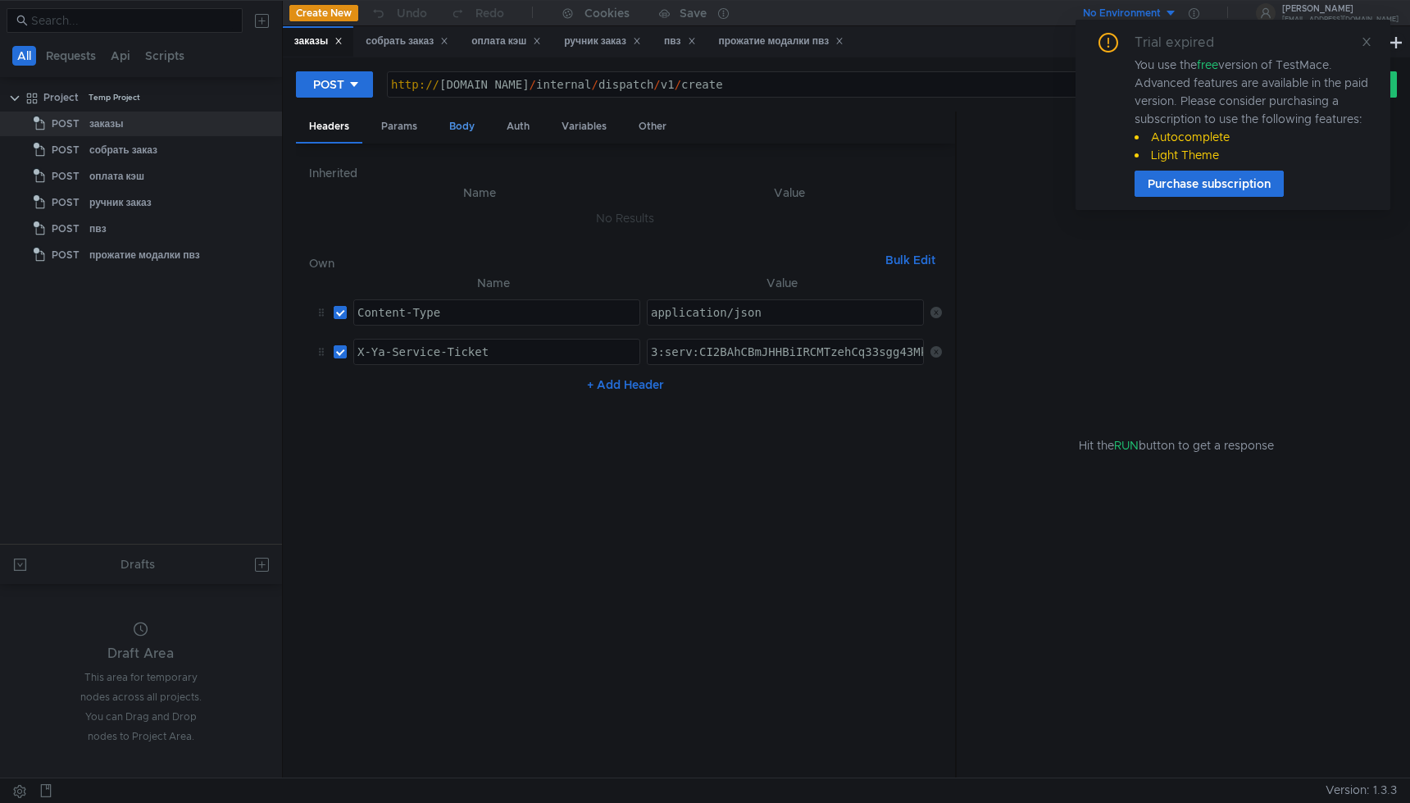
click at [454, 125] on div "Body" at bounding box center [462, 126] width 52 height 30
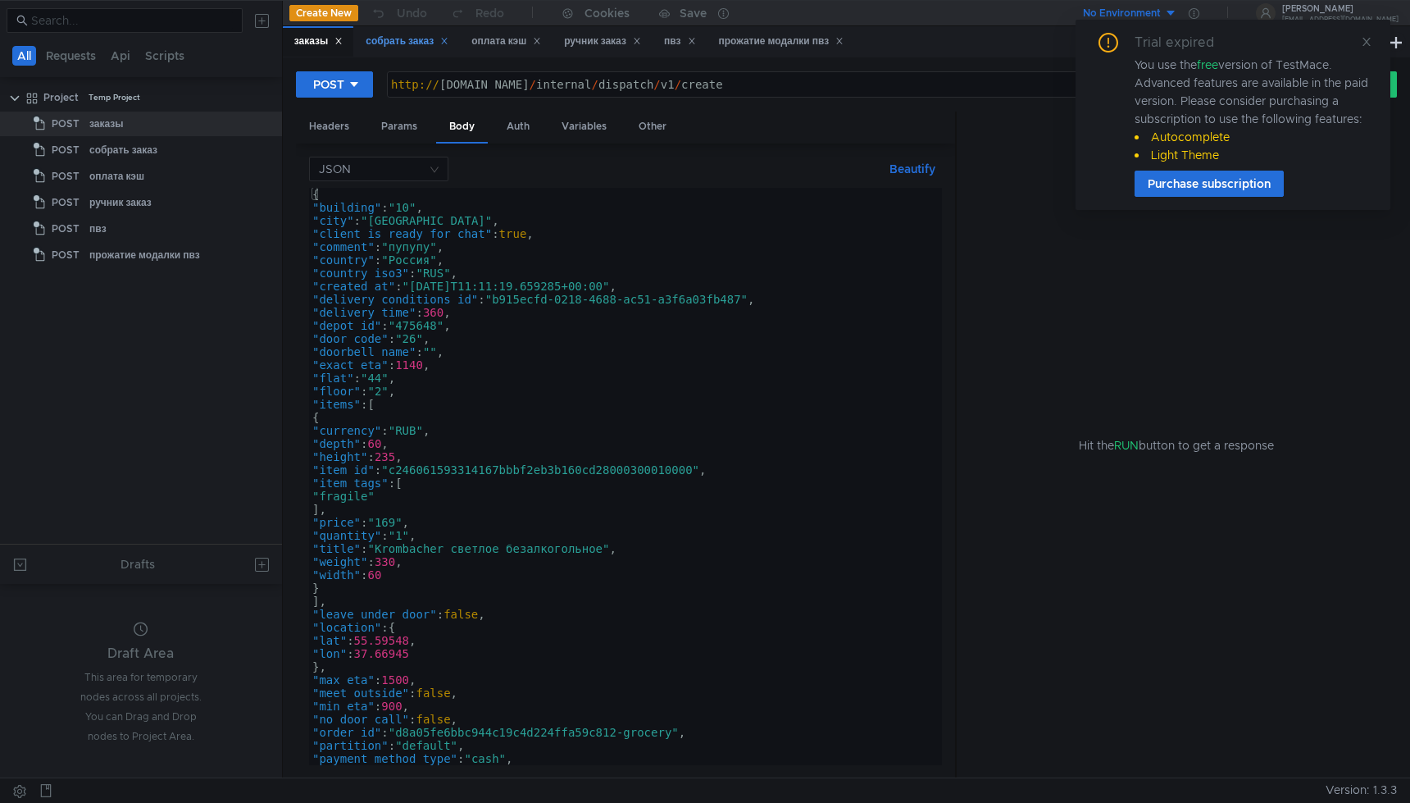
click at [408, 45] on div "собрать заказ" at bounding box center [407, 41] width 83 height 17
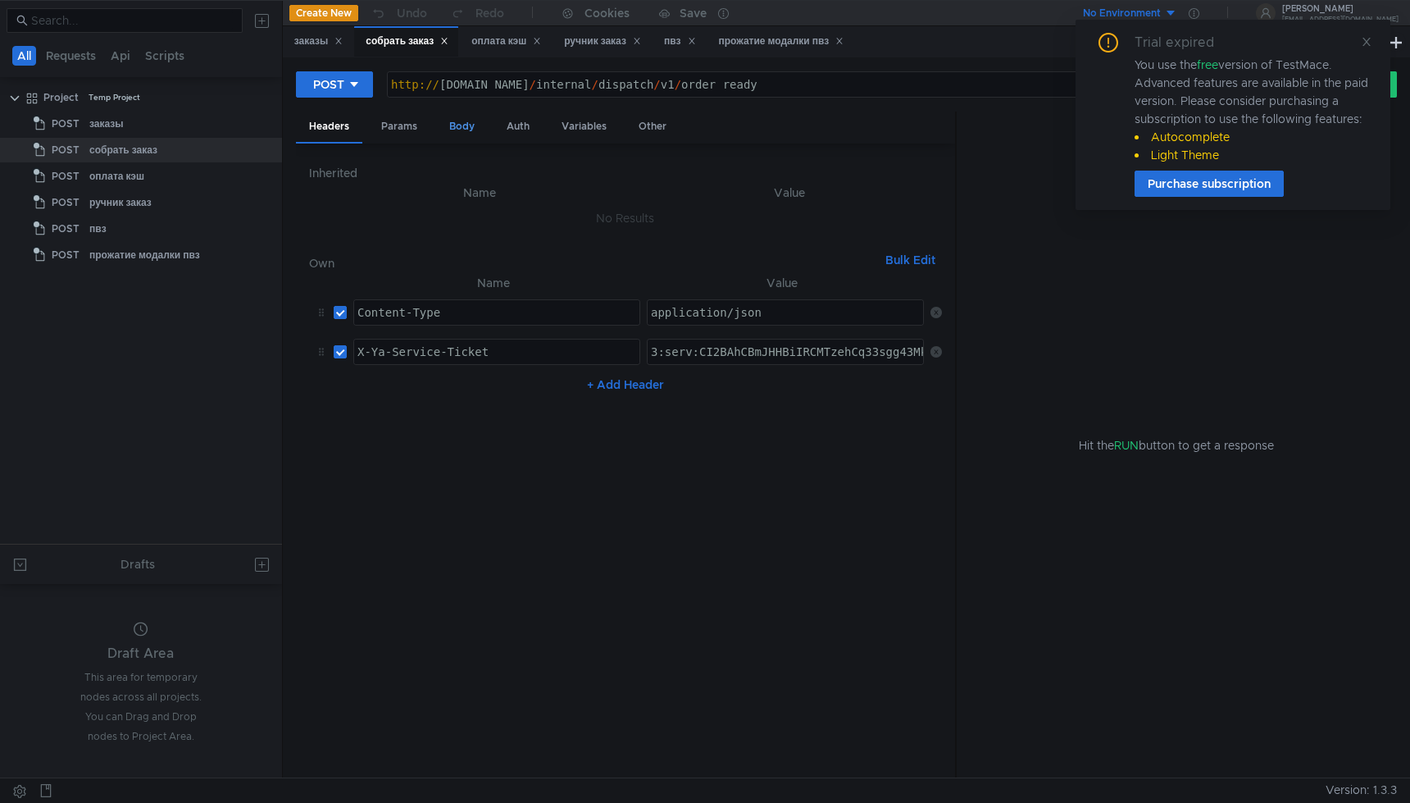
click at [466, 116] on div "Body" at bounding box center [462, 126] width 52 height 30
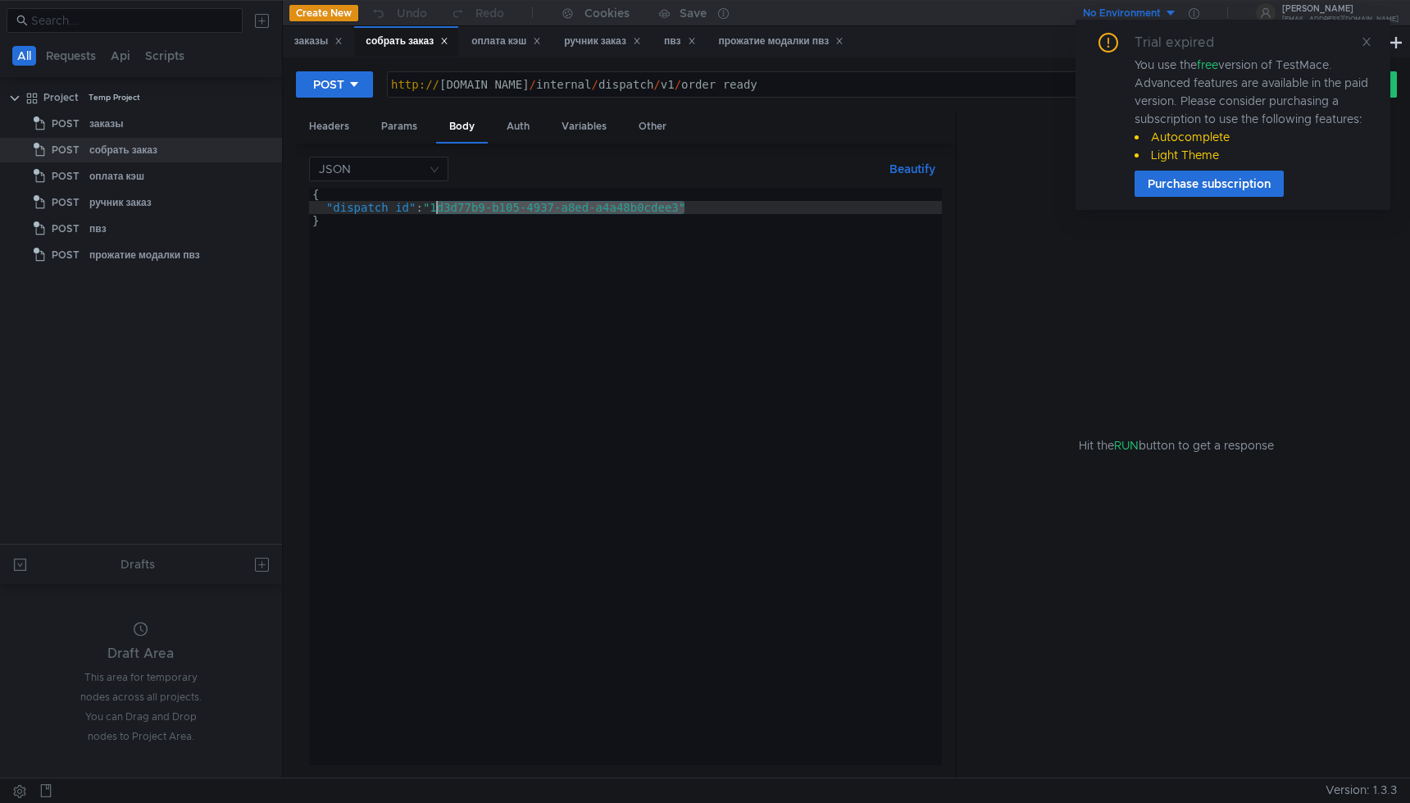
drag, startPoint x: 686, startPoint y: 209, endPoint x: 439, endPoint y: 213, distance: 247.6
click at [439, 213] on div "{ "dispatch_id" : "1d3d77b9-b105-4937-a8ed-a4a48b0cdee3" }" at bounding box center [625, 489] width 633 height 603
paste textarea "229ea891-9fb8-4641-a54e-ed4349891d42"
click at [545, 353] on div "{ "dispatch_id" : "229ea891-9fb8-4641-a54e-ed4349891d42" }" at bounding box center [625, 489] width 633 height 603
type textarea "}"
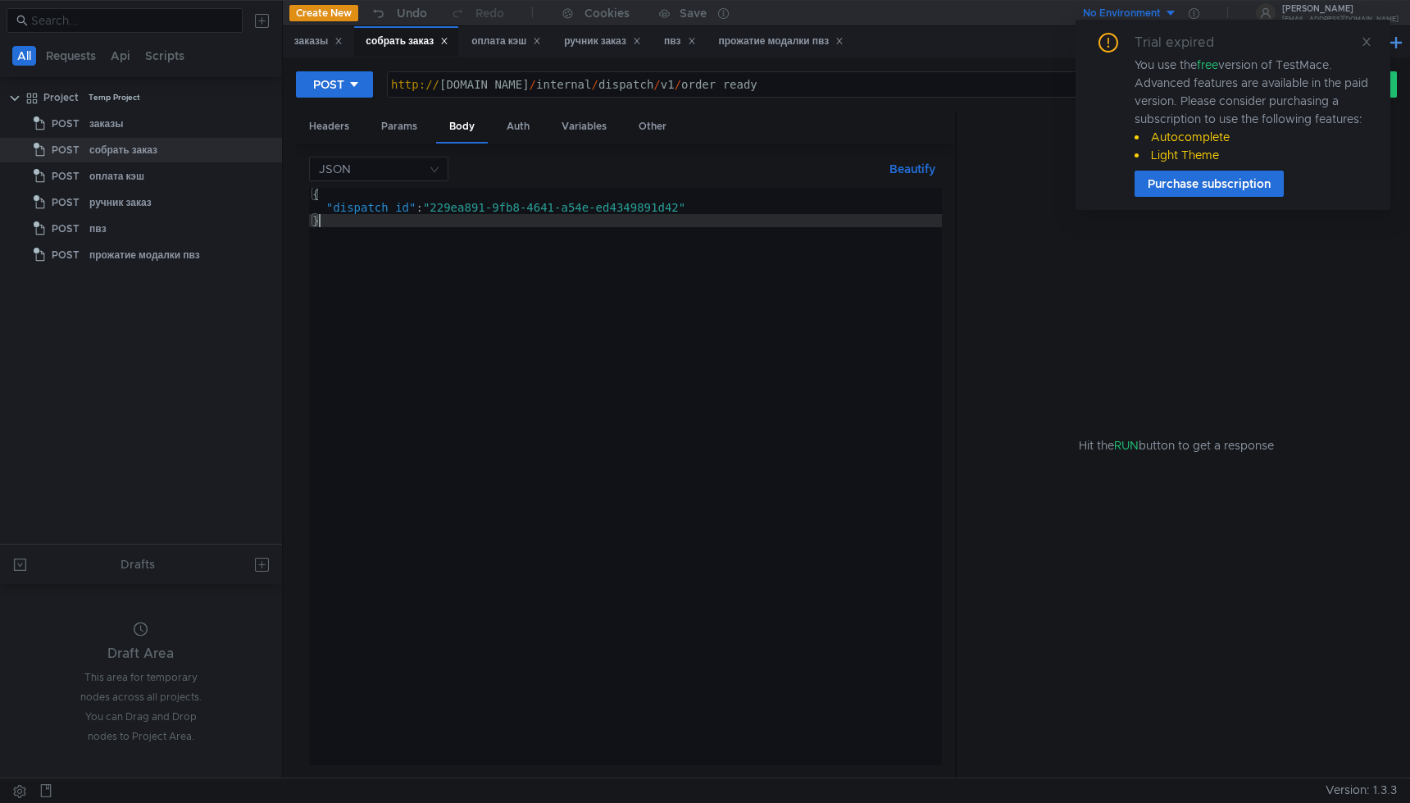
click at [1393, 39] on button at bounding box center [1396, 42] width 20 height 20
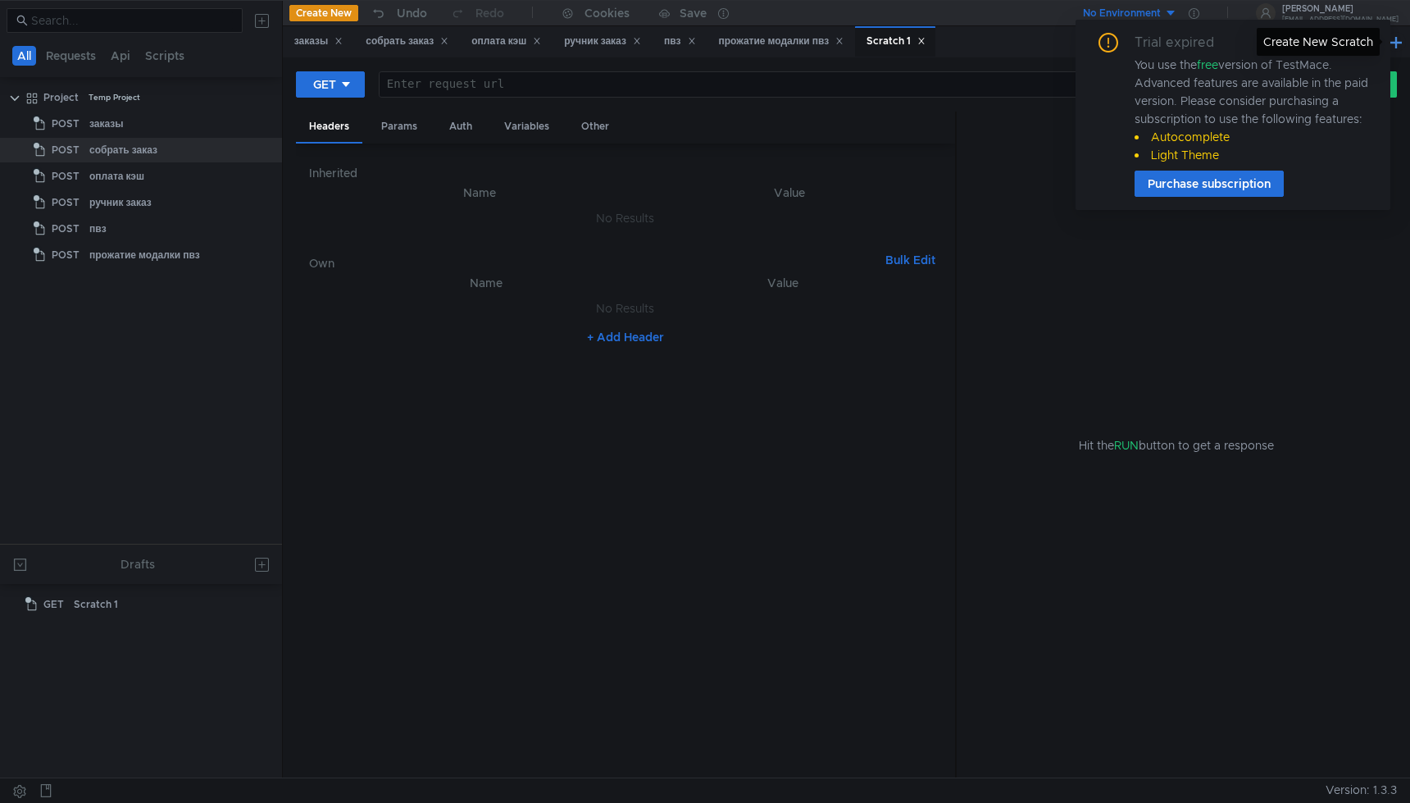
click at [1401, 41] on button at bounding box center [1396, 42] width 20 height 20
click at [1395, 45] on button at bounding box center [1396, 42] width 20 height 20
click at [1221, 187] on button "Purchase subscription" at bounding box center [1209, 184] width 149 height 26
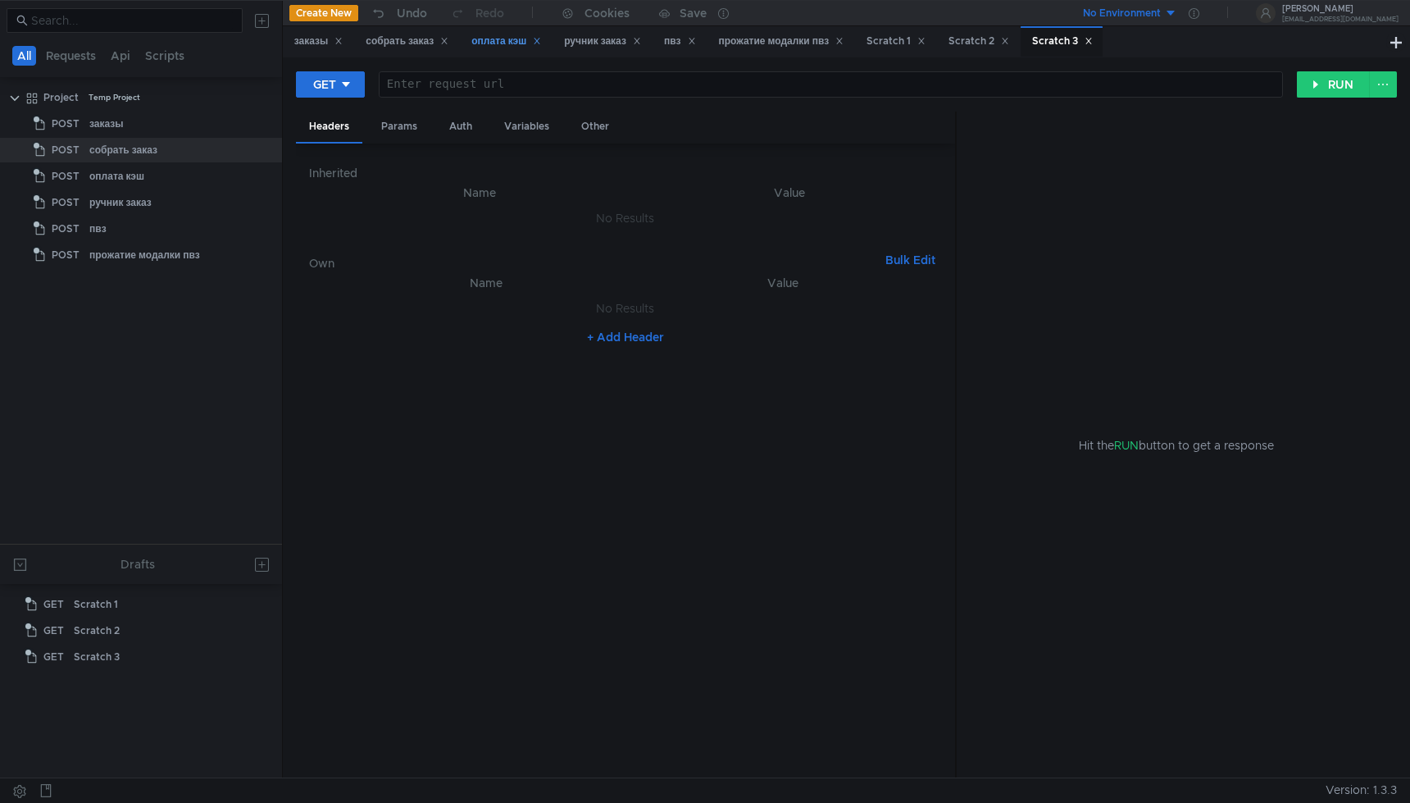
click at [486, 39] on div "оплата кэш" at bounding box center [506, 41] width 70 height 17
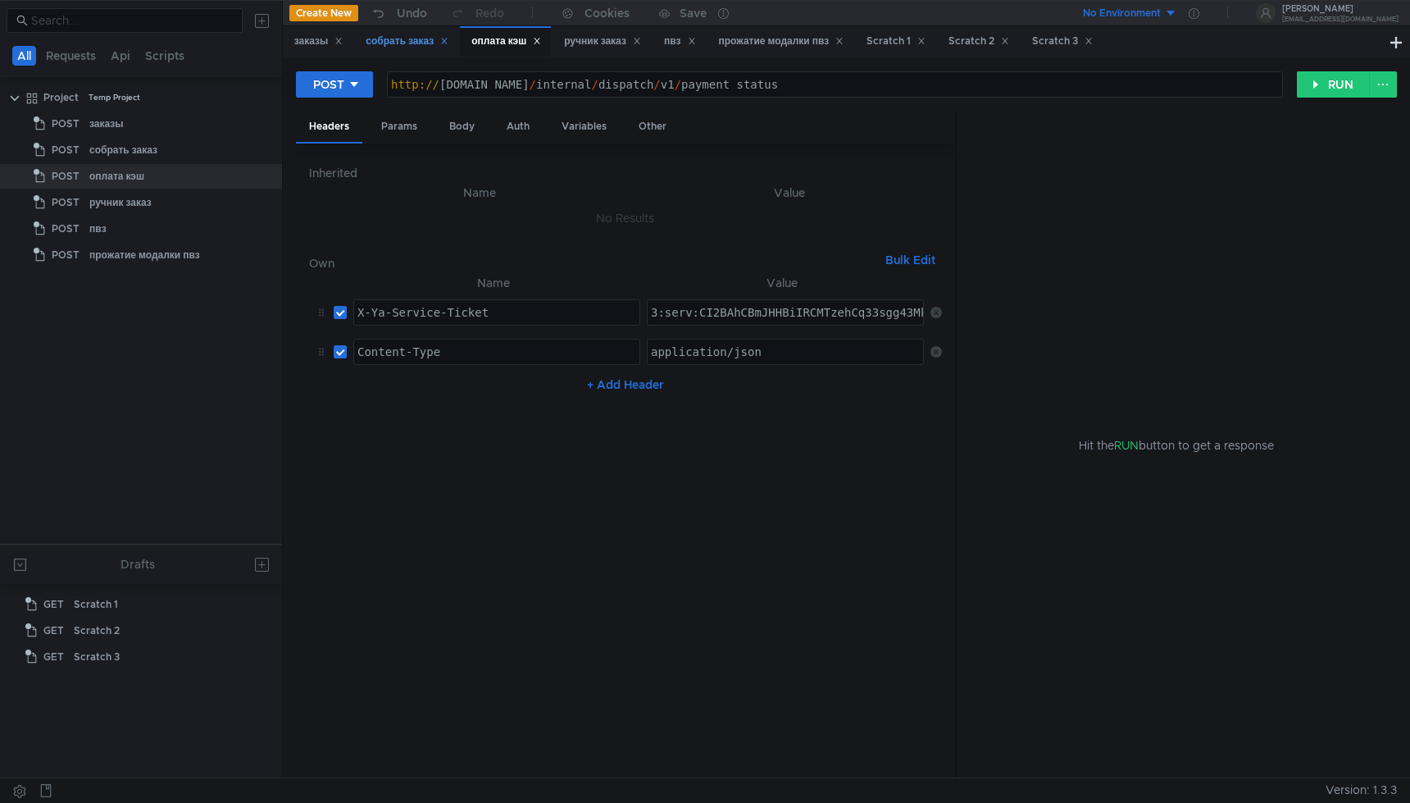
click at [407, 40] on div "собрать заказ" at bounding box center [407, 41] width 83 height 17
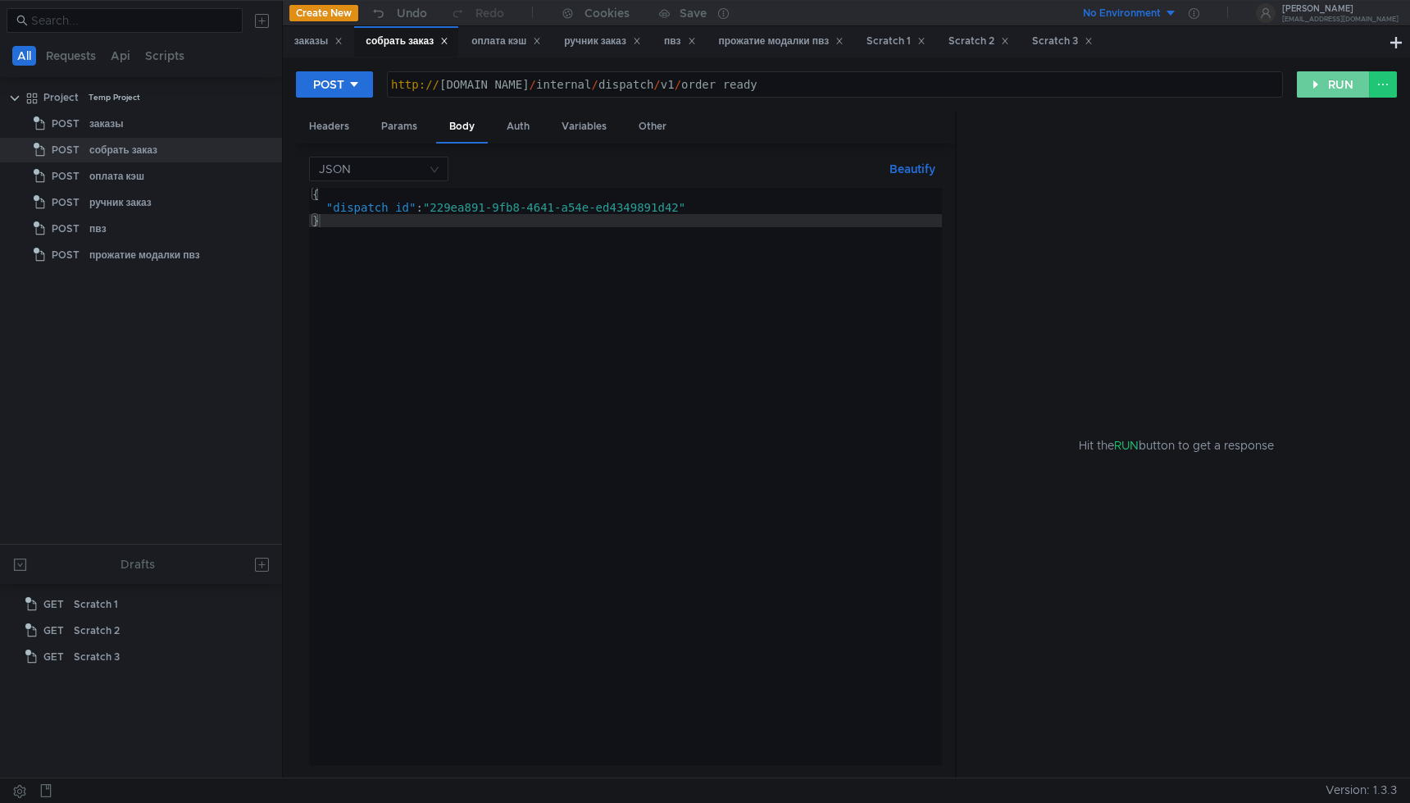
click at [1317, 85] on button "RUN" at bounding box center [1333, 84] width 73 height 26
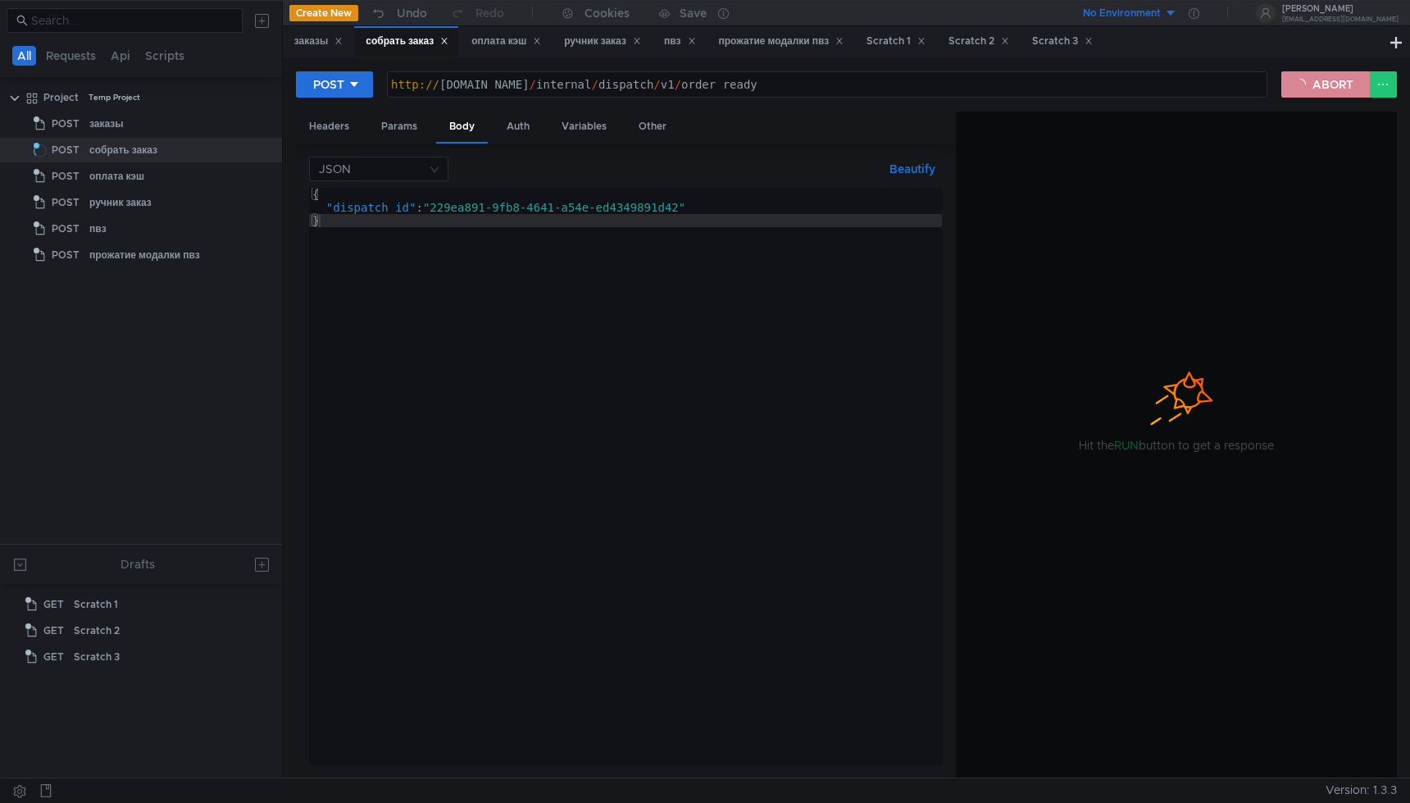
click at [1339, 86] on button "ABORT" at bounding box center [1325, 84] width 89 height 26
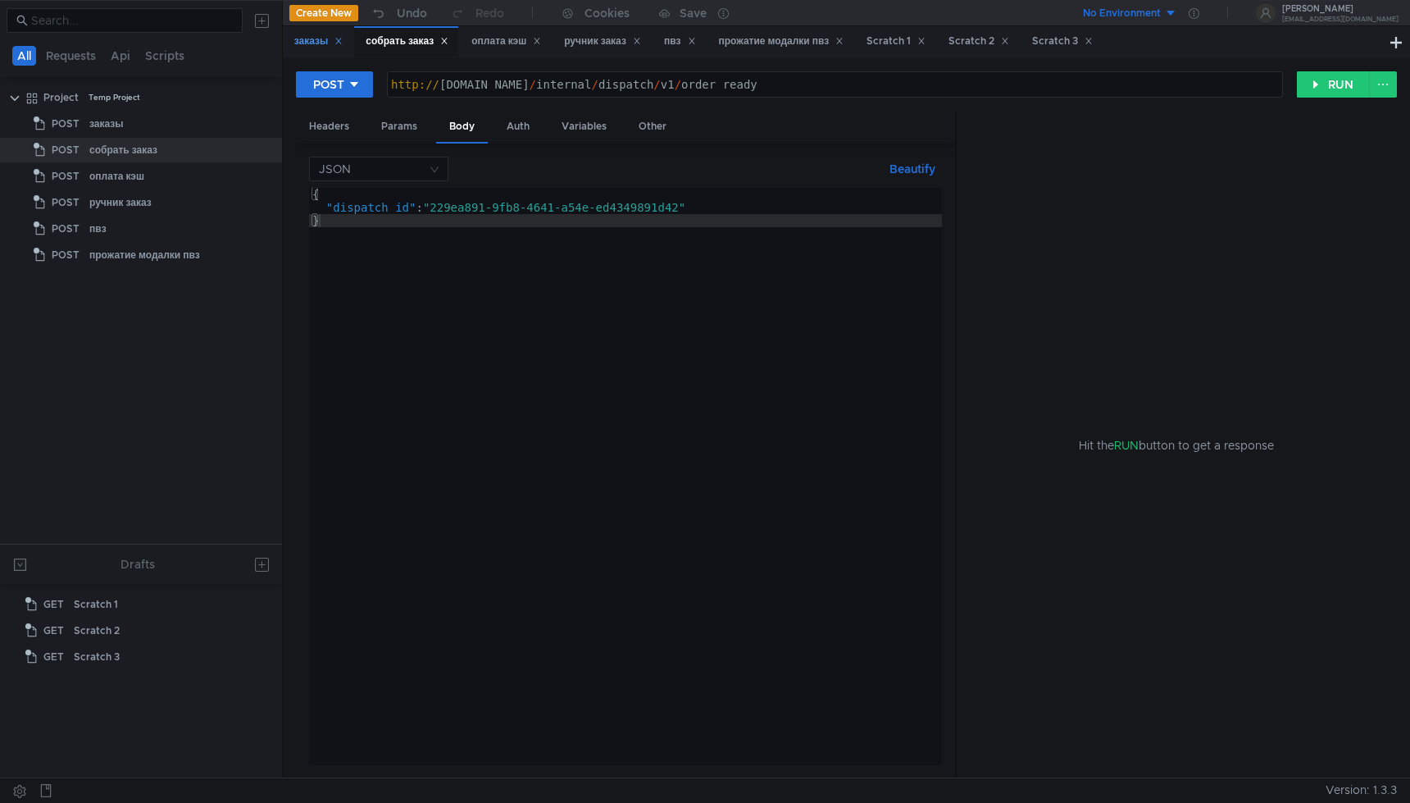
click at [317, 44] on div "заказы" at bounding box center [318, 41] width 49 height 17
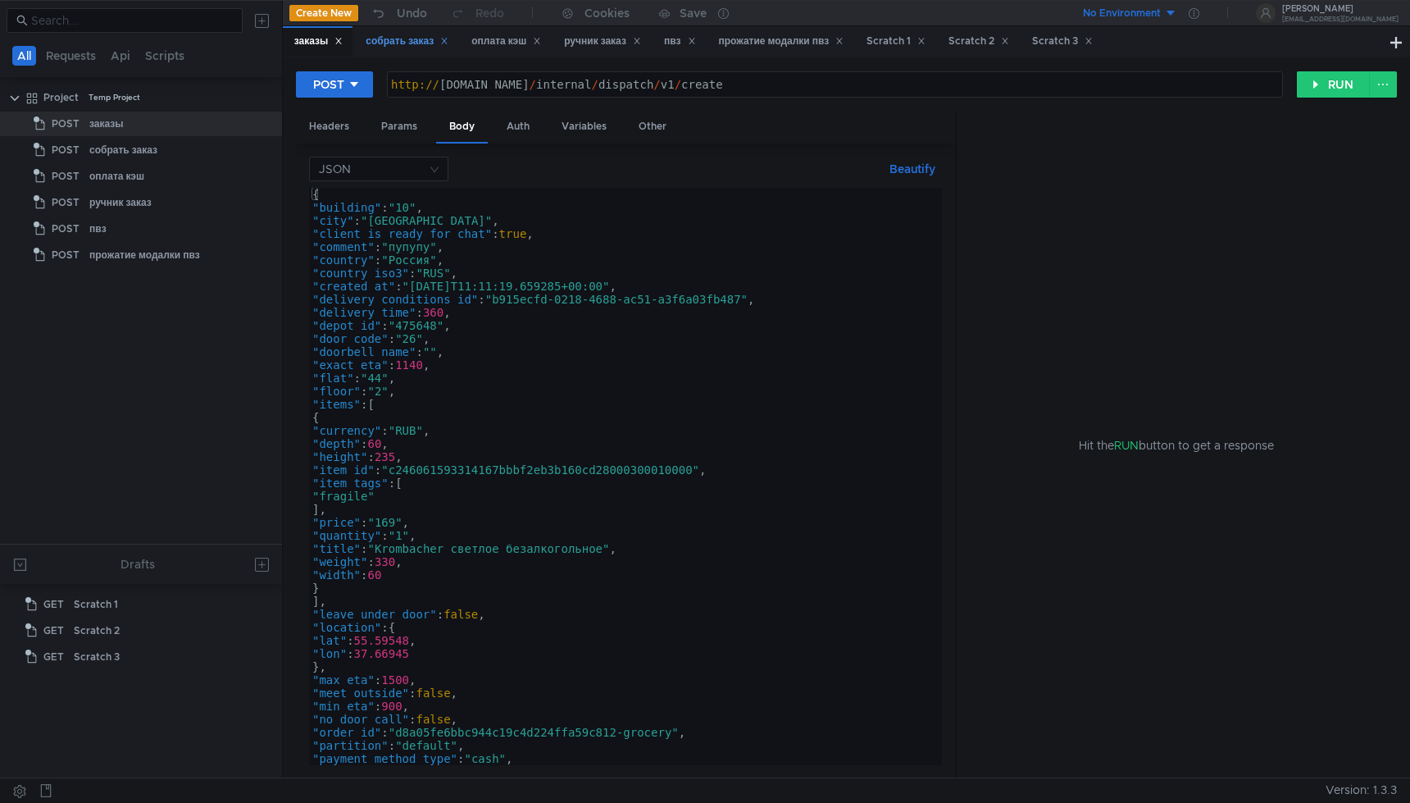
click at [418, 45] on div "собрать заказ" at bounding box center [407, 41] width 83 height 17
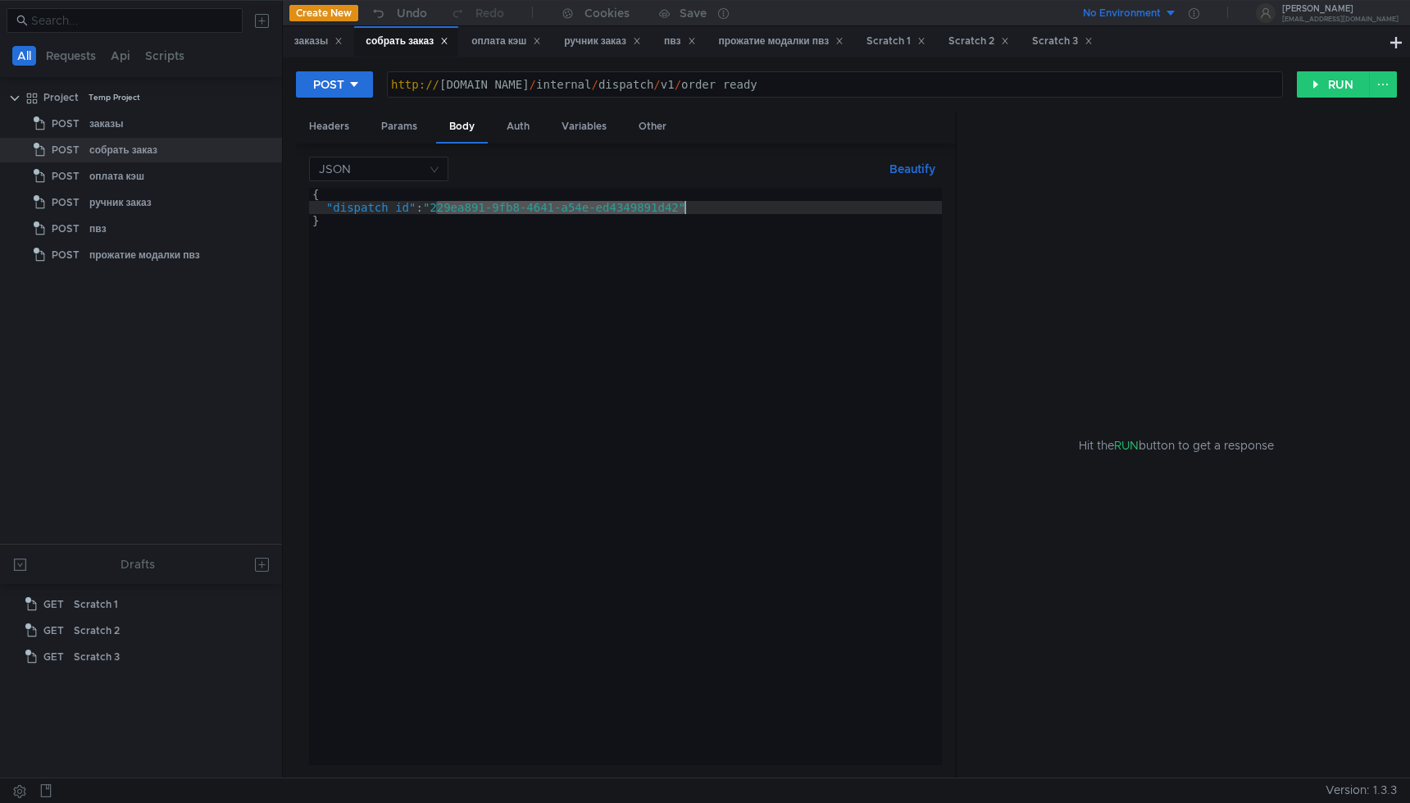
drag, startPoint x: 439, startPoint y: 208, endPoint x: 682, endPoint y: 211, distance: 242.7
click at [682, 211] on div "{ "dispatch_id" : "229ea891-9fb8-4641-a54e-ed4349891d42" }" at bounding box center [625, 489] width 633 height 603
paste textarea "d4ca2af7-1c23-4a01-bae7-810bb54315e6"
type textarea ""dispatch_id": "d4ca2af7-1c23-4a01-bae7-810bb54315e6""
click at [1339, 85] on button "RUN" at bounding box center [1333, 84] width 73 height 26
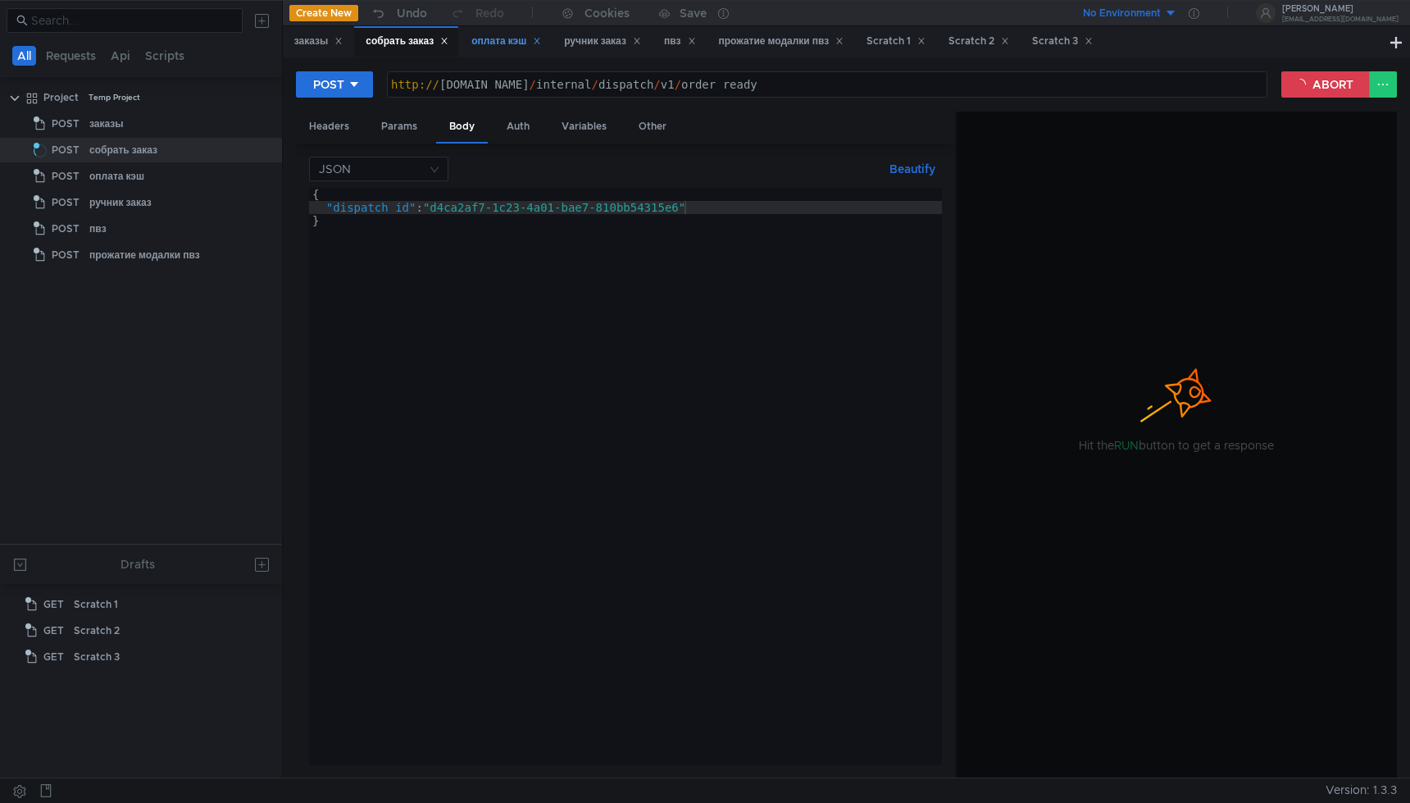
click at [499, 45] on div "оплата кэш" at bounding box center [506, 41] width 70 height 17
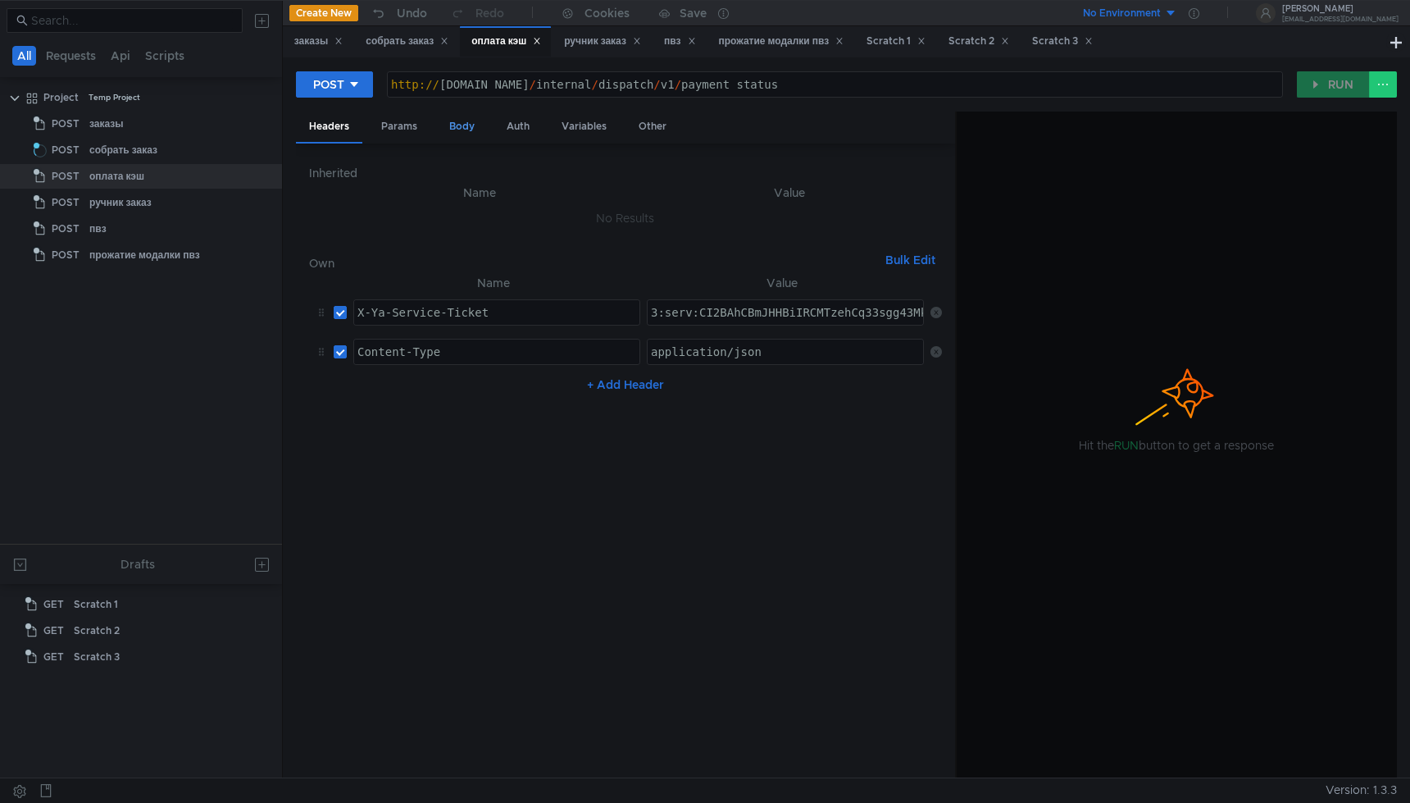
click at [473, 123] on div "Body" at bounding box center [462, 126] width 52 height 30
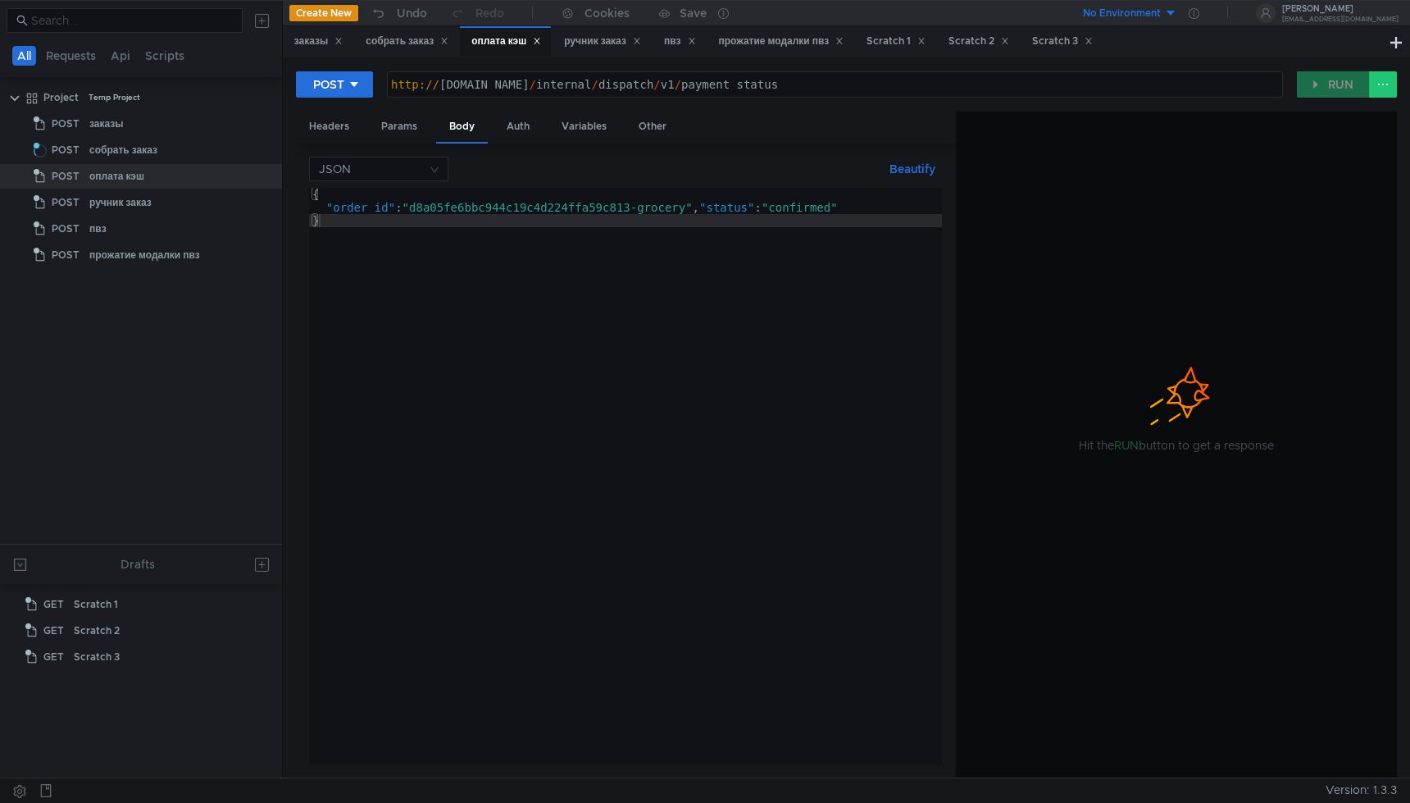
click at [638, 202] on div "{ "order_id" : "d8a05fe6bbc944c19c4d224ffa59c813-grocery" , "status" : "confirm…" at bounding box center [625, 489] width 633 height 603
click at [719, 220] on div "{ "order_id" : "d8a05fe6bbc944c19c4d224ffa59c814-grocery" , "status" : "confirm…" at bounding box center [625, 489] width 633 height 603
type textarea "}"
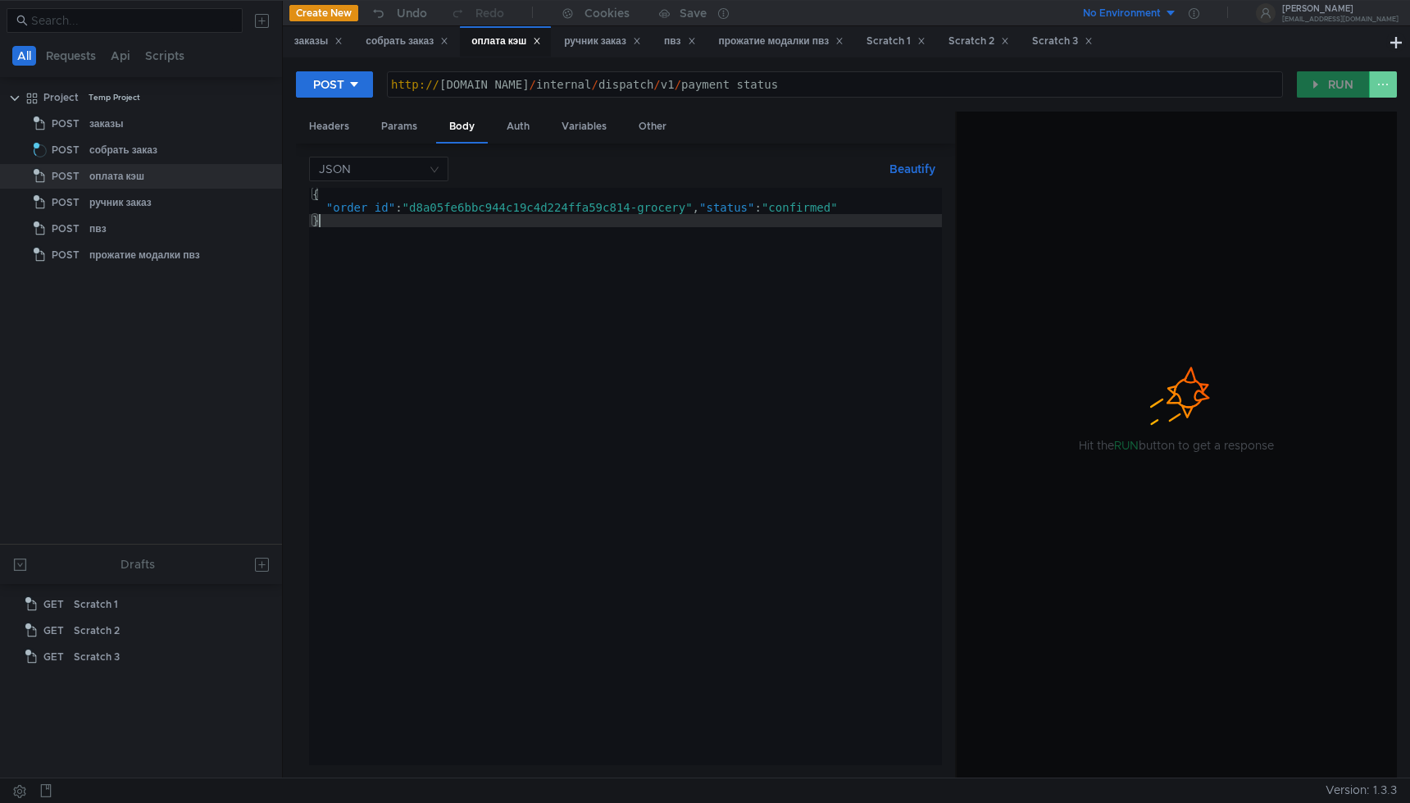
click at [1381, 89] on button at bounding box center [1383, 84] width 28 height 26
click at [403, 45] on div at bounding box center [705, 401] width 1410 height 803
click at [407, 40] on div "собрать заказ" at bounding box center [407, 41] width 83 height 17
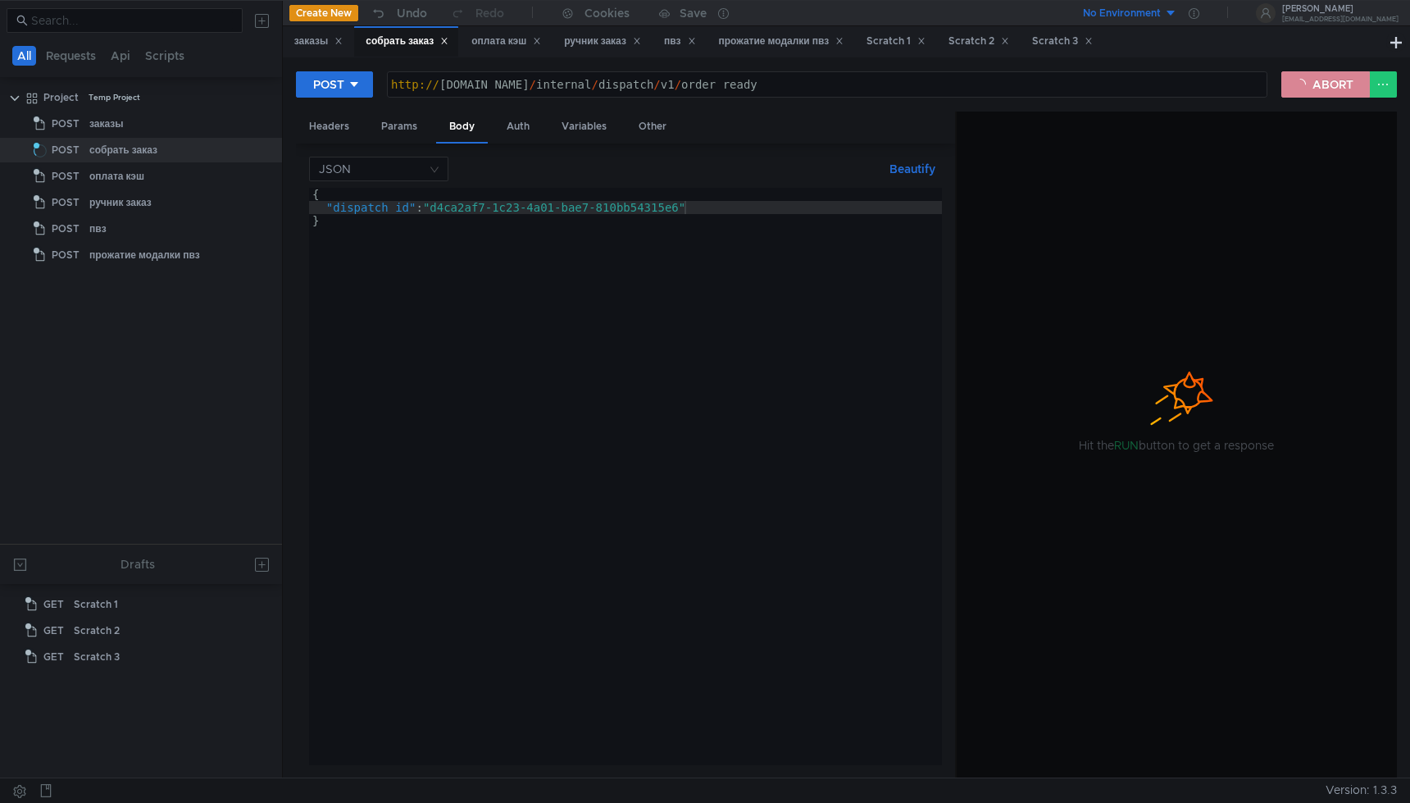
click at [1310, 89] on button "ABORT" at bounding box center [1325, 84] width 89 height 26
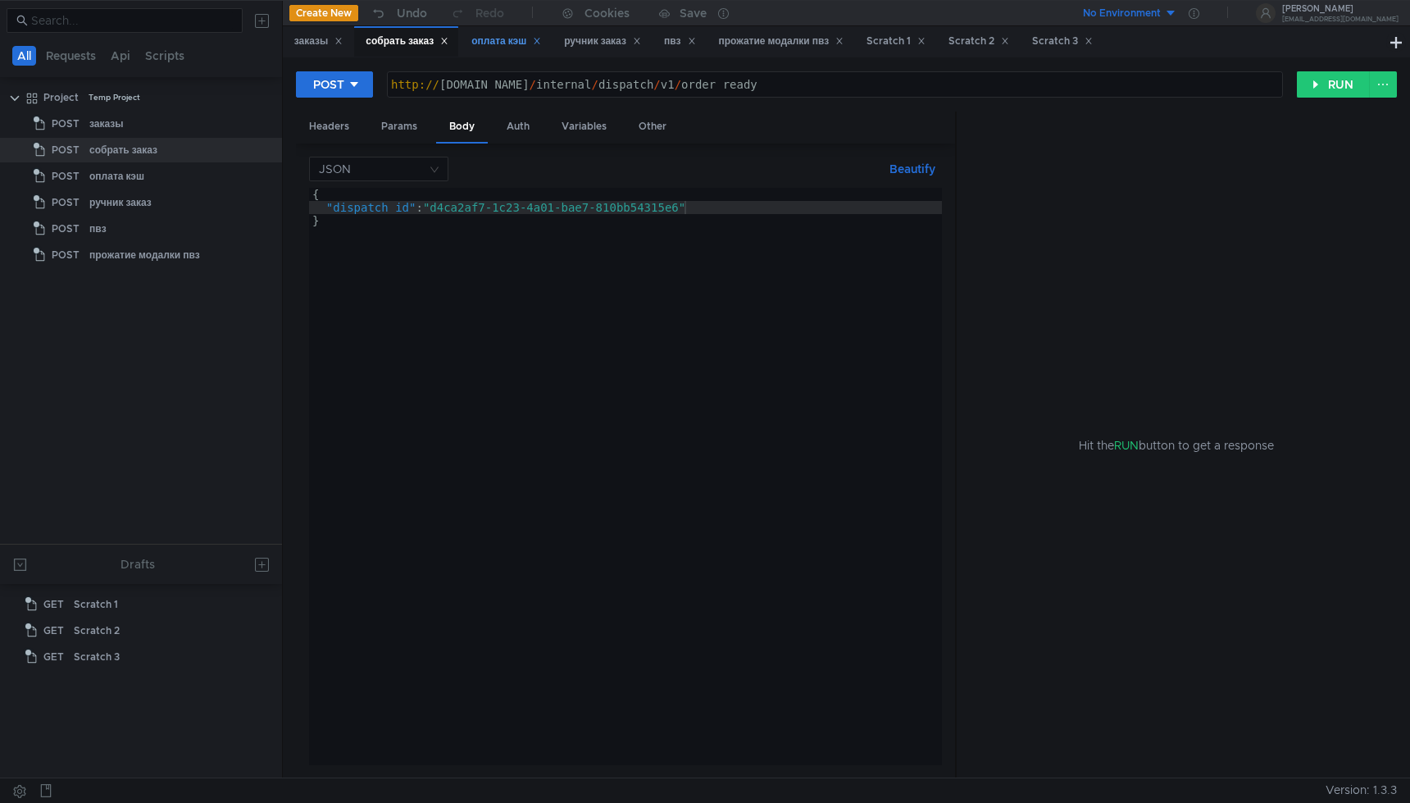
click at [500, 45] on div "оплата кэш" at bounding box center [506, 41] width 70 height 17
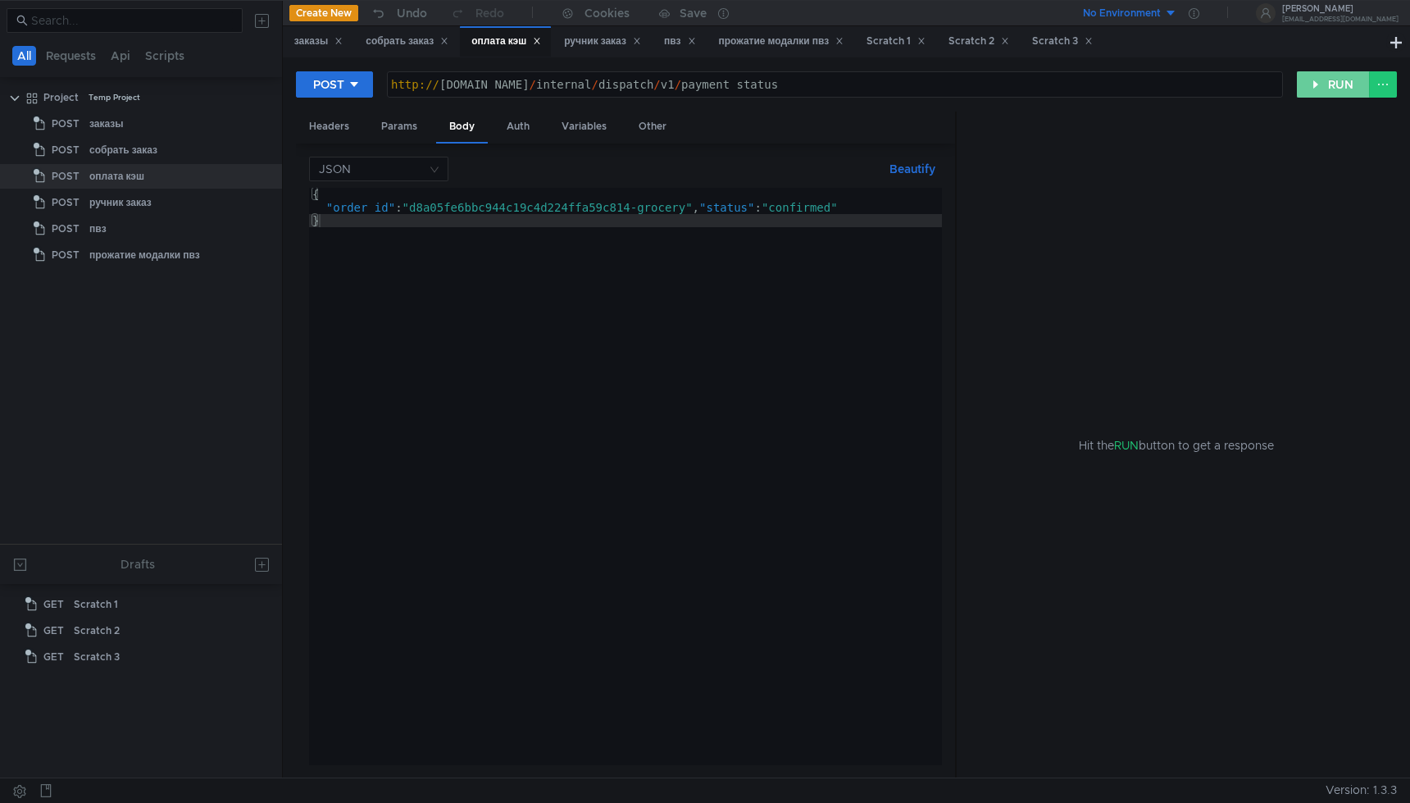
click at [1308, 87] on button "RUN" at bounding box center [1333, 84] width 73 height 26
